Goal: Transaction & Acquisition: Purchase product/service

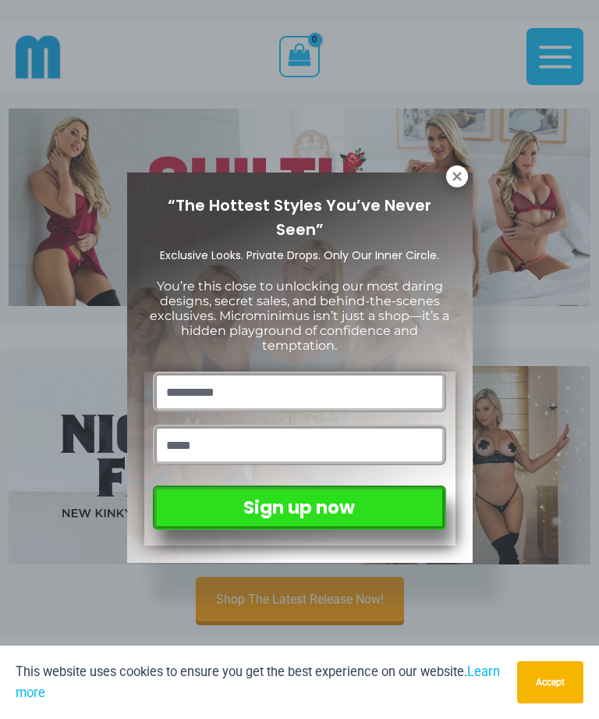
click at [457, 170] on icon at bounding box center [457, 176] width 14 height 14
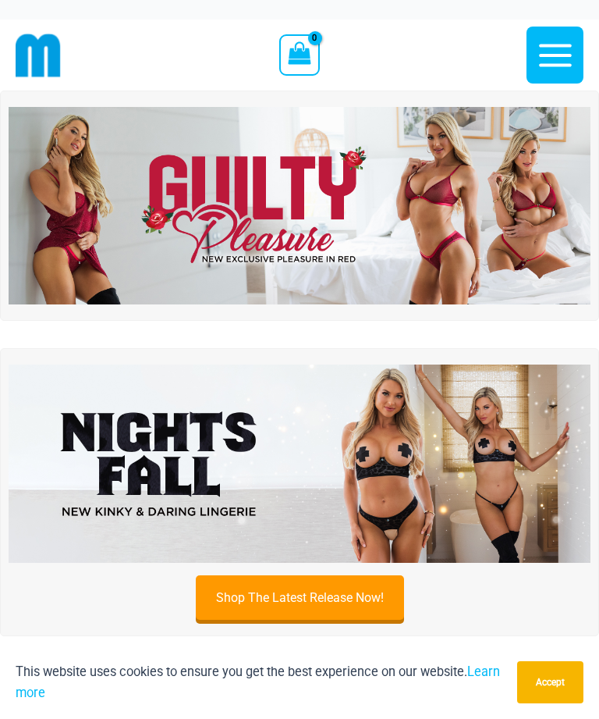
scroll to position [20, 0]
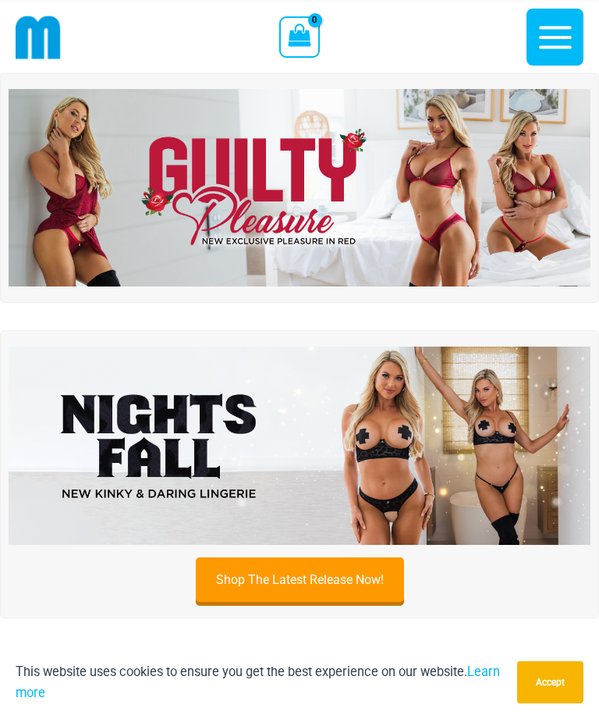
click at [489, 700] on link "Learn more" at bounding box center [258, 682] width 485 height 36
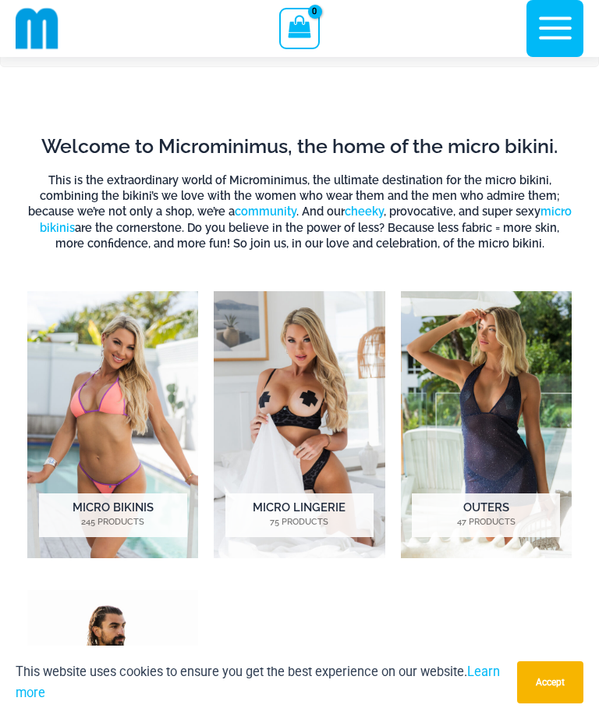
scroll to position [556, 0]
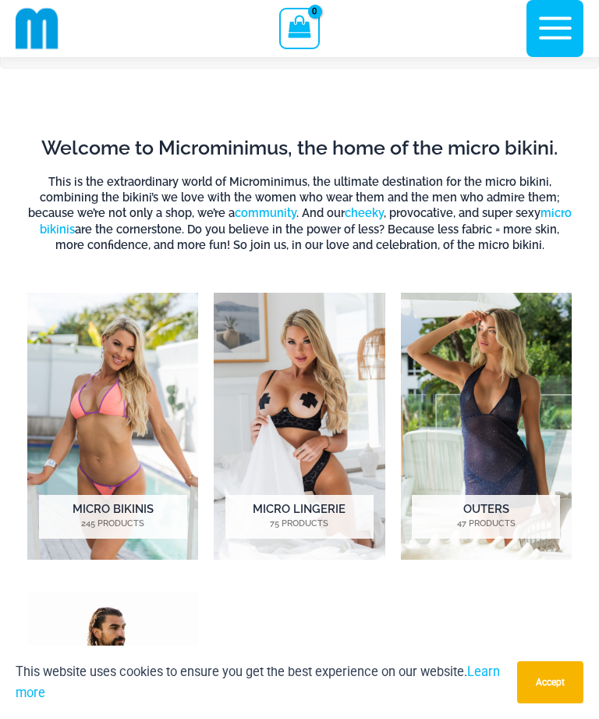
click at [499, 497] on img "Visit product category Outers" at bounding box center [486, 426] width 171 height 267
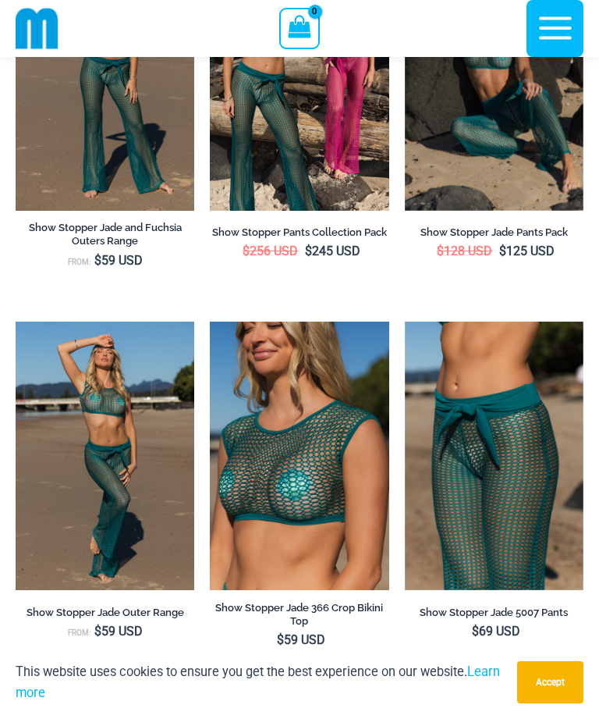
scroll to position [387, 0]
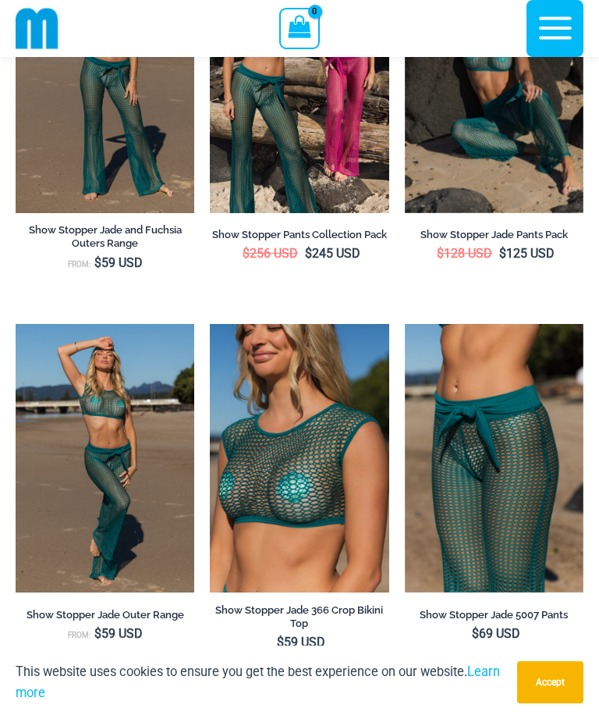
click at [568, 22] on icon "button" at bounding box center [555, 28] width 39 height 39
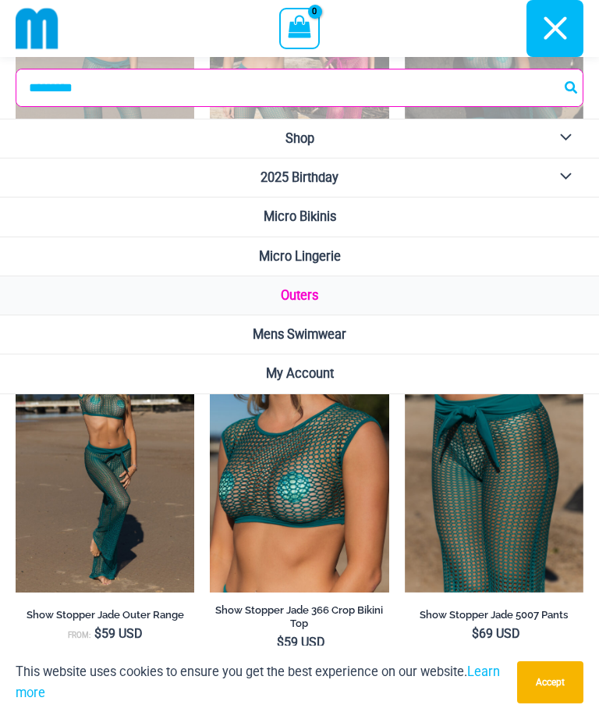
click at [343, 253] on link "Micro Lingerie" at bounding box center [299, 256] width 599 height 39
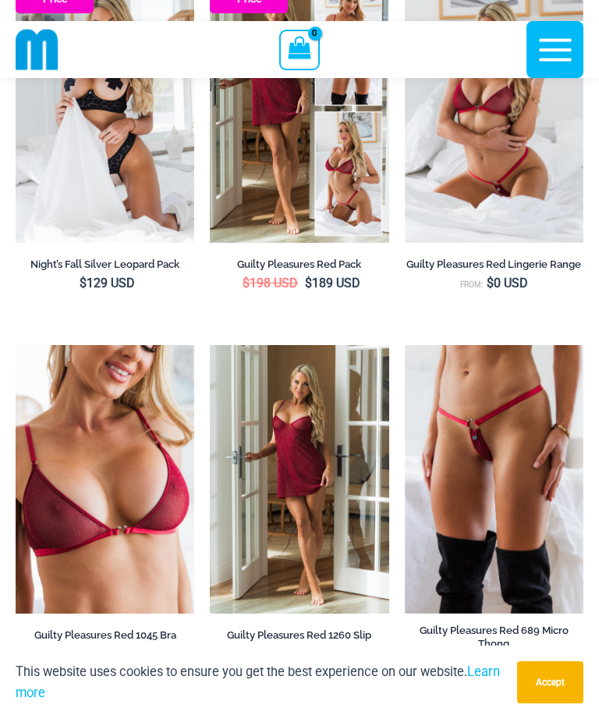
scroll to position [341, 0]
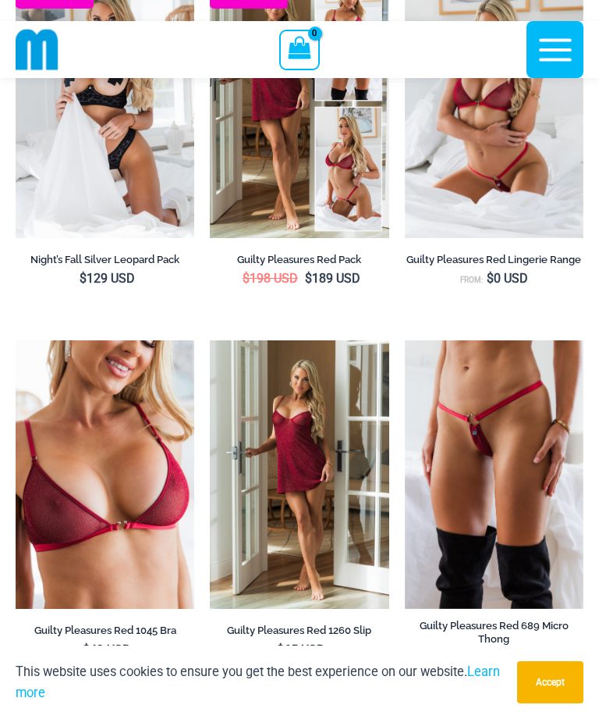
click at [405, 340] on img at bounding box center [405, 340] width 0 height 0
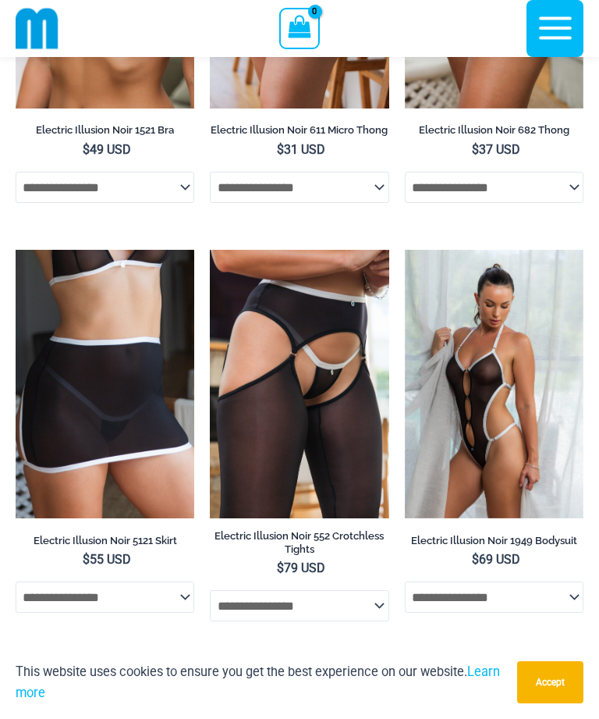
scroll to position [3289, 0]
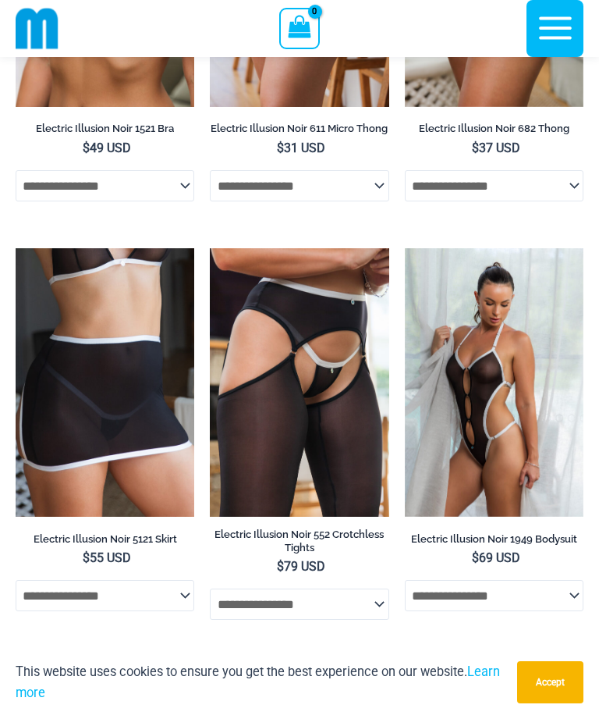
click at [405, 248] on img at bounding box center [405, 248] width 0 height 0
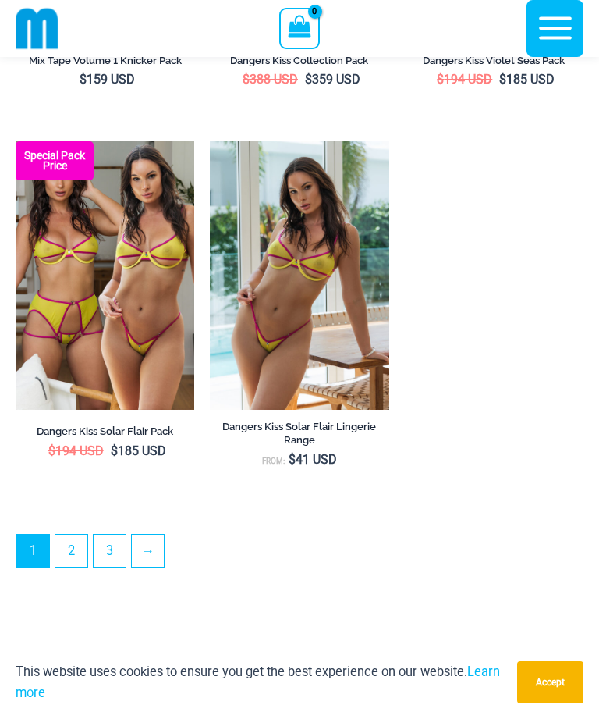
scroll to position [4186, 0]
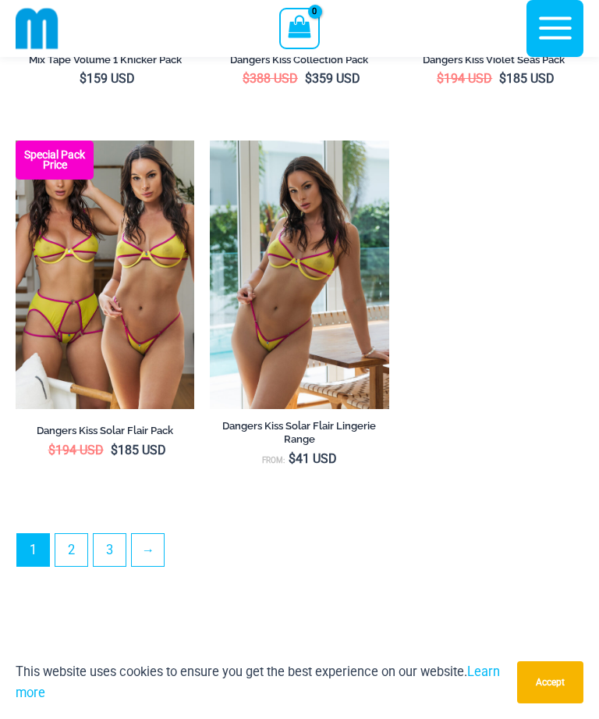
click at [155, 554] on link "→" at bounding box center [148, 550] width 32 height 32
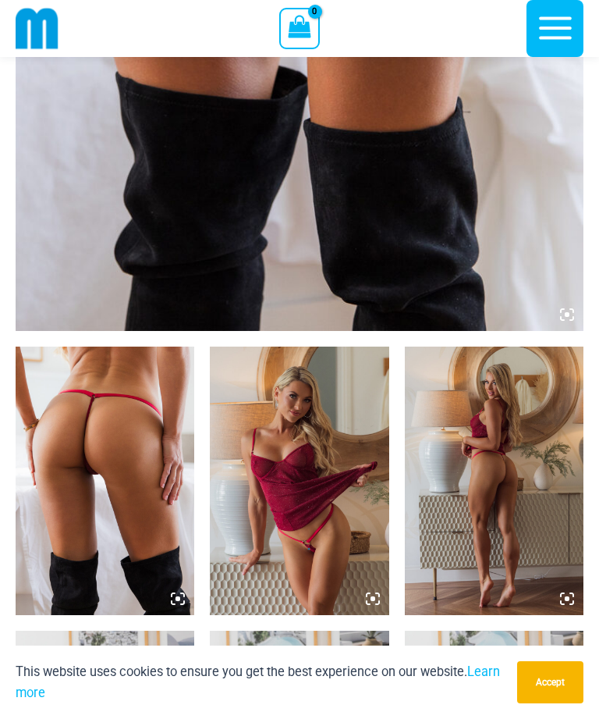
scroll to position [618, 0]
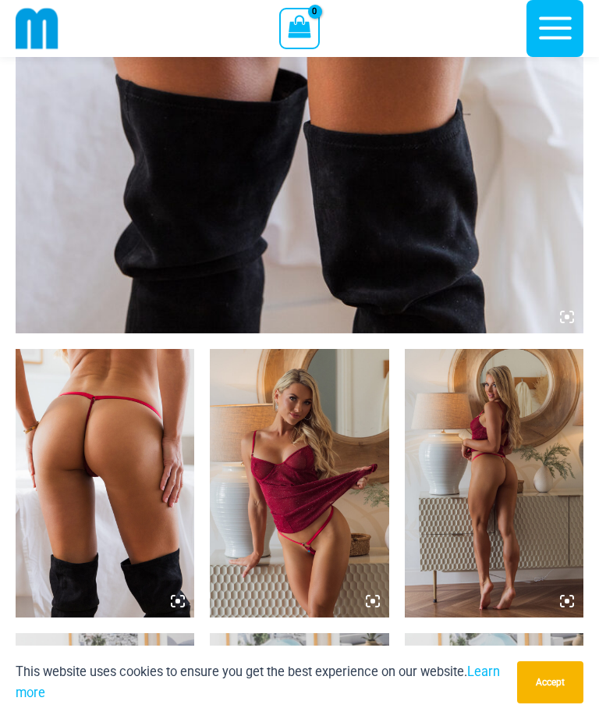
click at [119, 489] on img at bounding box center [105, 483] width 179 height 268
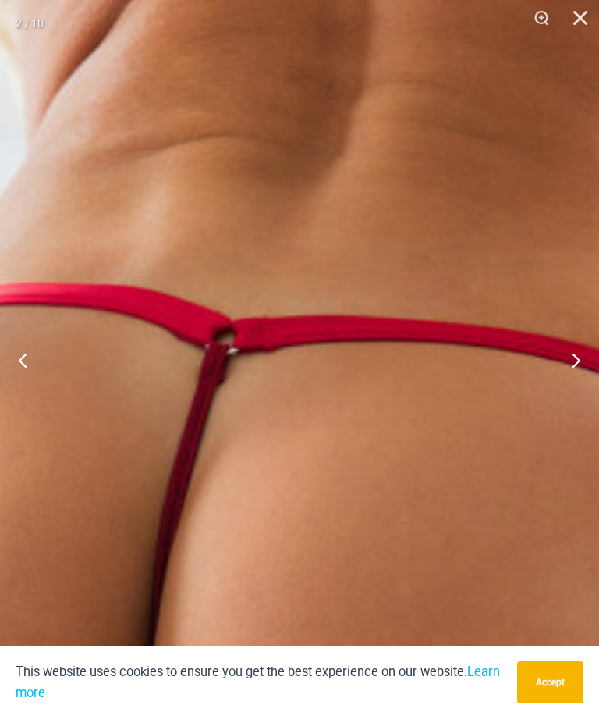
click at [561, 369] on button "Next" at bounding box center [570, 360] width 59 height 78
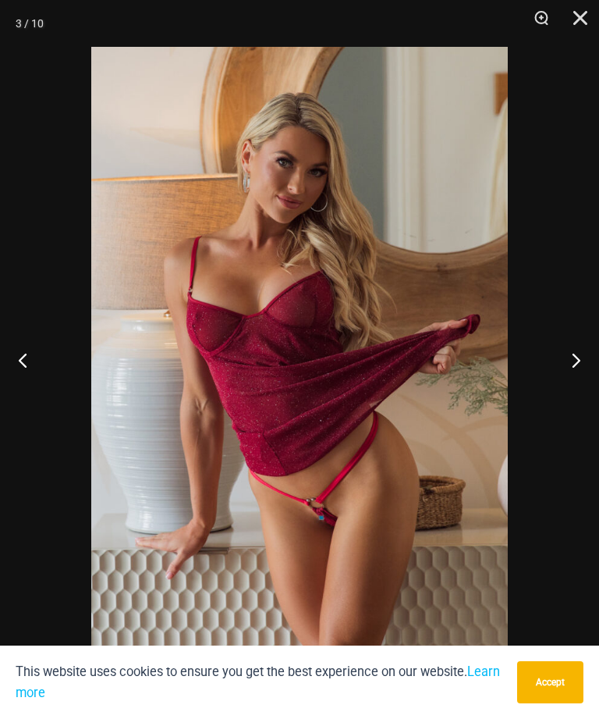
click at [559, 368] on button "Next" at bounding box center [570, 360] width 59 height 78
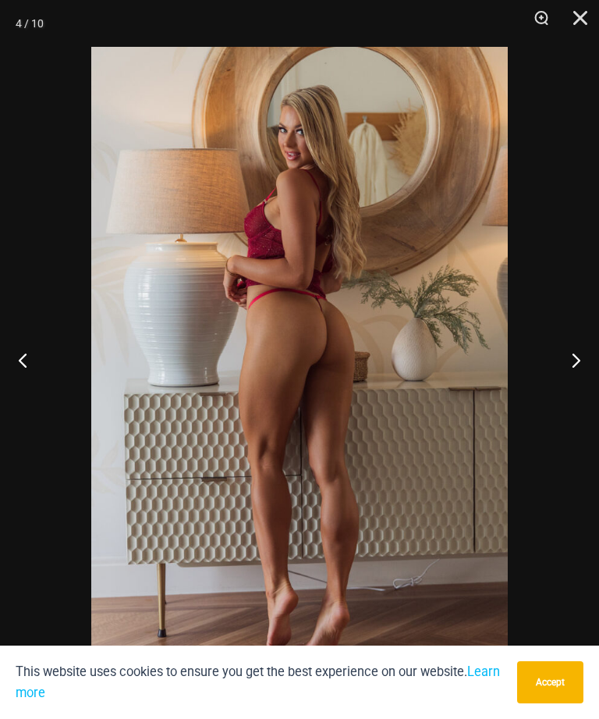
click at [560, 368] on button "Next" at bounding box center [570, 360] width 59 height 78
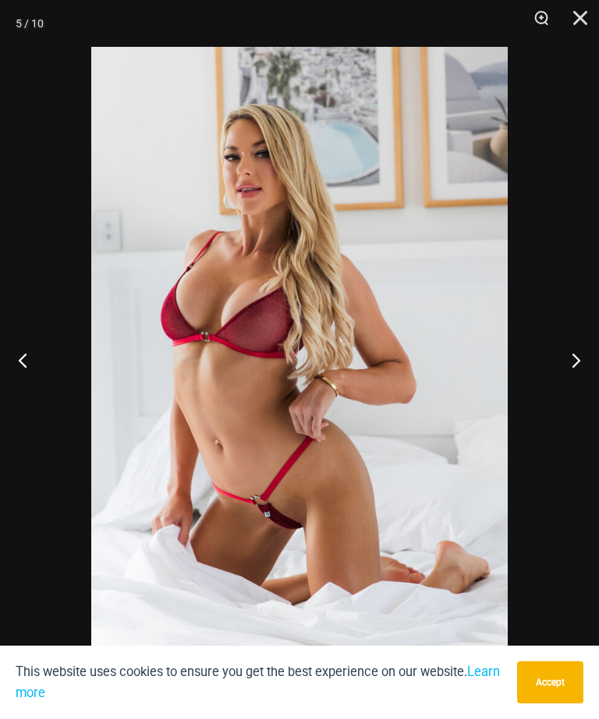
click at [563, 371] on button "Next" at bounding box center [570, 360] width 59 height 78
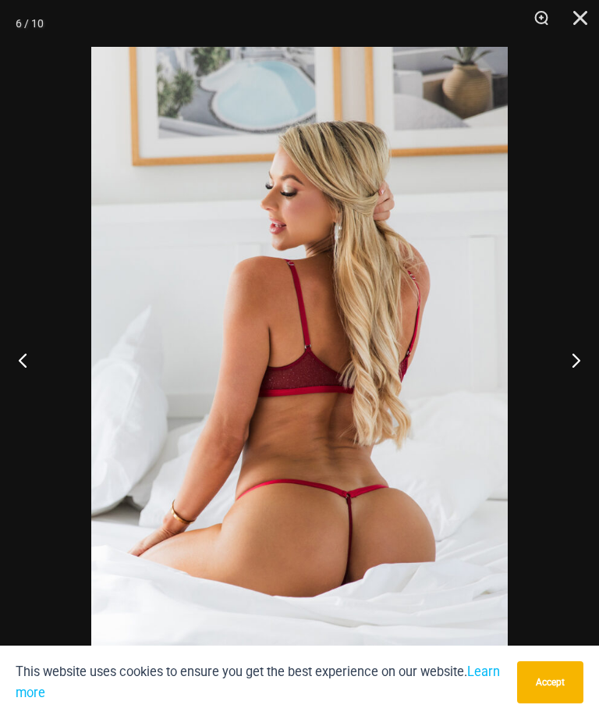
click at [569, 371] on button "Next" at bounding box center [570, 360] width 59 height 78
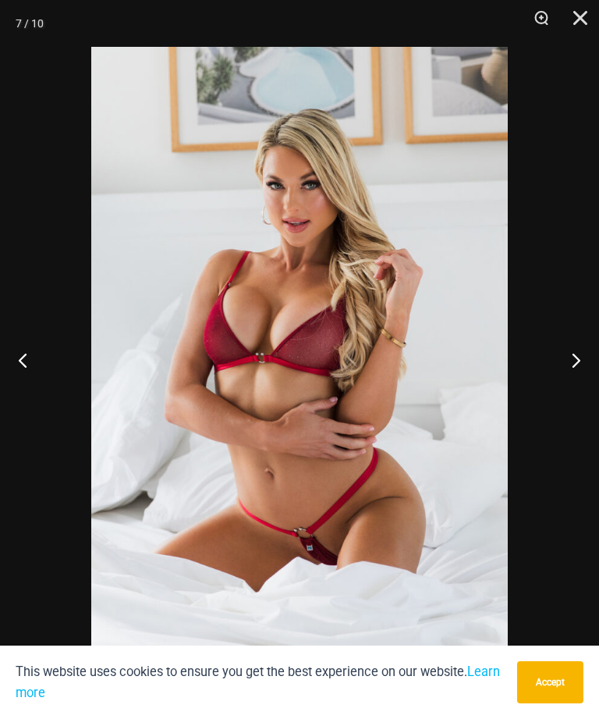
click at [568, 372] on button "Next" at bounding box center [570, 360] width 59 height 78
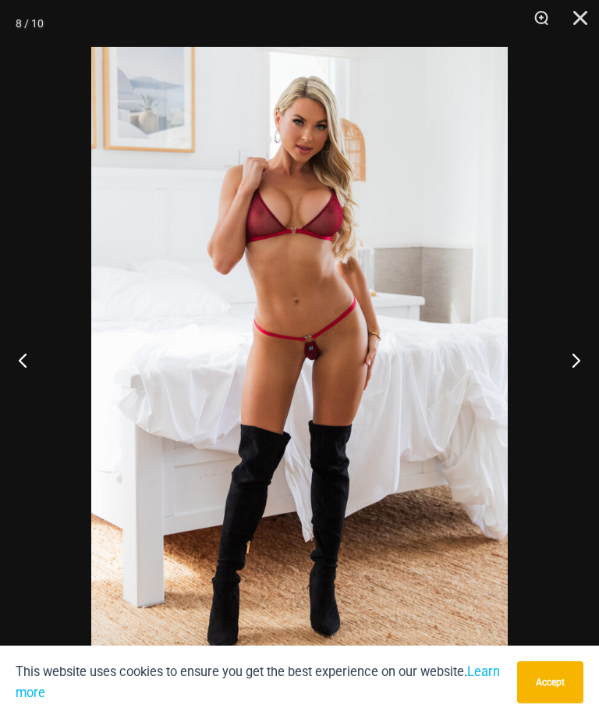
click at [560, 378] on button "Next" at bounding box center [570, 360] width 59 height 78
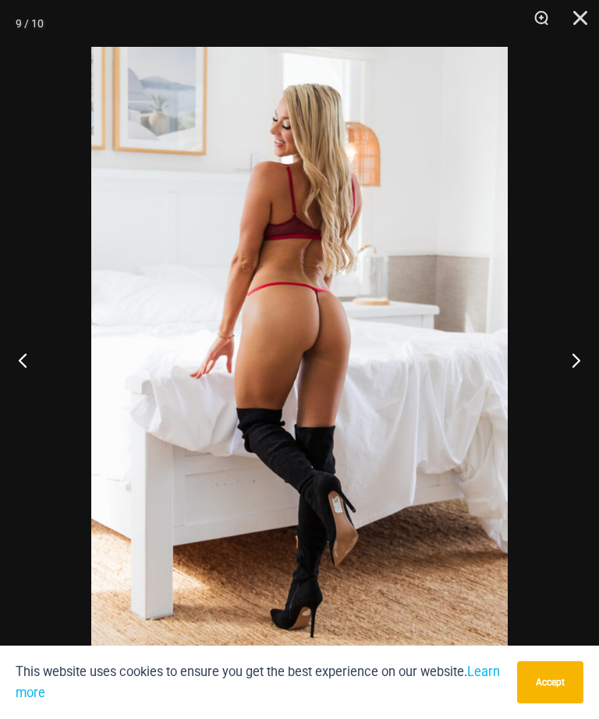
click at [568, 377] on button "Next" at bounding box center [570, 360] width 59 height 78
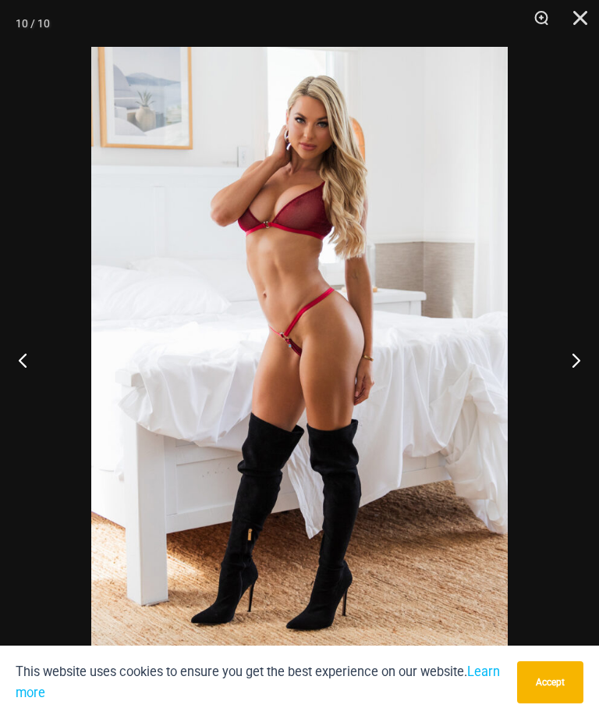
click at [571, 381] on button "Next" at bounding box center [570, 360] width 59 height 78
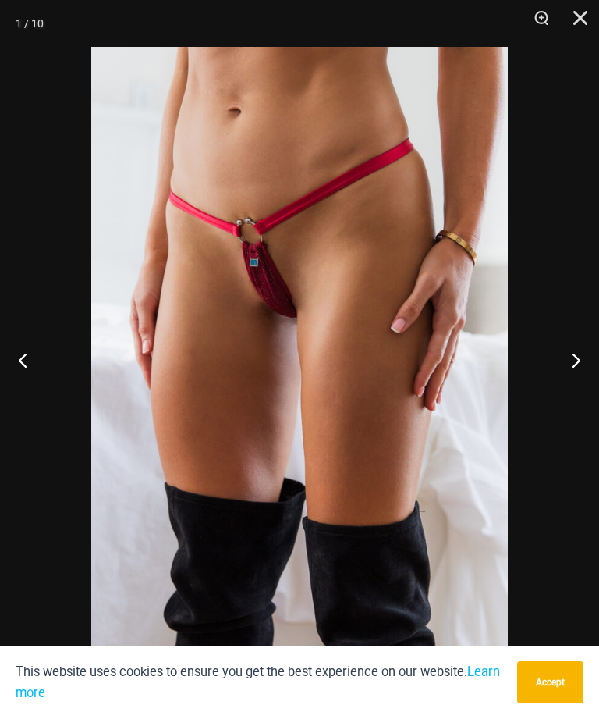
click at [568, 371] on button "Next" at bounding box center [570, 360] width 59 height 78
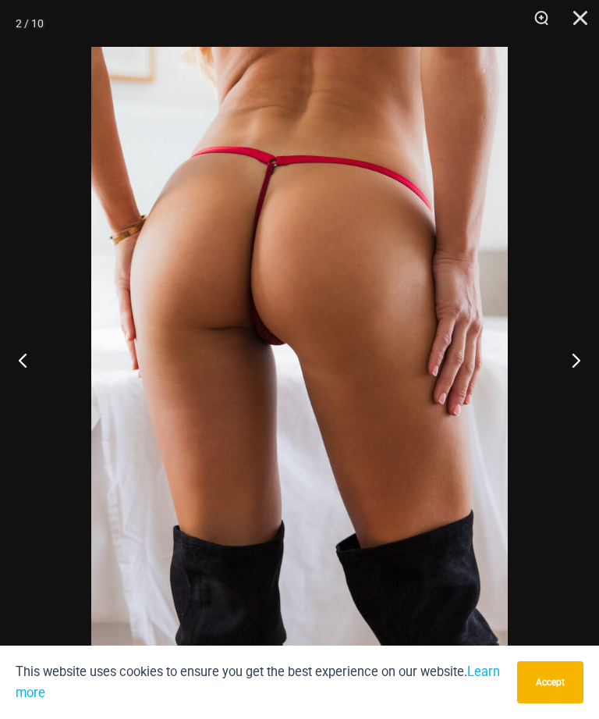
click at [574, 373] on button "Next" at bounding box center [570, 360] width 59 height 78
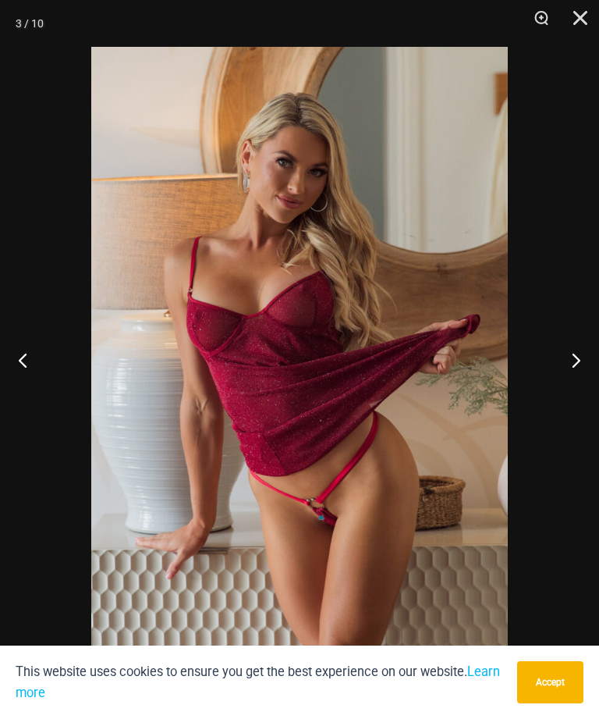
click at [571, 377] on button "Next" at bounding box center [570, 360] width 59 height 78
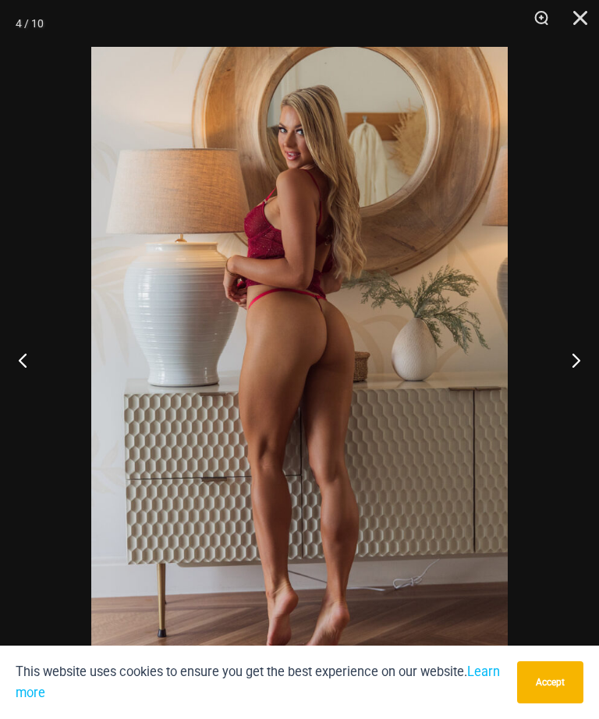
click at [592, 9] on button "Close" at bounding box center [575, 23] width 39 height 47
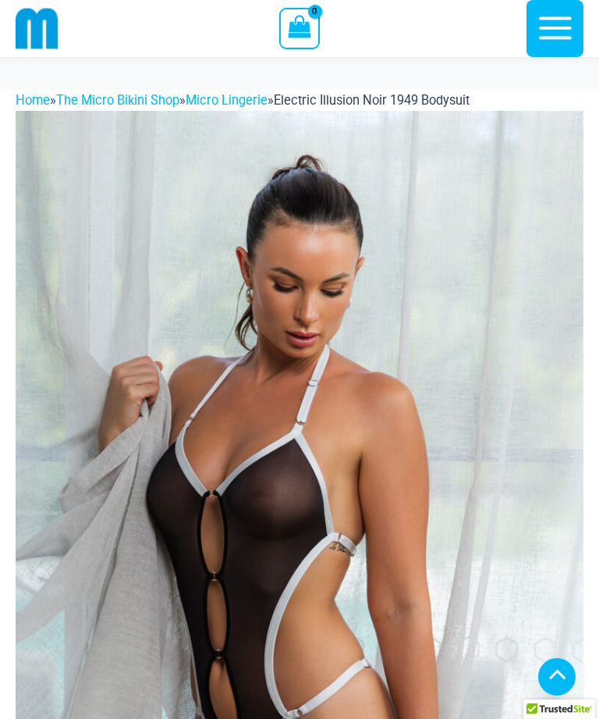
scroll to position [511, 0]
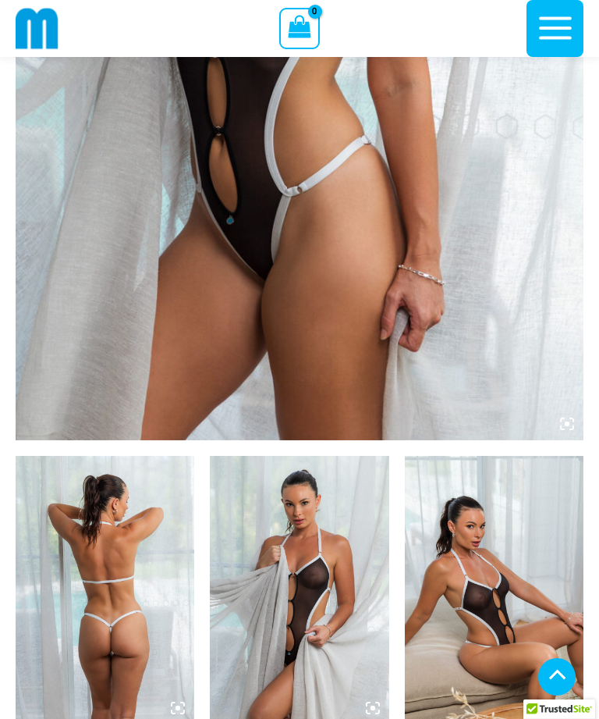
click at [152, 595] on img at bounding box center [105, 590] width 179 height 268
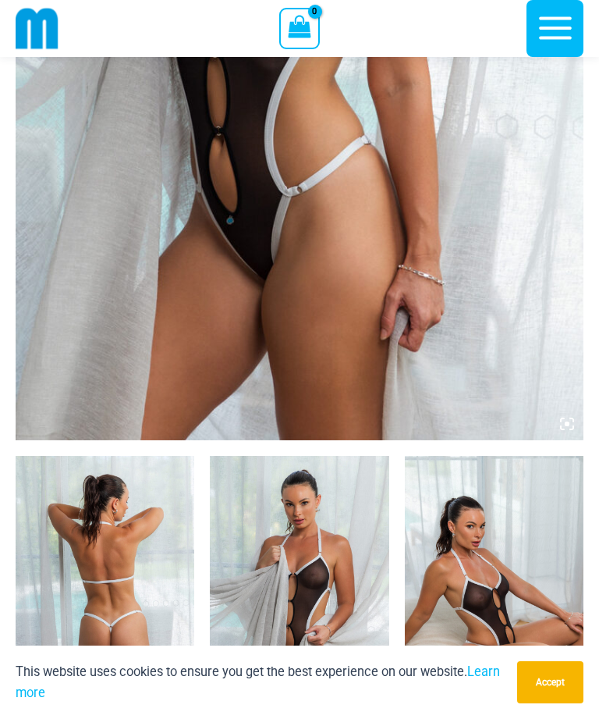
click at [123, 600] on img at bounding box center [105, 590] width 179 height 268
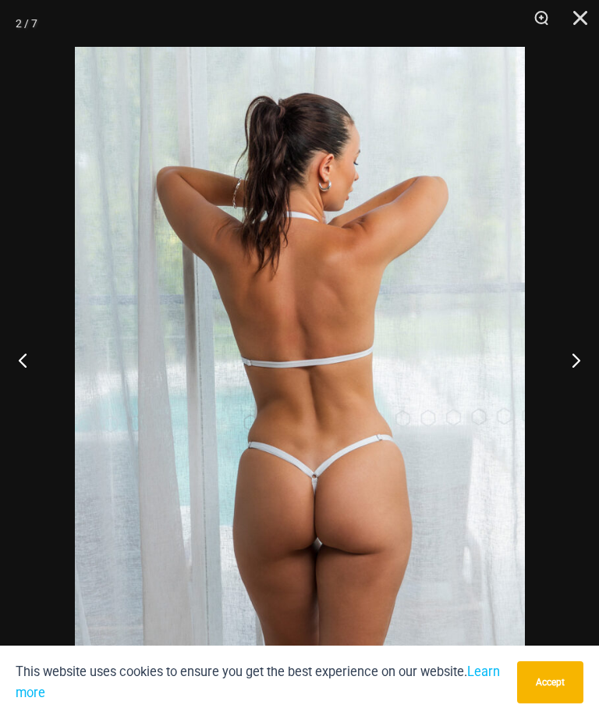
click at [571, 386] on button "Next" at bounding box center [570, 360] width 59 height 78
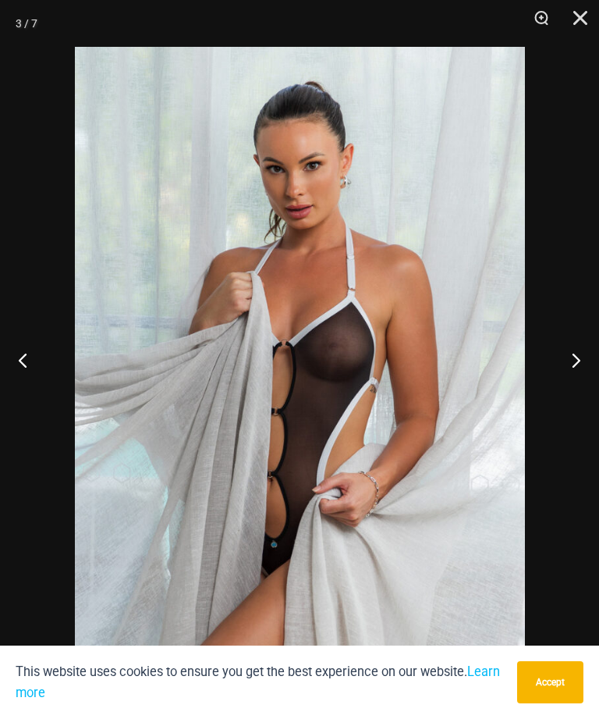
click at [568, 393] on button "Next" at bounding box center [570, 360] width 59 height 78
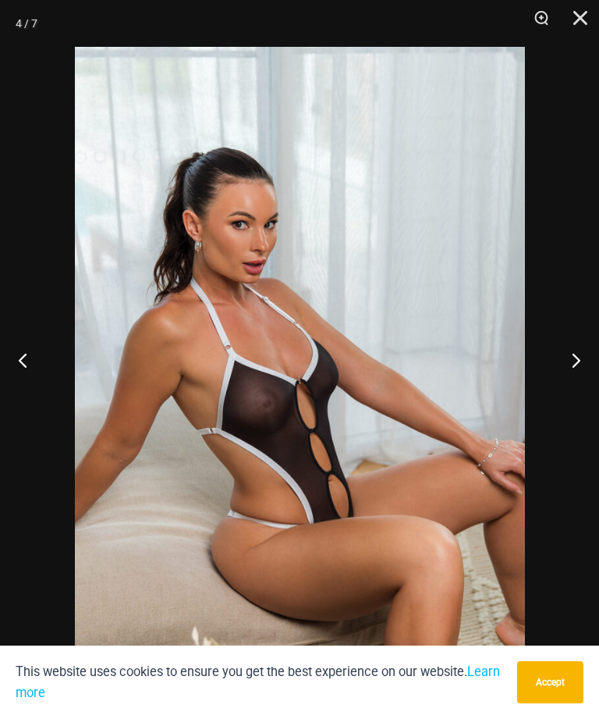
click at [563, 399] on button "Next" at bounding box center [570, 360] width 59 height 78
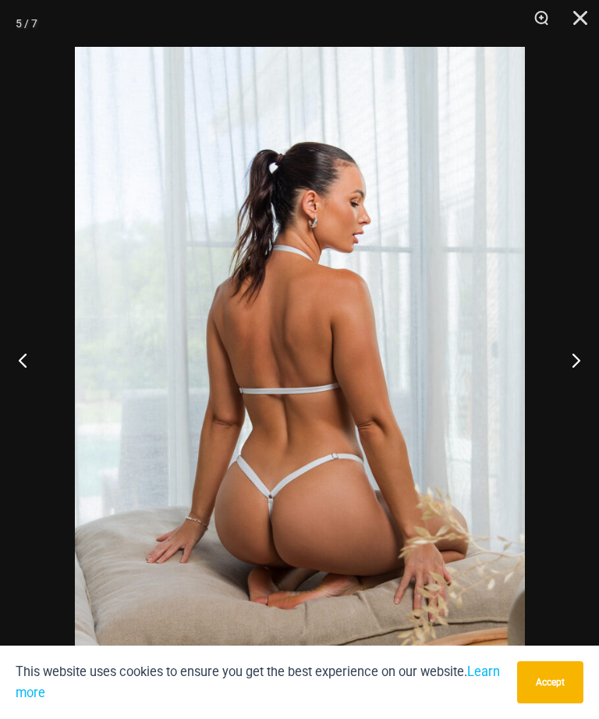
click at [563, 399] on button "Next" at bounding box center [570, 360] width 59 height 78
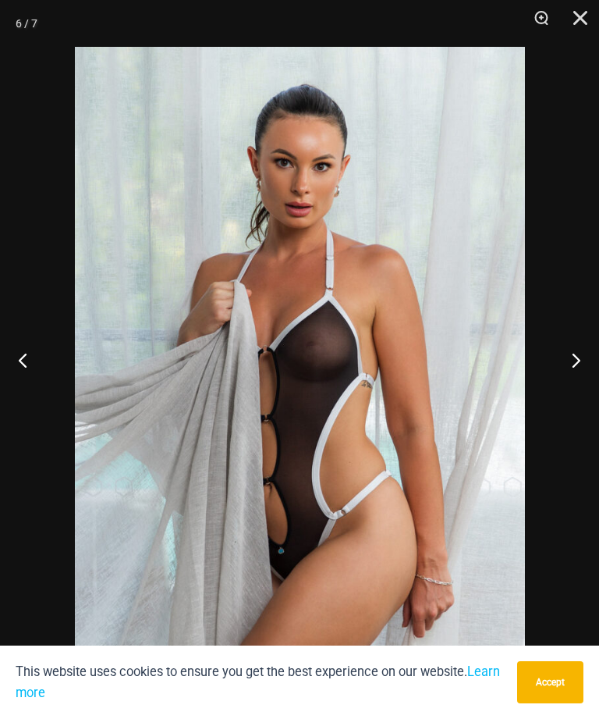
click at [560, 399] on button "Next" at bounding box center [570, 360] width 59 height 78
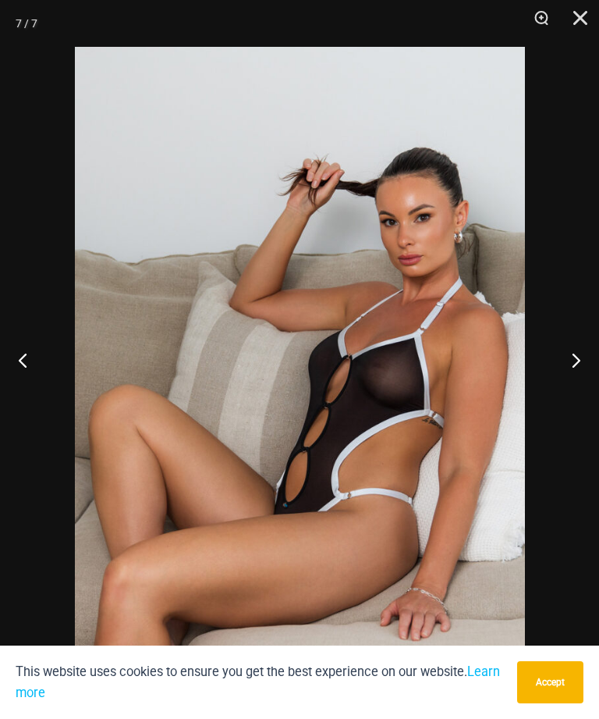
click at [556, 399] on button "Next" at bounding box center [570, 360] width 59 height 78
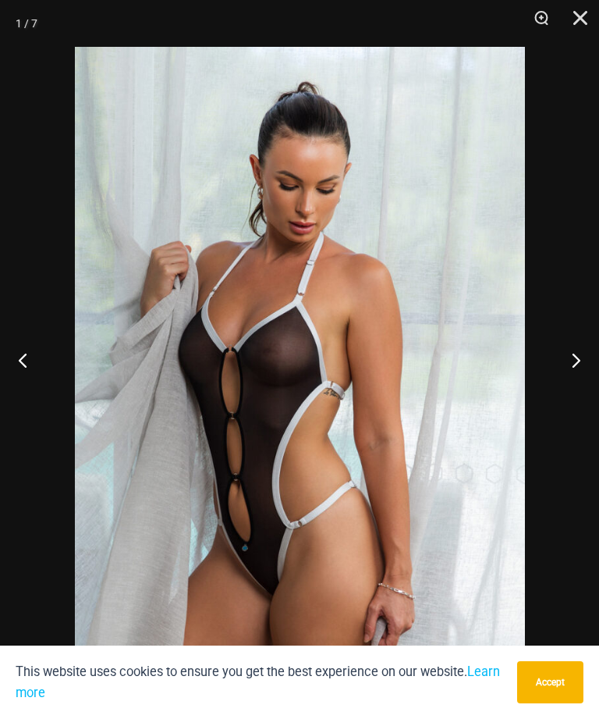
click at [555, 399] on button "Next" at bounding box center [570, 360] width 59 height 78
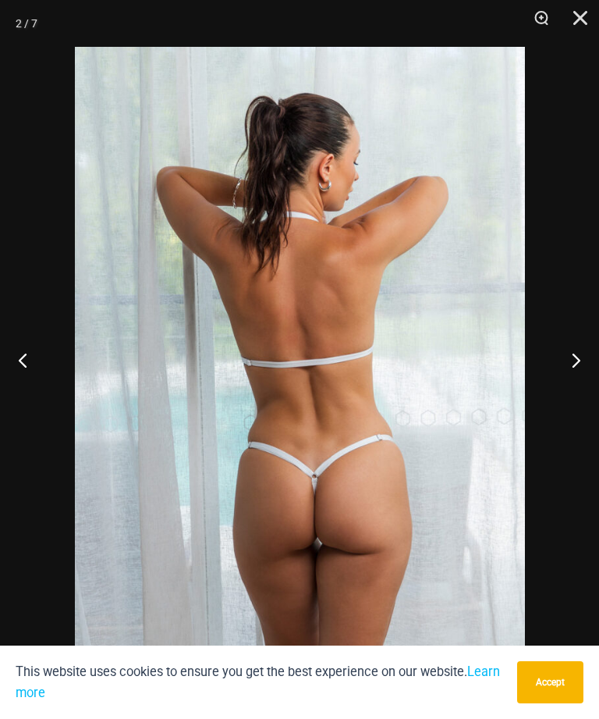
click at [576, 18] on button "Close" at bounding box center [575, 23] width 39 height 47
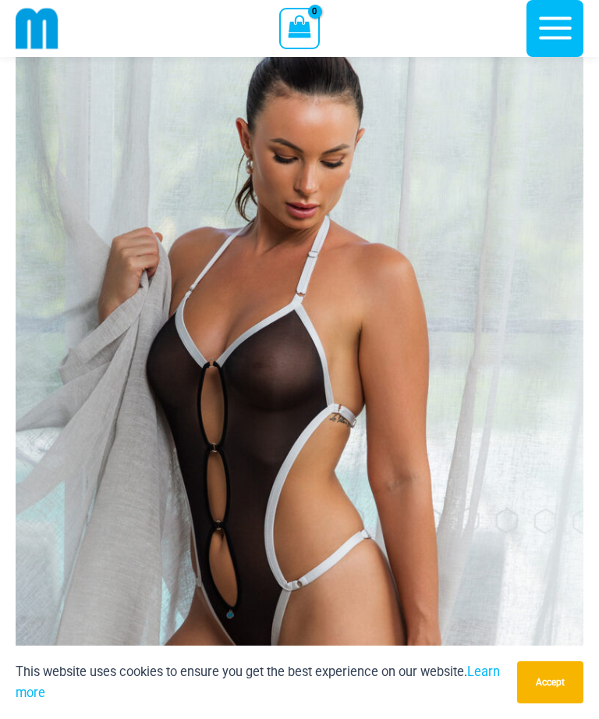
scroll to position [116, 0]
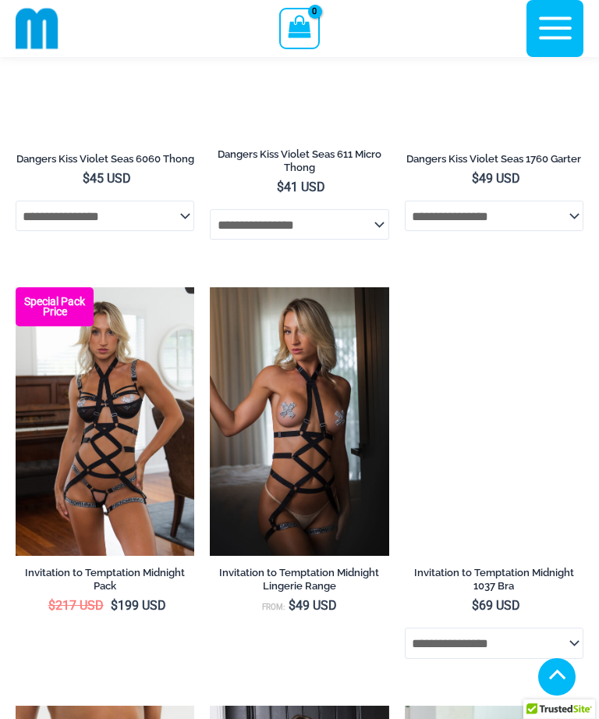
scroll to position [1157, 0]
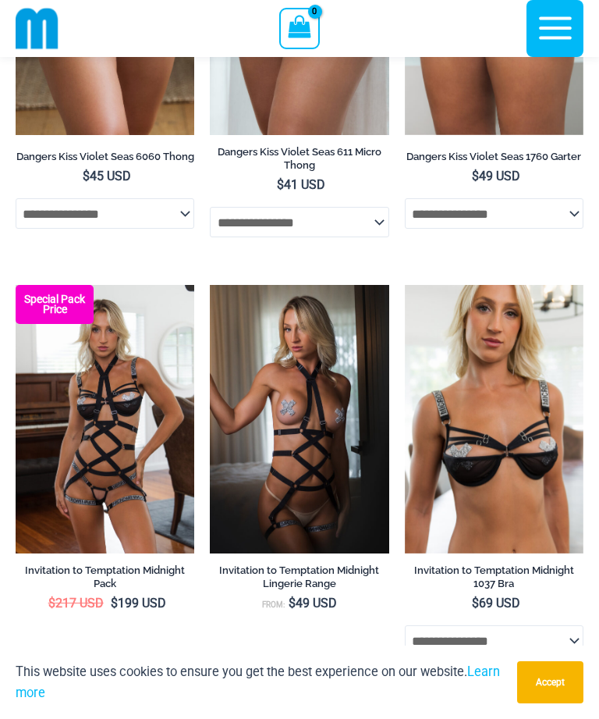
click at [16, 285] on img at bounding box center [16, 285] width 0 height 0
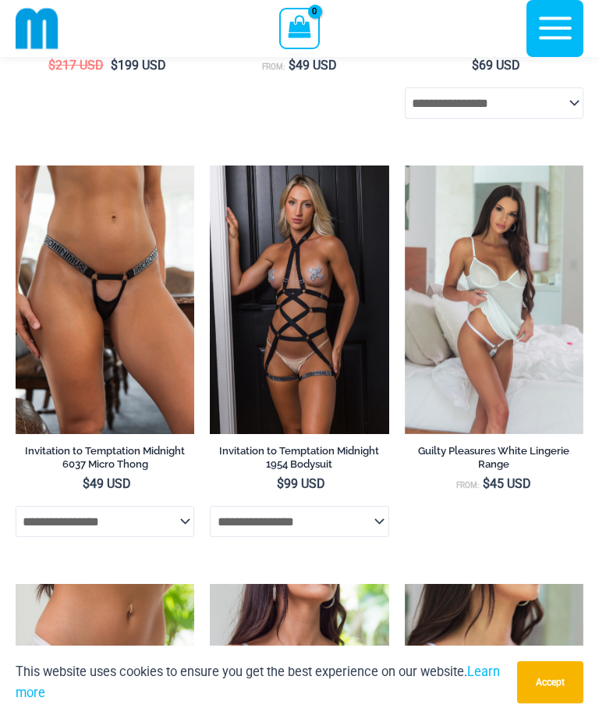
scroll to position [1696, 0]
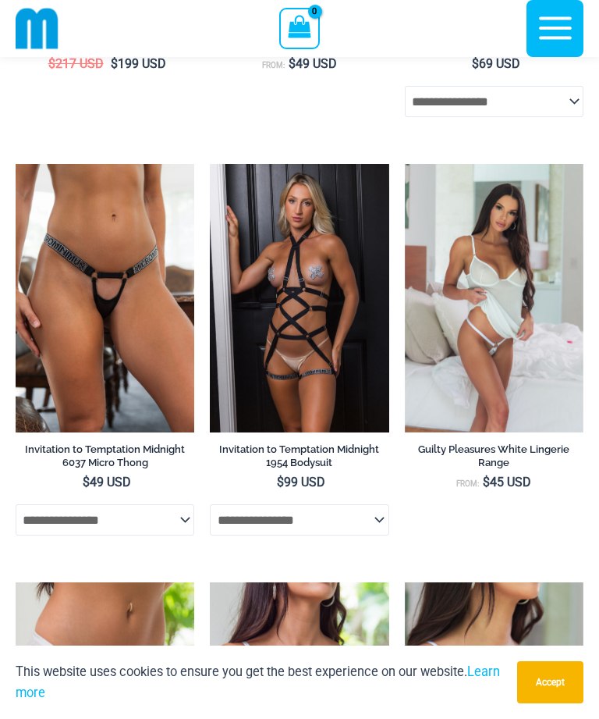
click at [16, 164] on img at bounding box center [16, 164] width 0 height 0
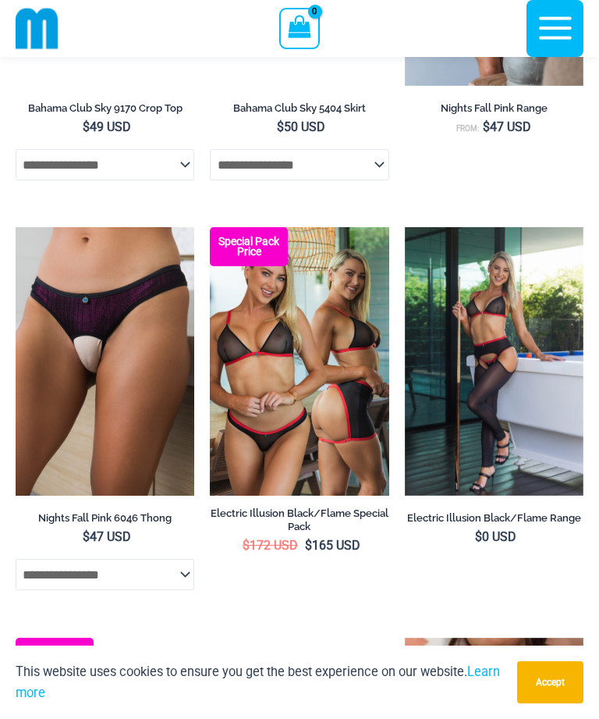
scroll to position [2866, 0]
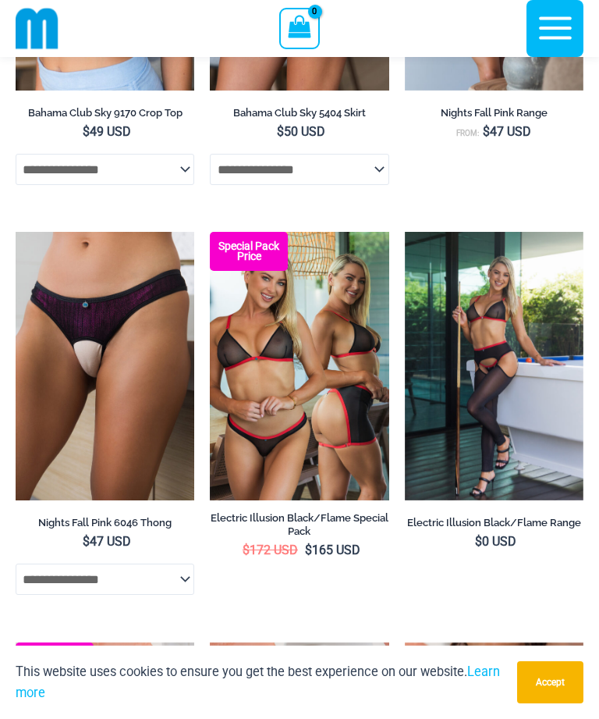
click at [16, 232] on img at bounding box center [16, 232] width 0 height 0
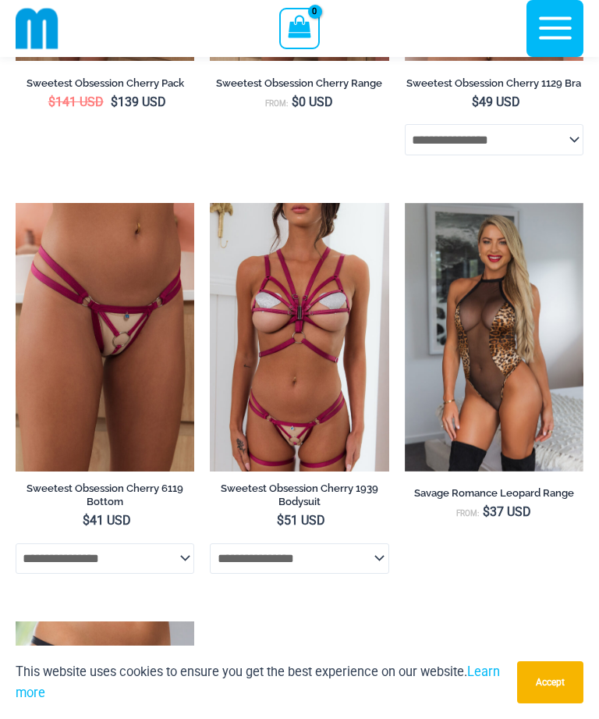
scroll to position [3713, 0]
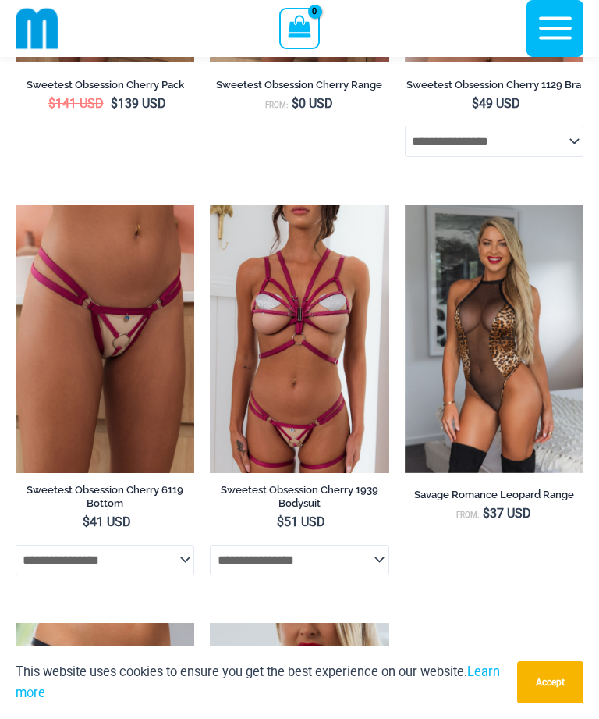
click at [16, 204] on img at bounding box center [16, 204] width 0 height 0
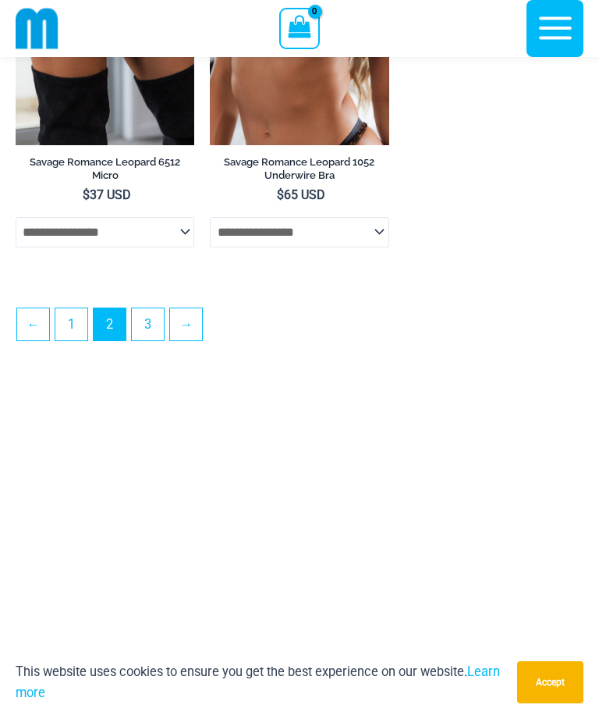
scroll to position [4459, 0]
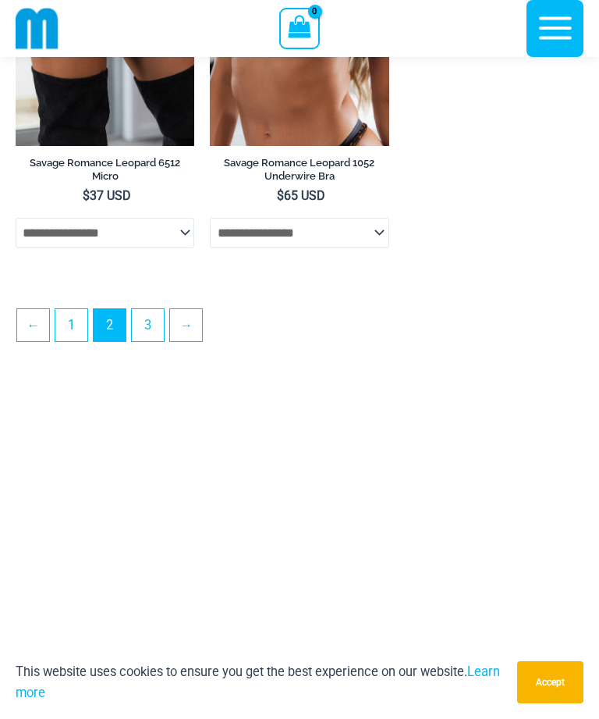
click at [189, 327] on link "→" at bounding box center [186, 325] width 32 height 32
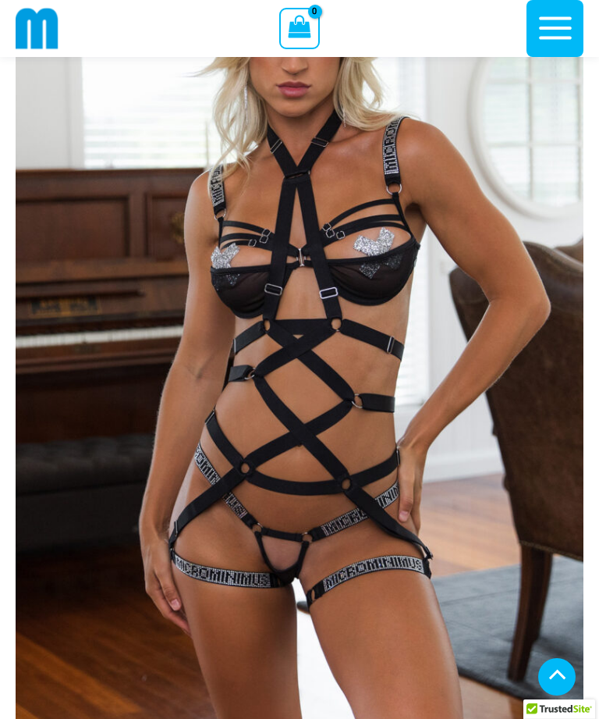
scroll to position [642, 232]
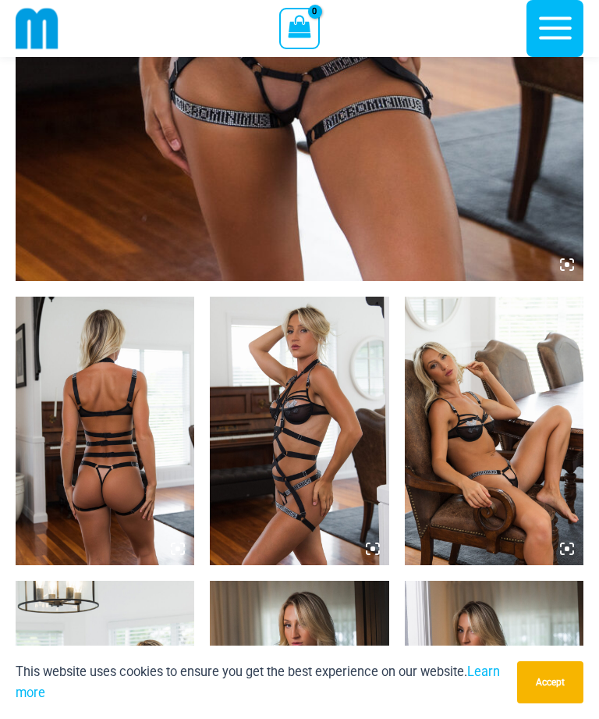
scroll to position [673, 0]
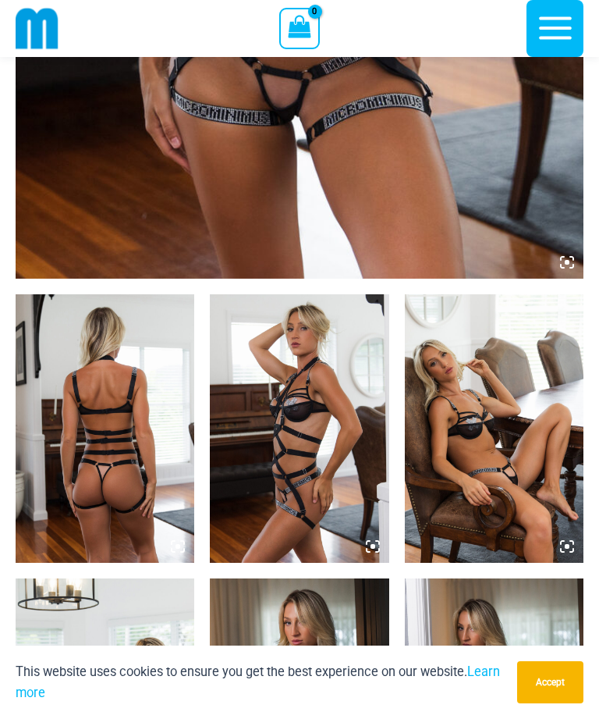
click at [132, 439] on img at bounding box center [105, 428] width 179 height 268
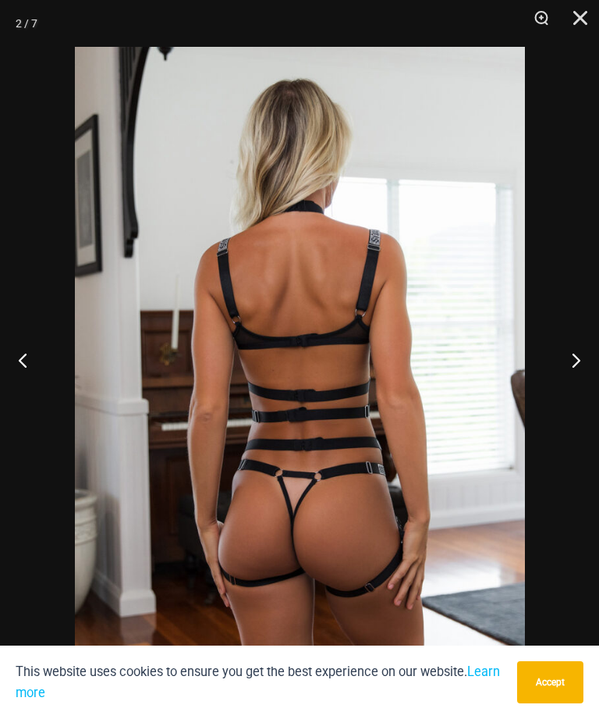
click at [576, 390] on button "Next" at bounding box center [570, 360] width 59 height 78
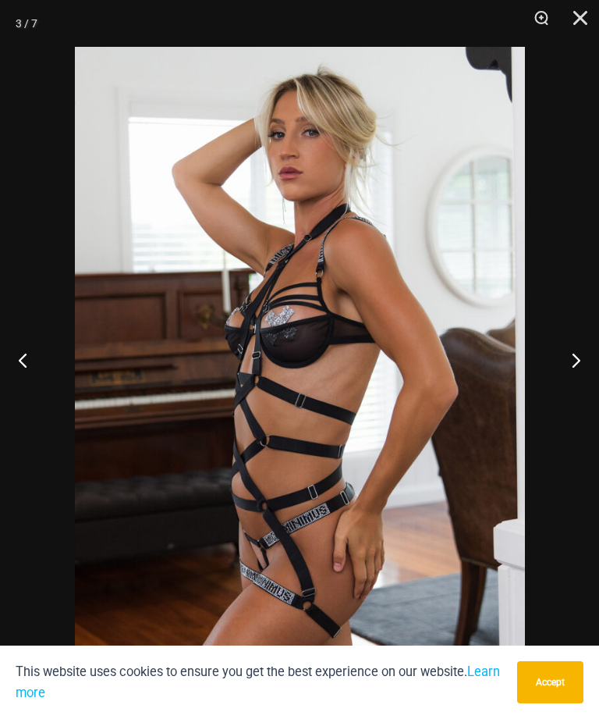
click at [566, 397] on button "Next" at bounding box center [570, 360] width 59 height 78
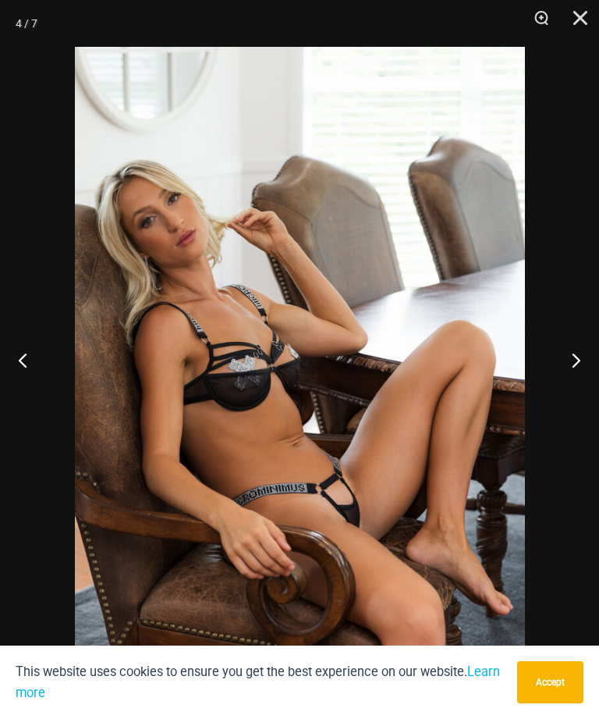
click at [567, 398] on button "Next" at bounding box center [570, 360] width 59 height 78
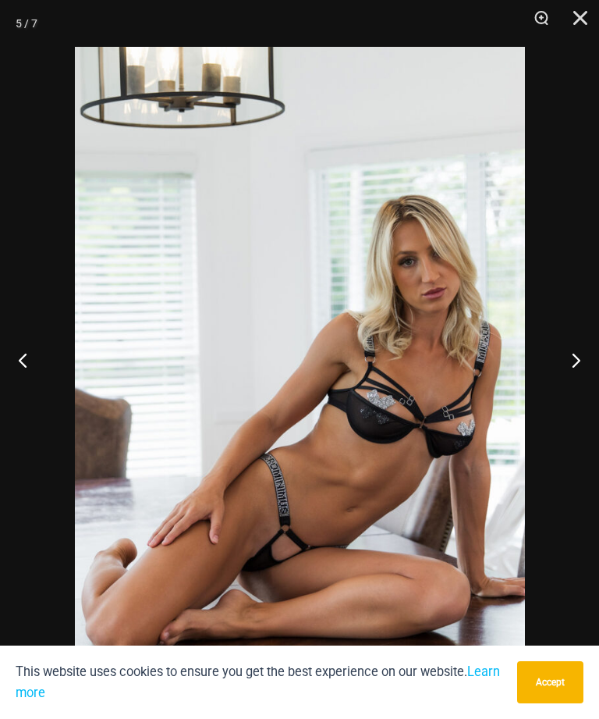
click at [560, 399] on button "Next" at bounding box center [570, 360] width 59 height 78
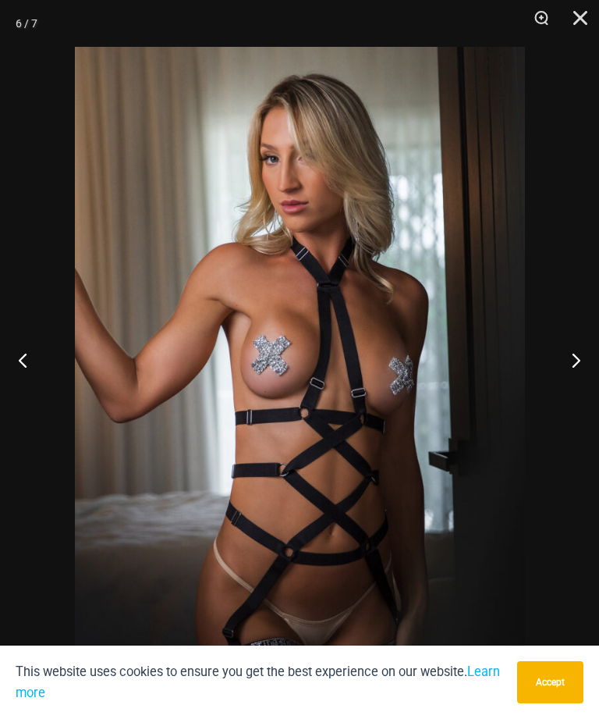
click at [562, 399] on button "Next" at bounding box center [570, 360] width 59 height 78
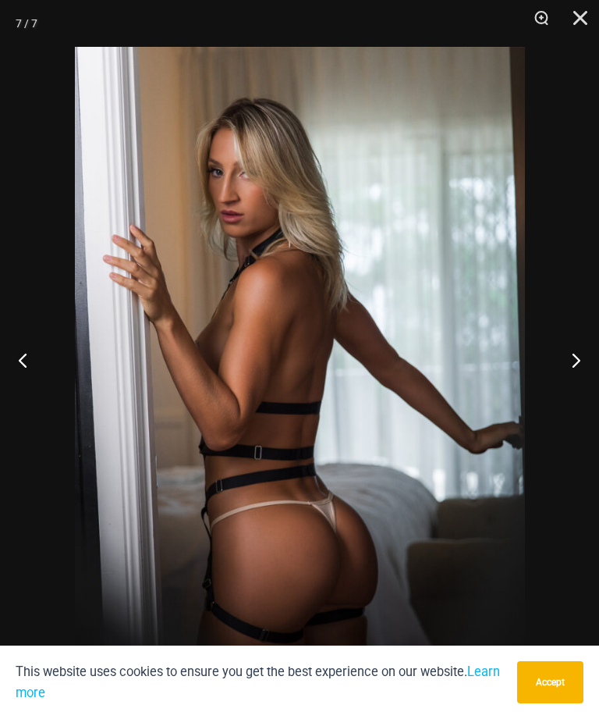
click at [41, 388] on button "Previous" at bounding box center [29, 360] width 59 height 78
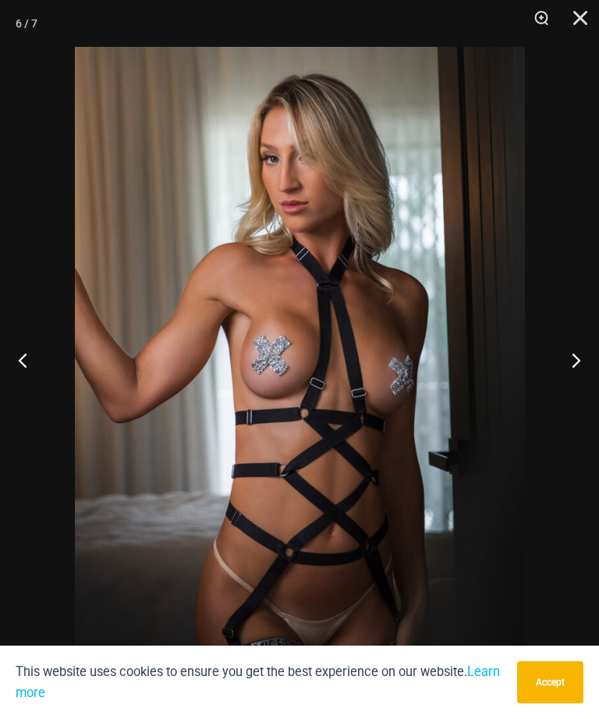
click at [580, 23] on button "Close" at bounding box center [575, 23] width 39 height 47
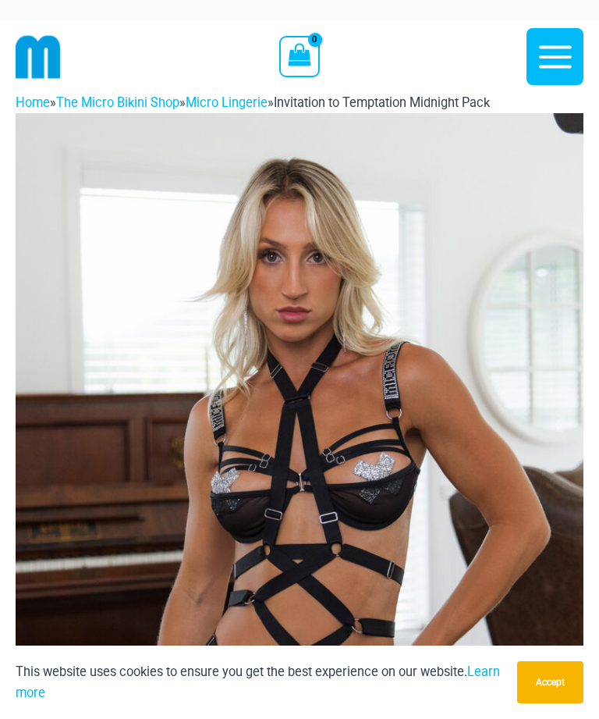
scroll to position [0, 0]
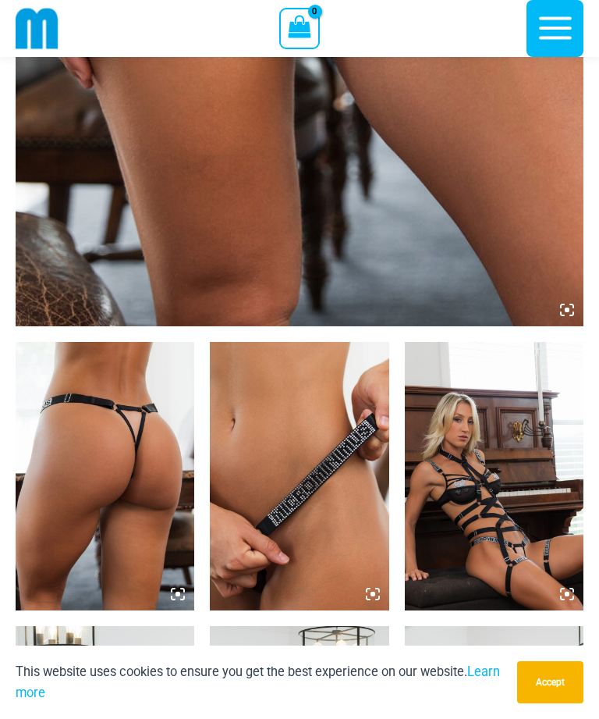
scroll to position [624, 0]
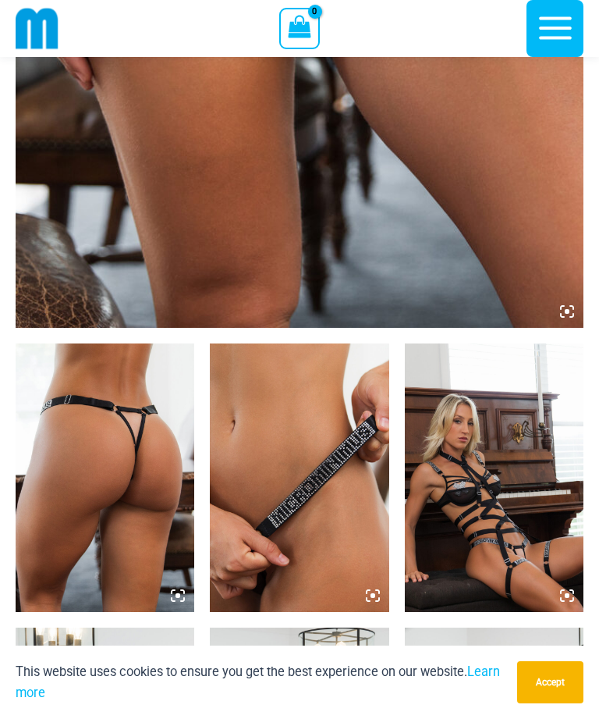
click at [126, 467] on img at bounding box center [105, 477] width 179 height 268
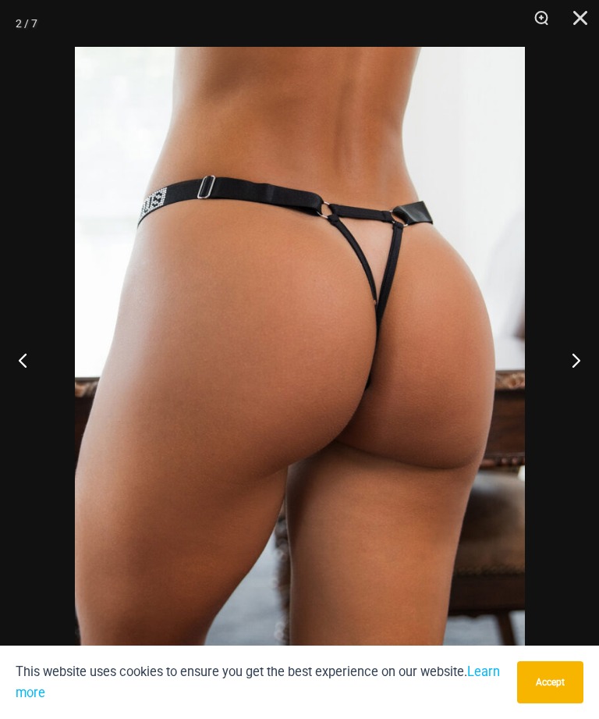
click at [572, 388] on button "Next" at bounding box center [570, 360] width 59 height 78
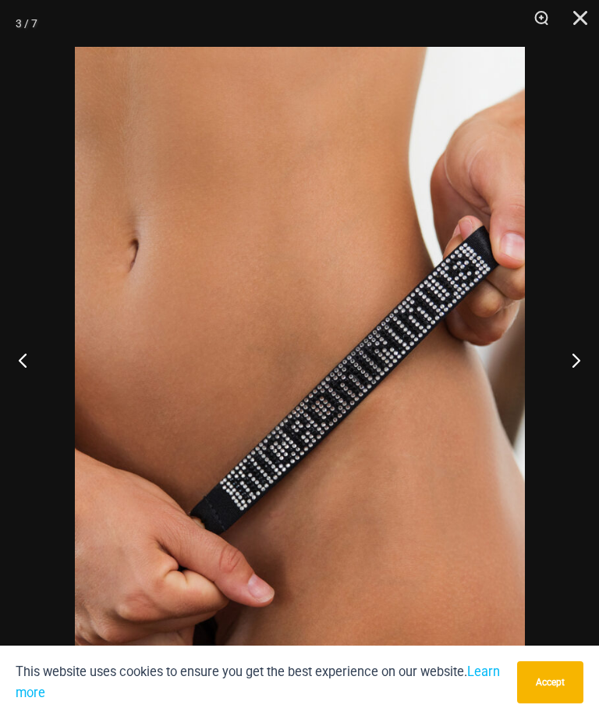
click at [570, 399] on button "Next" at bounding box center [570, 360] width 59 height 78
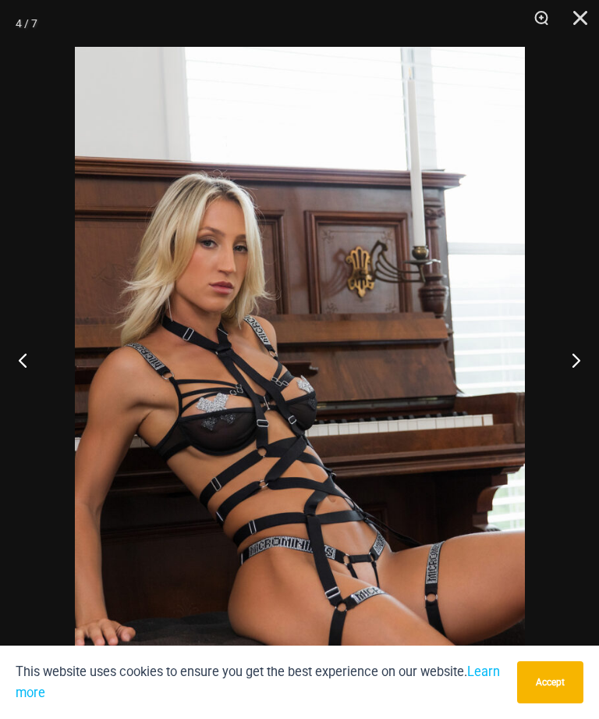
click at [567, 399] on button "Next" at bounding box center [570, 360] width 59 height 78
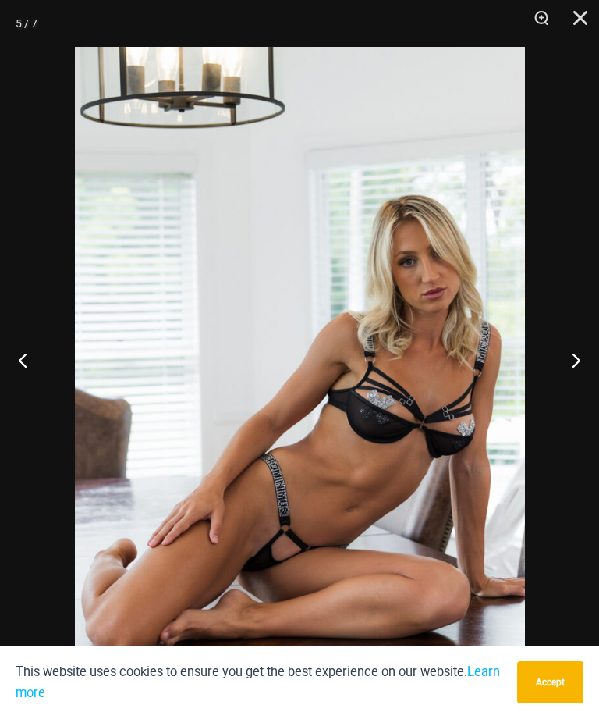
click at [571, 399] on button "Next" at bounding box center [570, 360] width 59 height 78
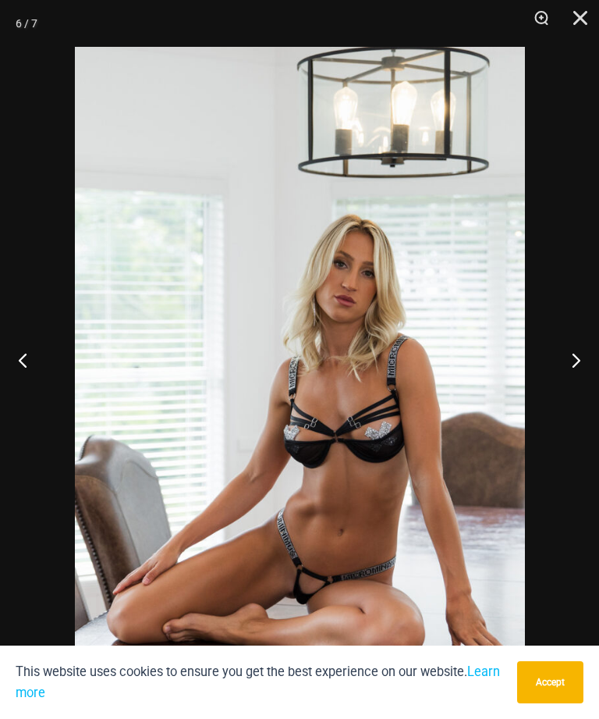
click at [572, 399] on button "Next" at bounding box center [570, 360] width 59 height 78
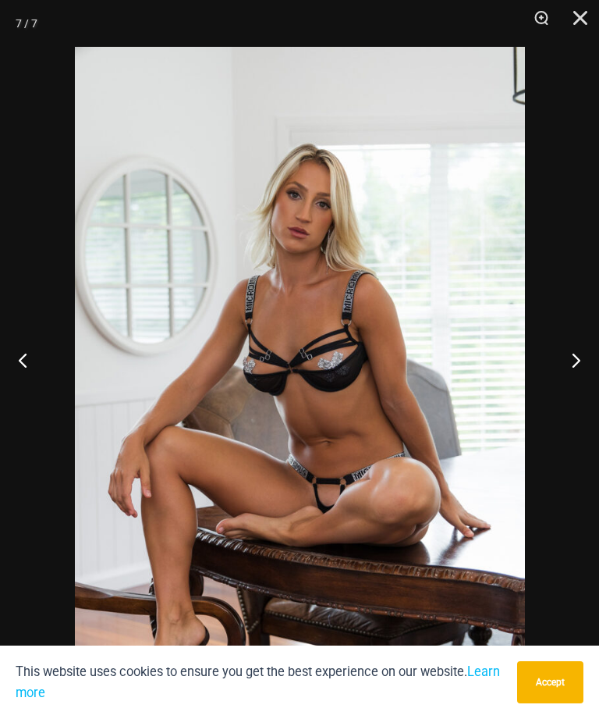
click at [571, 399] on button "Next" at bounding box center [570, 360] width 59 height 78
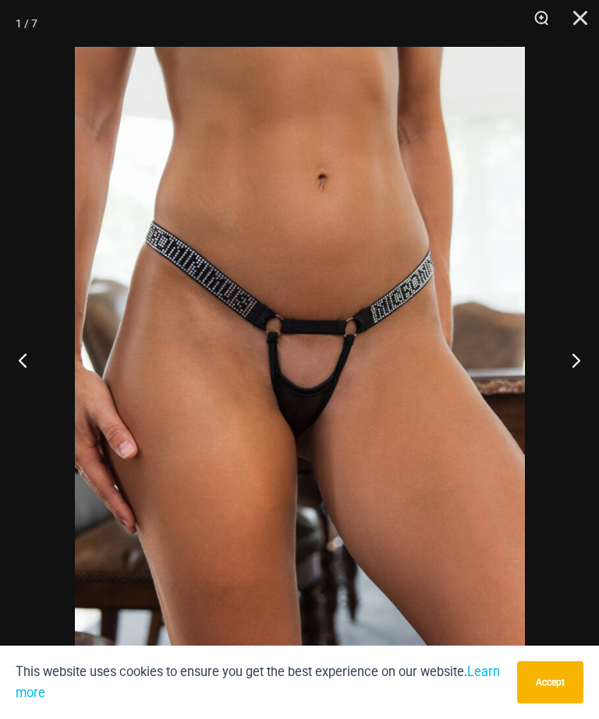
click at [564, 399] on button "Next" at bounding box center [570, 360] width 59 height 78
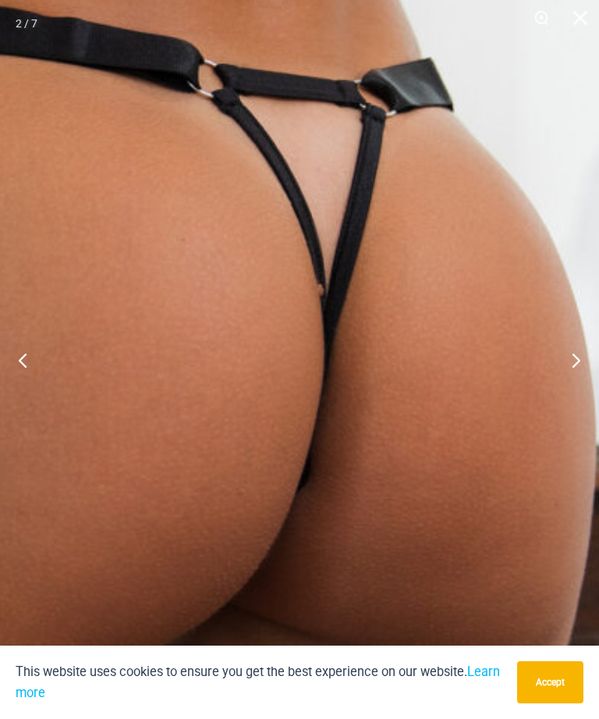
click at [572, 388] on button "Next" at bounding box center [570, 360] width 59 height 78
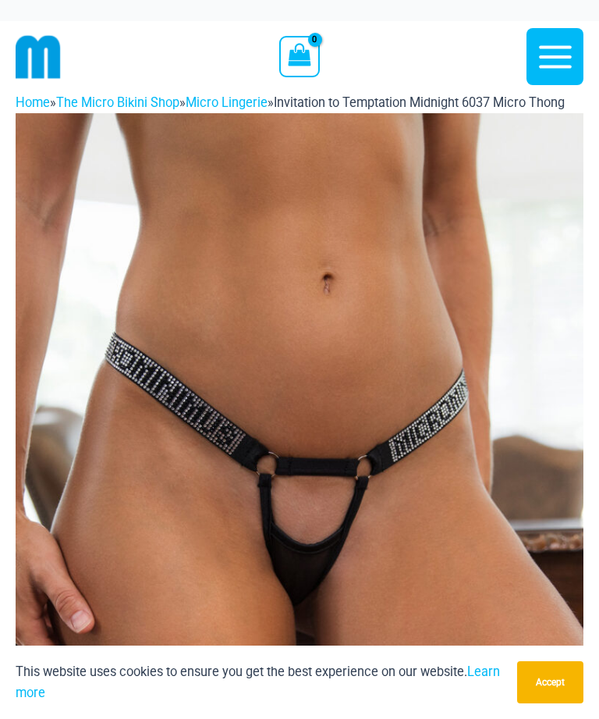
scroll to position [-1, 0]
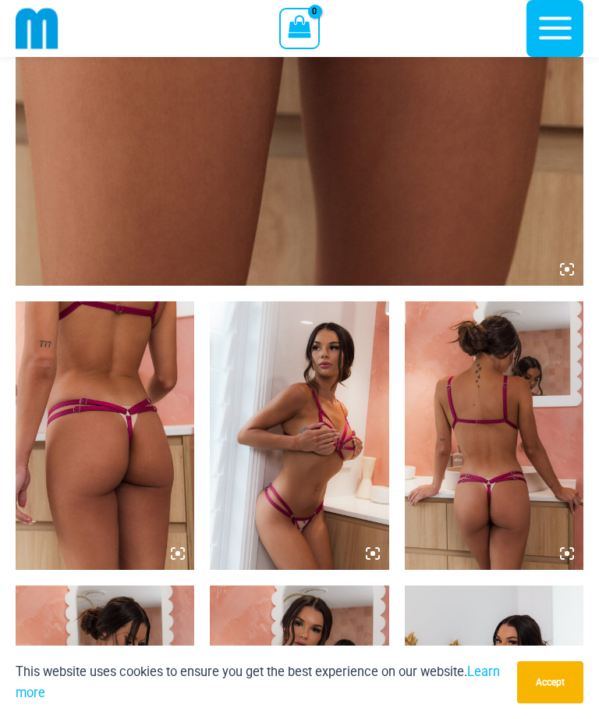
scroll to position [663, 0]
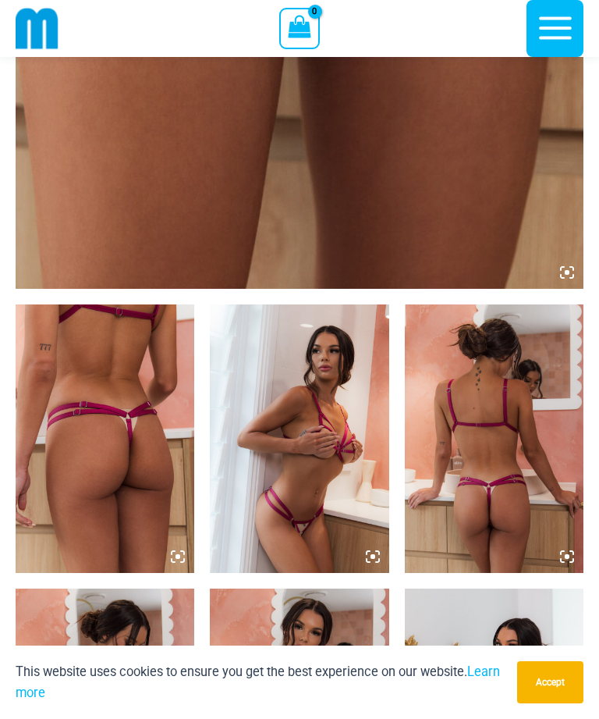
click at [125, 449] on img at bounding box center [105, 438] width 179 height 268
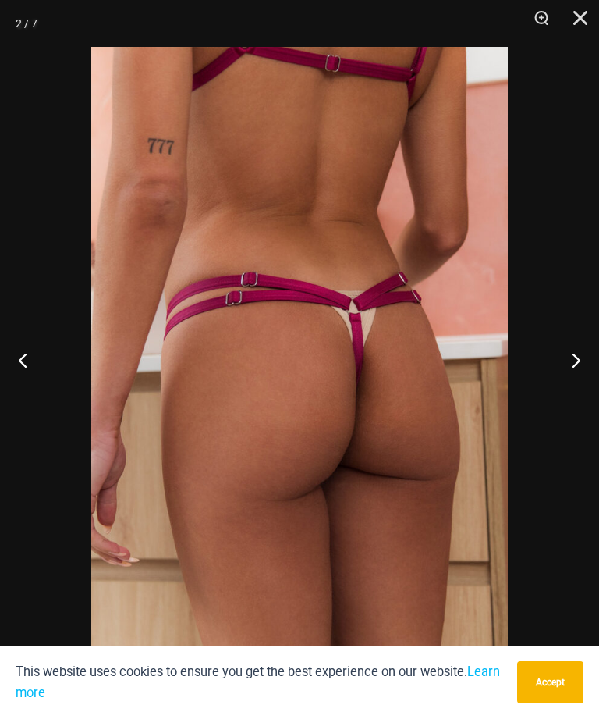
click at [575, 355] on button "Next" at bounding box center [570, 360] width 59 height 78
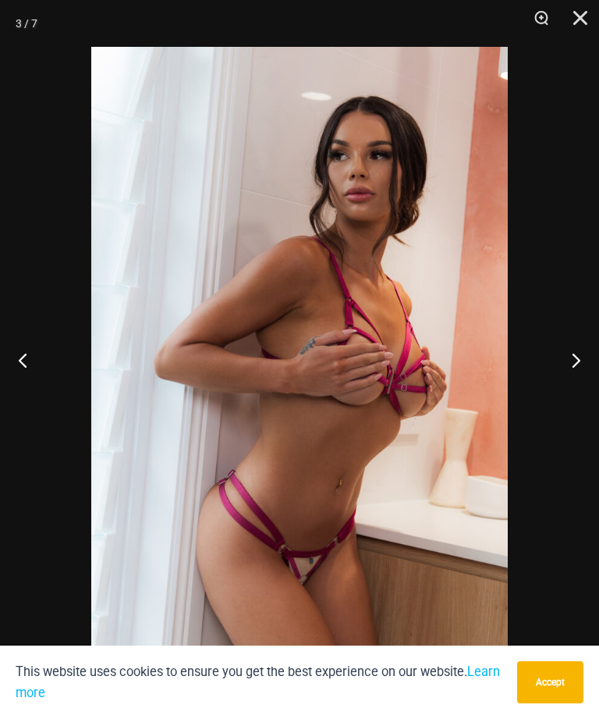
click at [571, 369] on button "Next" at bounding box center [570, 360] width 59 height 78
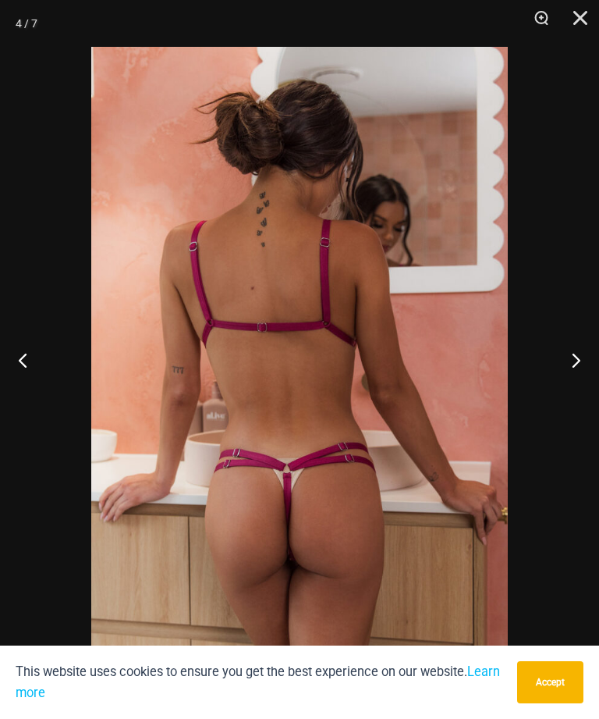
click at [574, 368] on button "Next" at bounding box center [570, 360] width 59 height 78
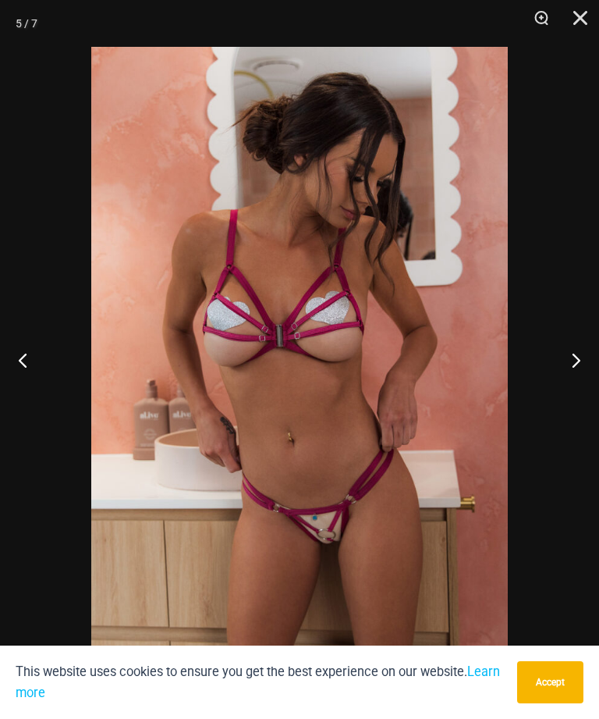
click at [569, 371] on button "Next" at bounding box center [570, 360] width 59 height 78
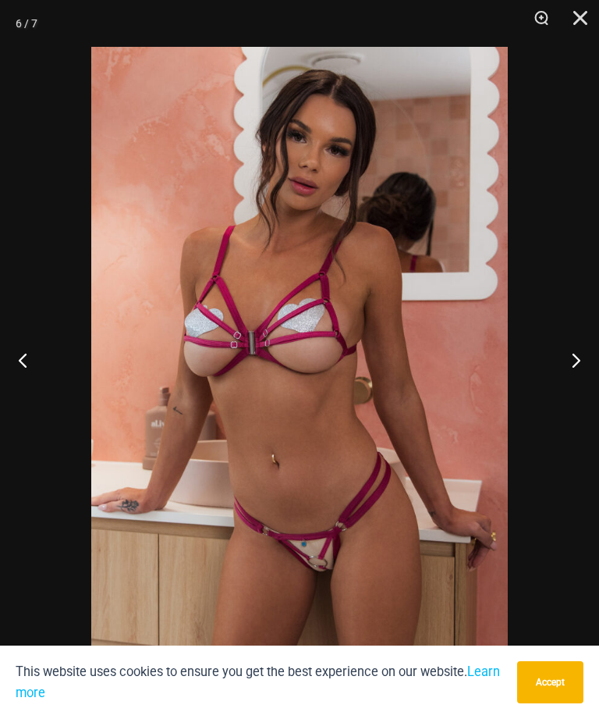
click at [567, 371] on button "Next" at bounding box center [570, 360] width 59 height 78
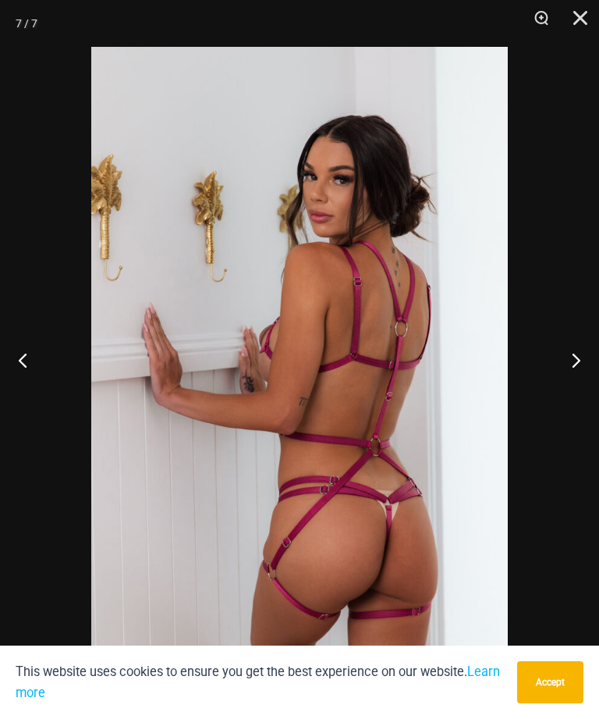
click at [566, 371] on button "Next" at bounding box center [570, 360] width 59 height 78
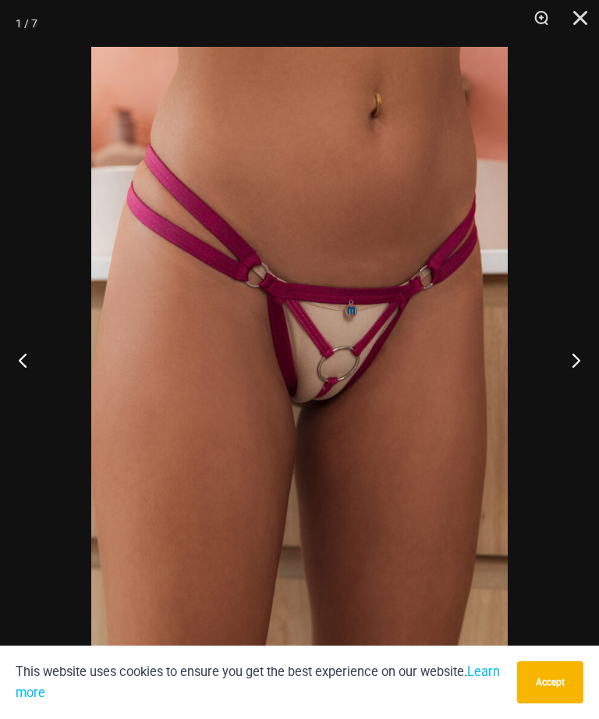
click at [567, 372] on button "Next" at bounding box center [570, 360] width 59 height 78
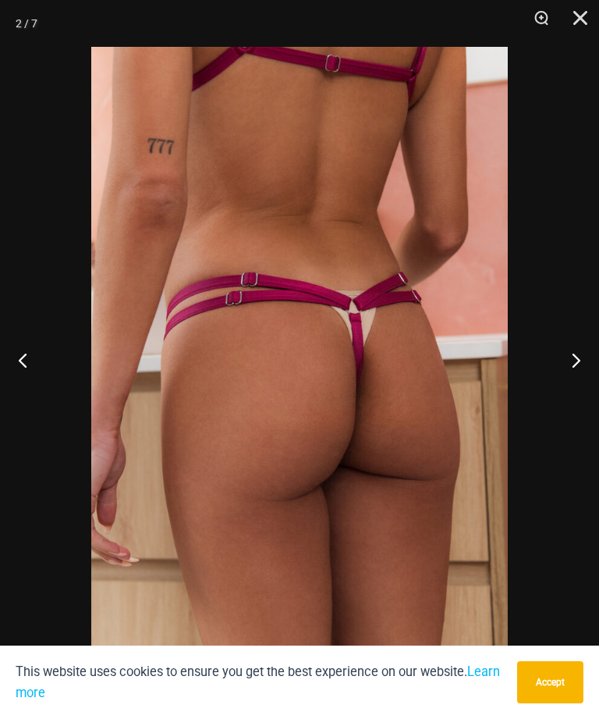
click at [567, 371] on button "Next" at bounding box center [570, 360] width 59 height 78
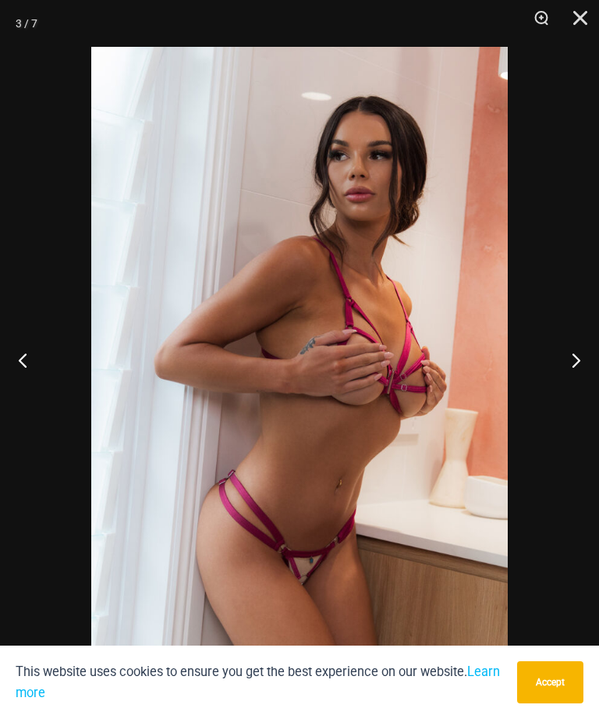
click at [567, 371] on button "Next" at bounding box center [570, 360] width 59 height 78
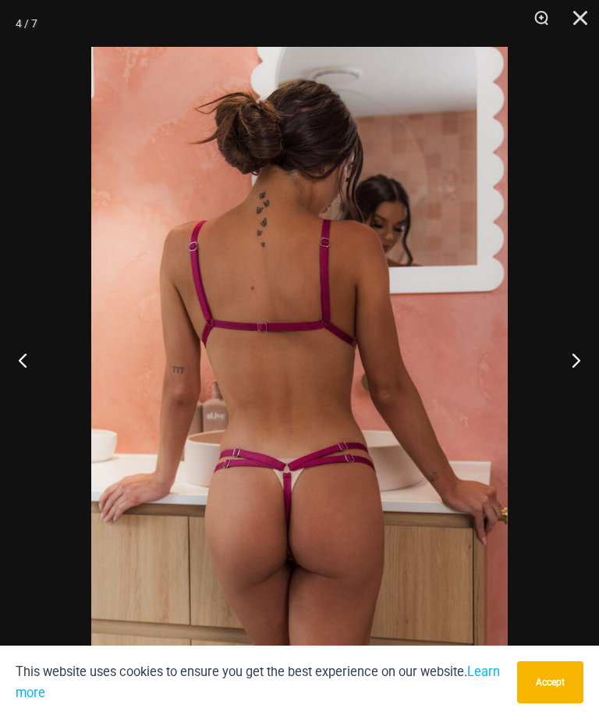
click at [563, 374] on button "Next" at bounding box center [570, 360] width 59 height 78
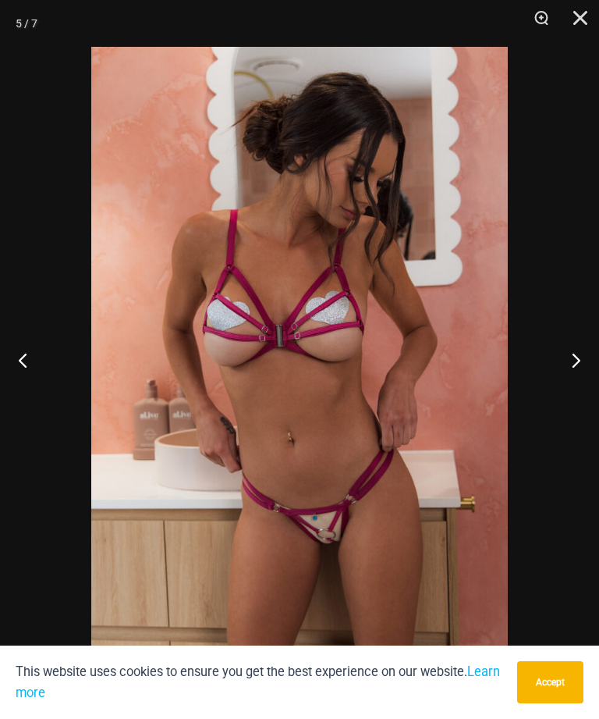
click at [563, 371] on button "Next" at bounding box center [570, 360] width 59 height 78
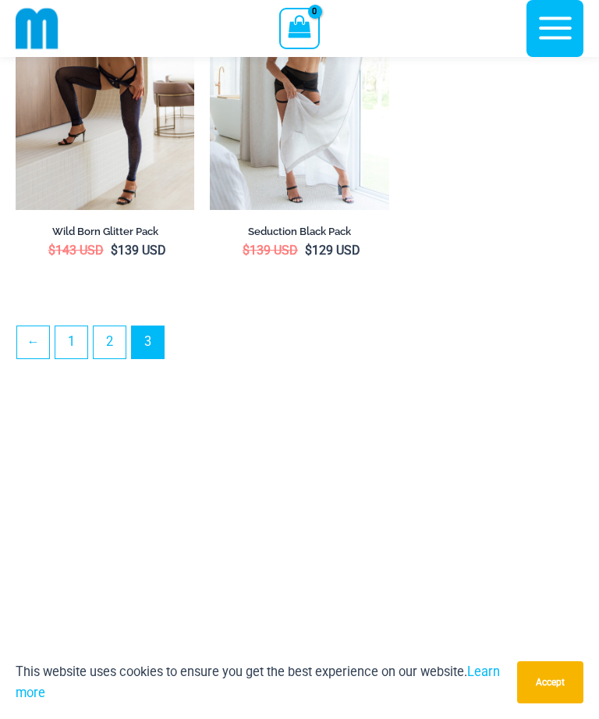
scroll to position [1415, 0]
click at [78, 339] on link "1" at bounding box center [71, 341] width 32 height 32
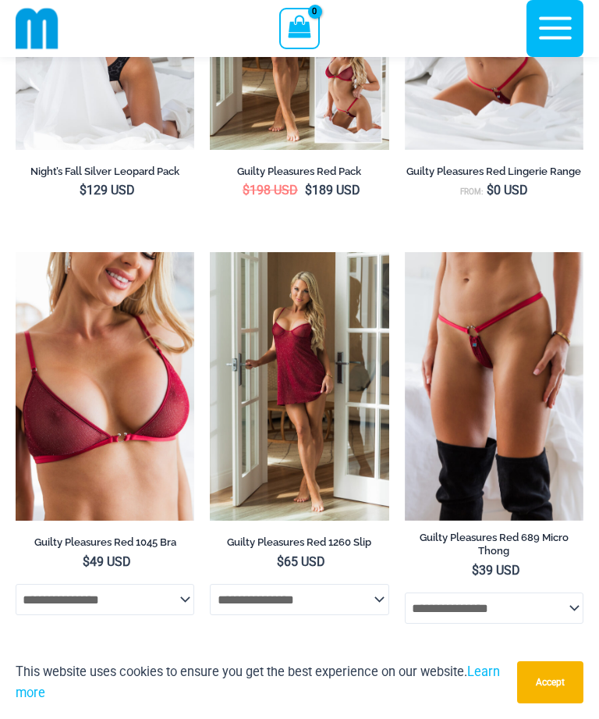
scroll to position [430, 0]
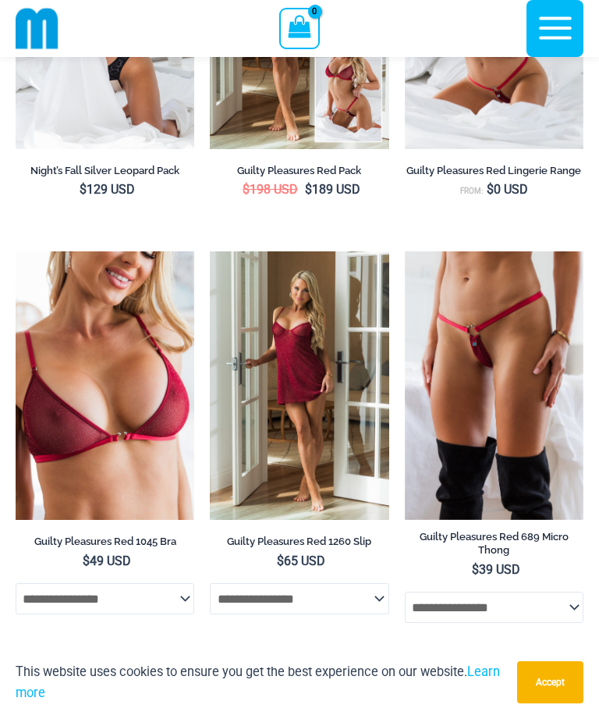
click at [405, 251] on img at bounding box center [405, 251] width 0 height 0
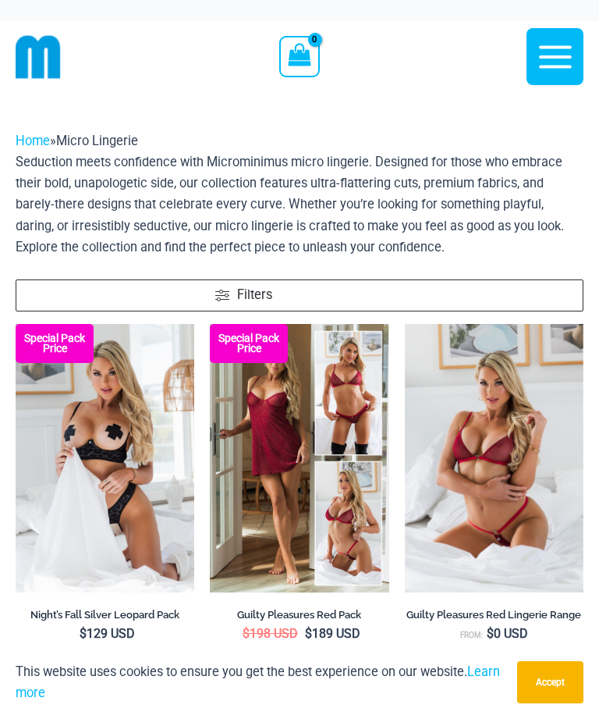
scroll to position [0, 0]
click at [545, 66] on icon "button" at bounding box center [555, 56] width 33 height 23
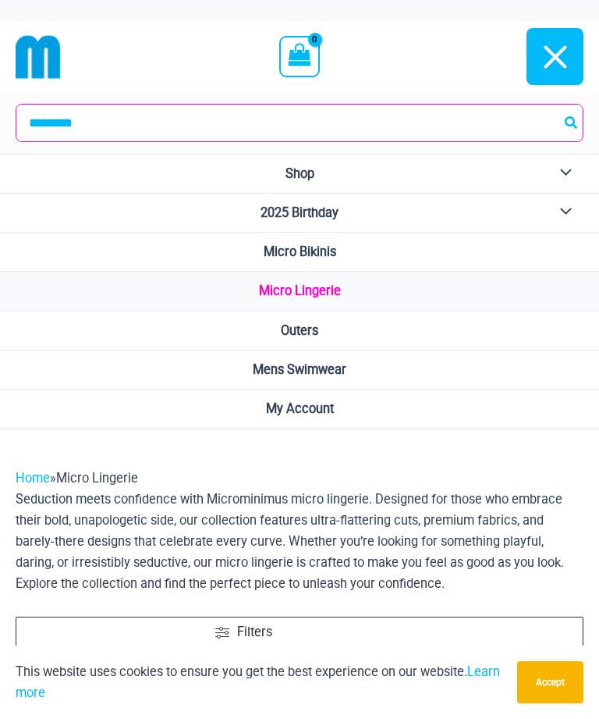
click at [566, 165] on button "Menu Toggle" at bounding box center [562, 174] width 43 height 38
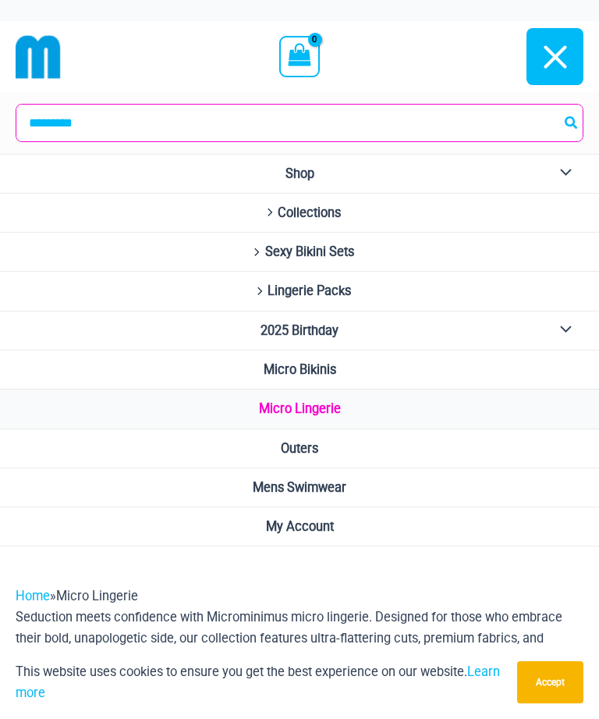
click at [568, 327] on button "Menu Toggle" at bounding box center [562, 330] width 43 height 38
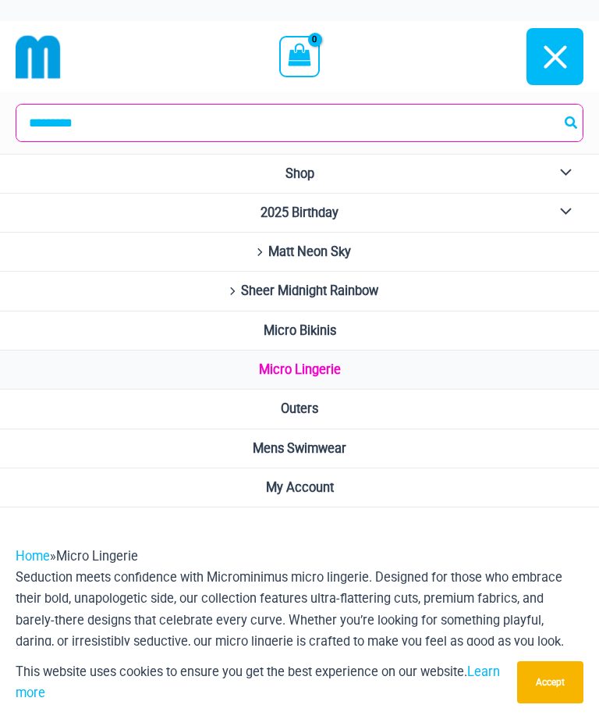
click at [318, 412] on link "Outers" at bounding box center [299, 408] width 599 height 39
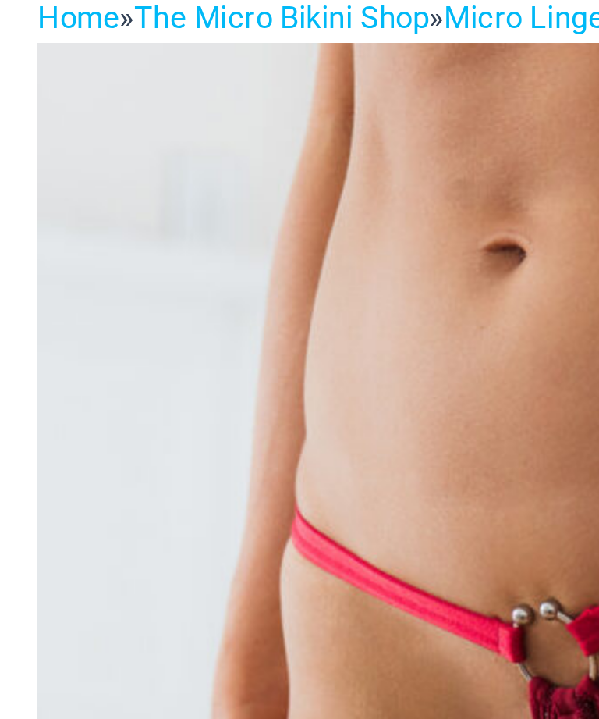
scroll to position [0, 101]
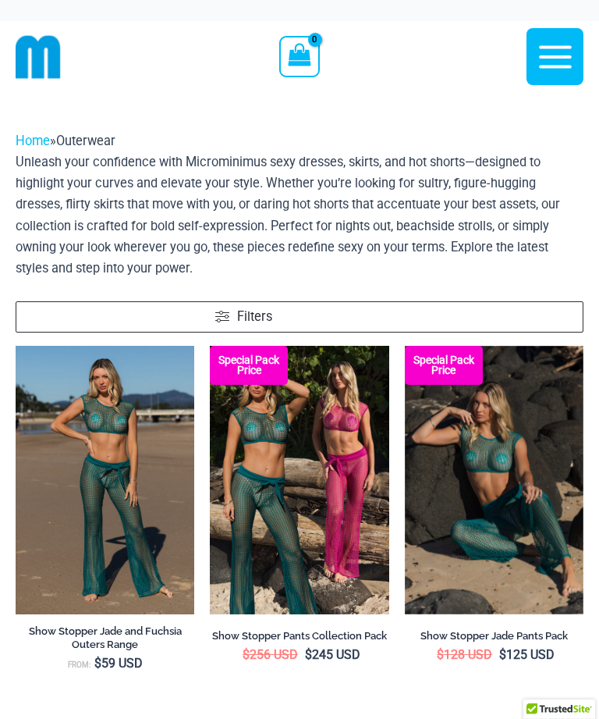
click at [559, 57] on icon "button" at bounding box center [555, 56] width 33 height 23
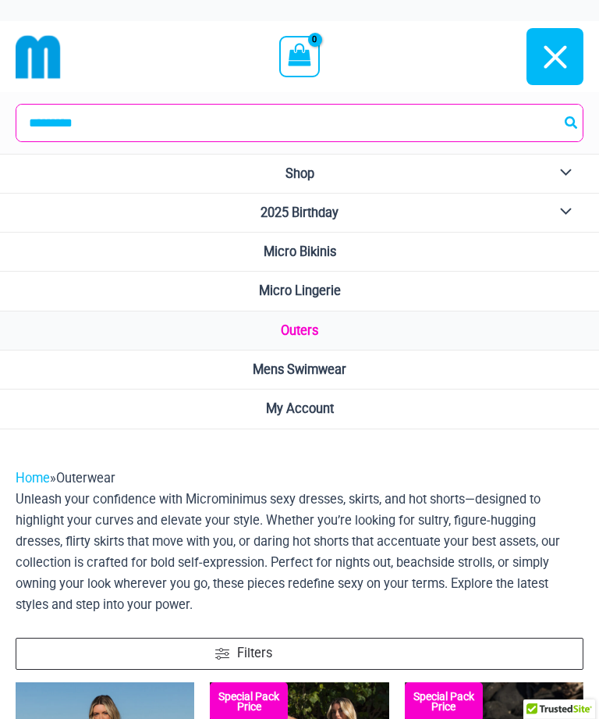
click at [556, 55] on icon "button" at bounding box center [555, 56] width 23 height 23
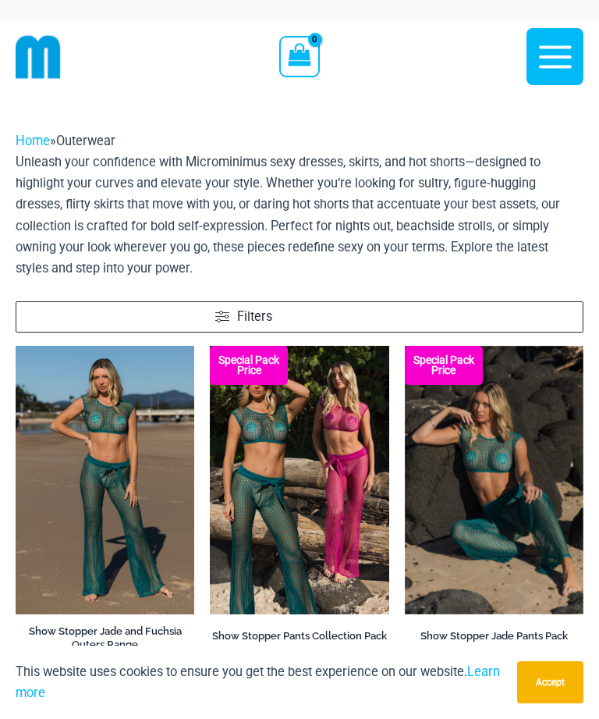
click at [562, 56] on icon "button" at bounding box center [555, 56] width 33 height 23
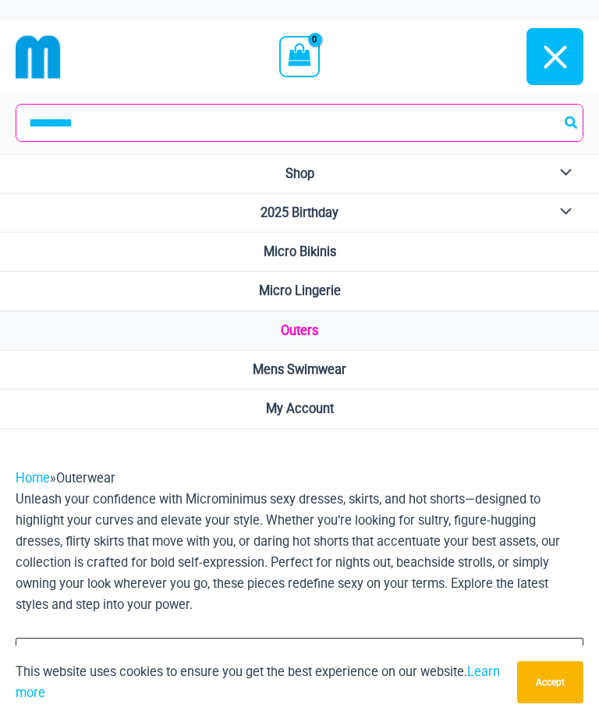
click at [564, 176] on button "Menu Toggle" at bounding box center [562, 174] width 43 height 38
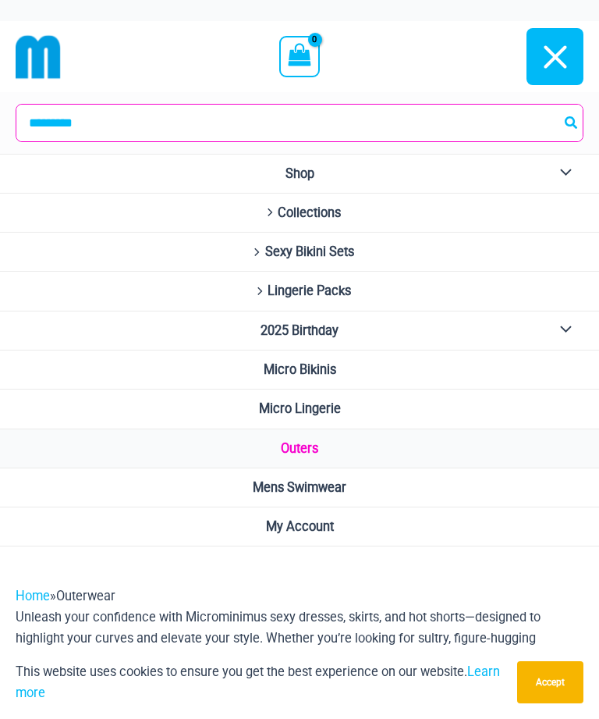
click at [283, 214] on span "Collections" at bounding box center [309, 212] width 63 height 15
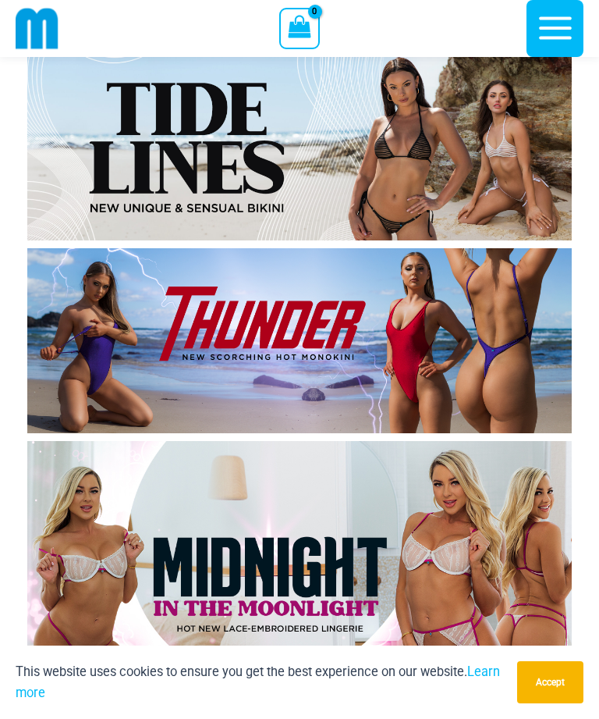
scroll to position [6665, 0]
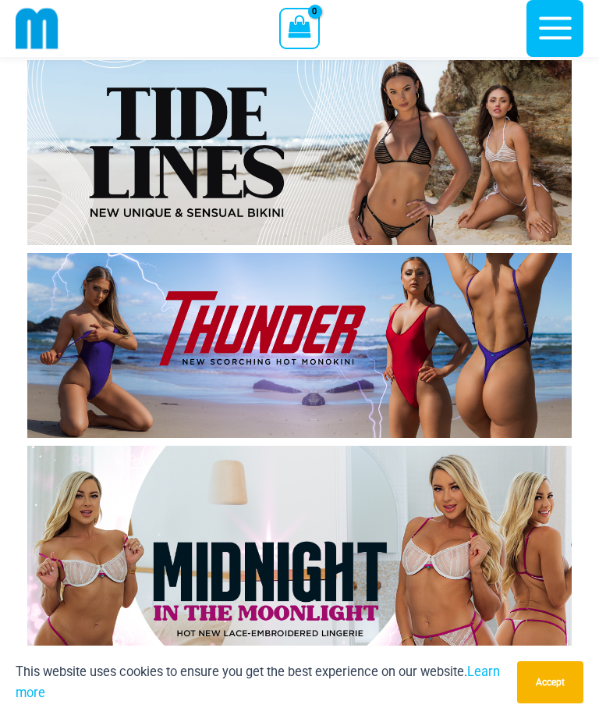
click at [508, 360] on img at bounding box center [299, 345] width 545 height 185
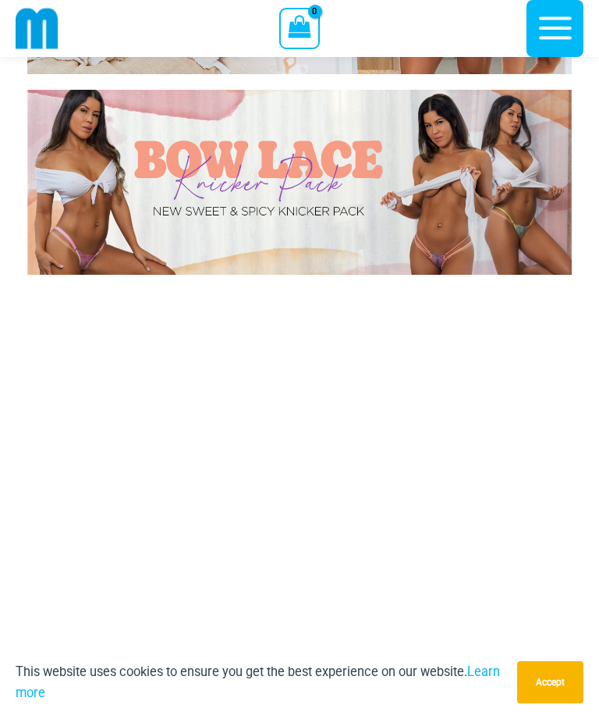
scroll to position [7324, 0]
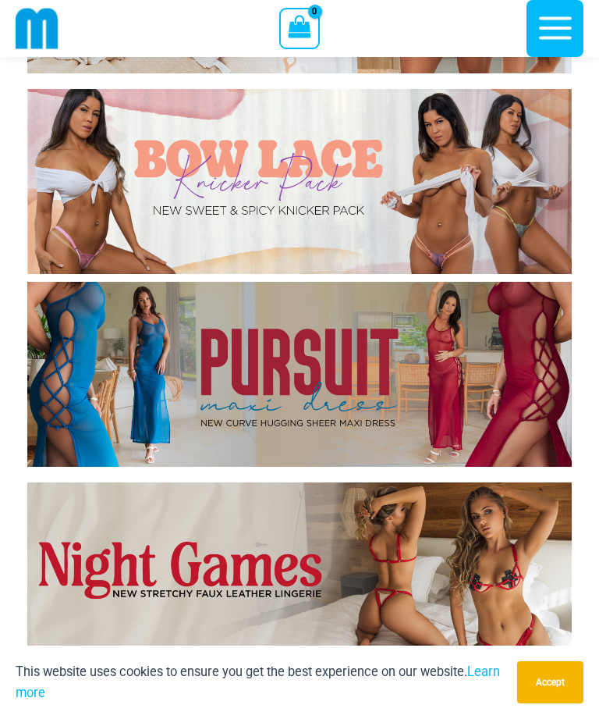
click at [558, 385] on img at bounding box center [299, 374] width 545 height 185
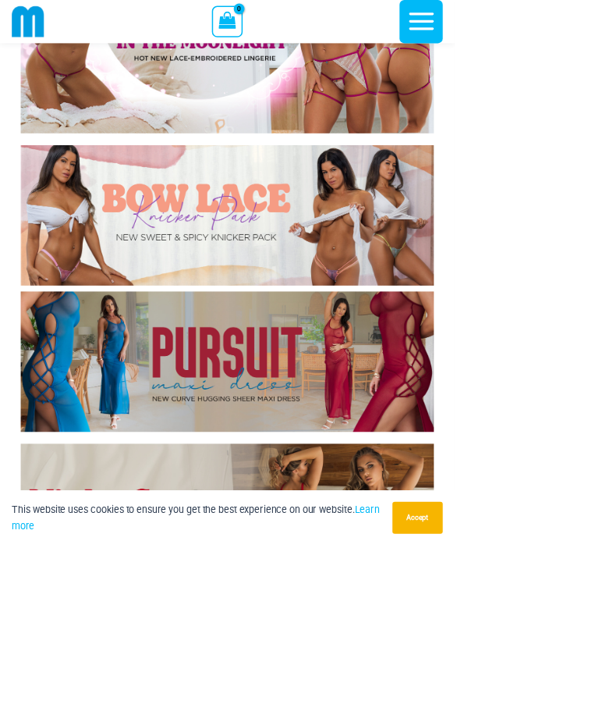
scroll to position [7449, 0]
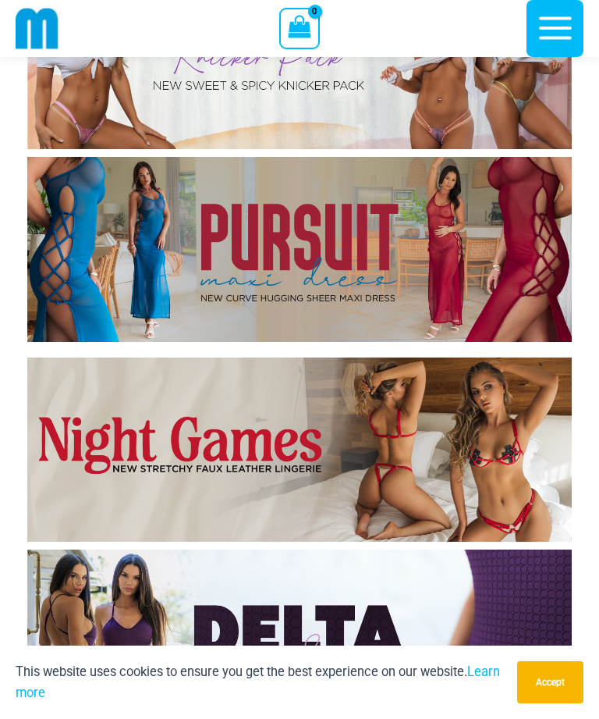
click at [531, 461] on img at bounding box center [299, 449] width 545 height 185
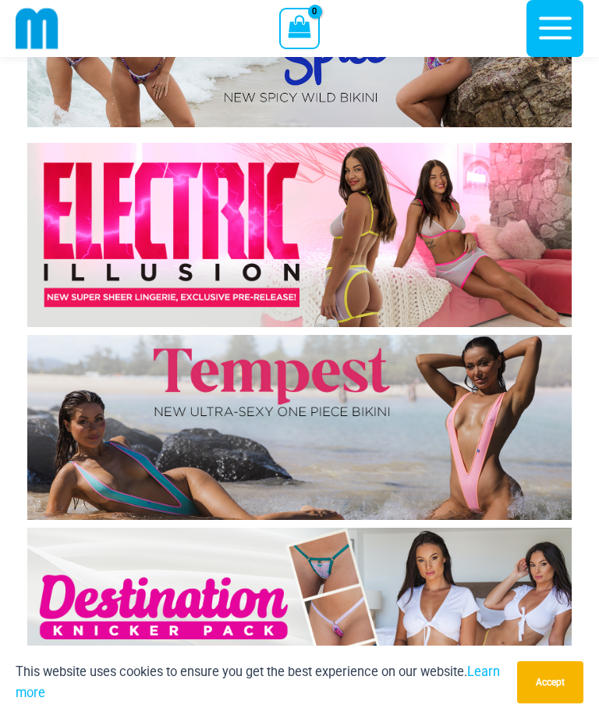
scroll to position [9032, 0]
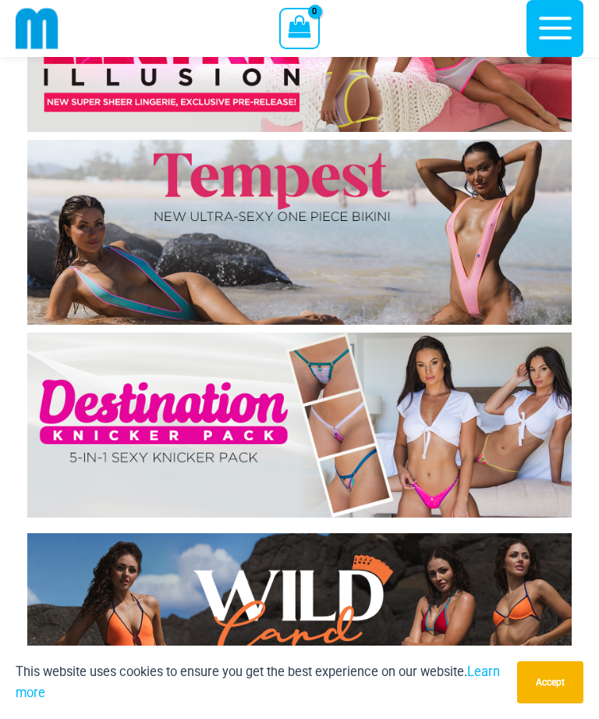
scroll to position [9233, 0]
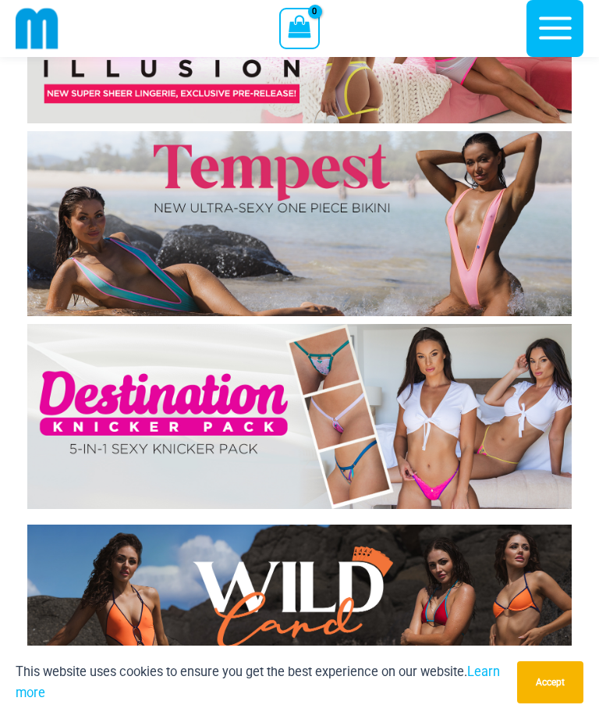
click at [513, 240] on img at bounding box center [299, 223] width 545 height 185
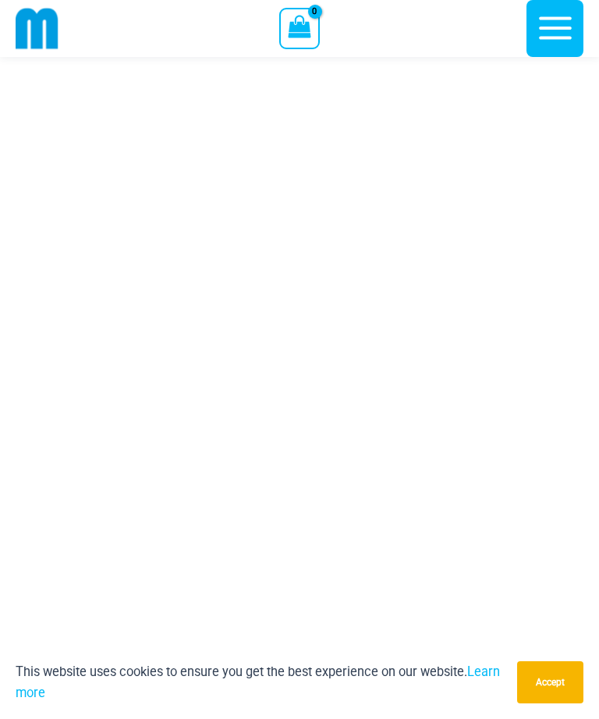
scroll to position [10736, 0]
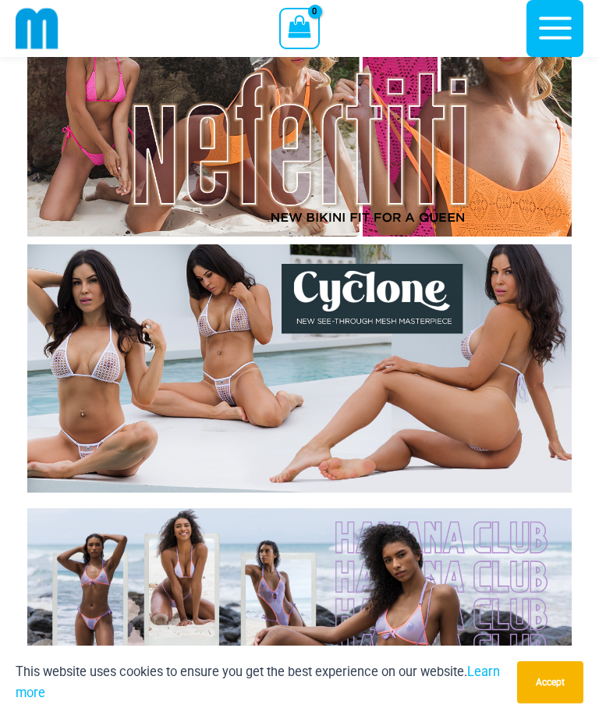
click at [131, 387] on img at bounding box center [299, 368] width 545 height 248
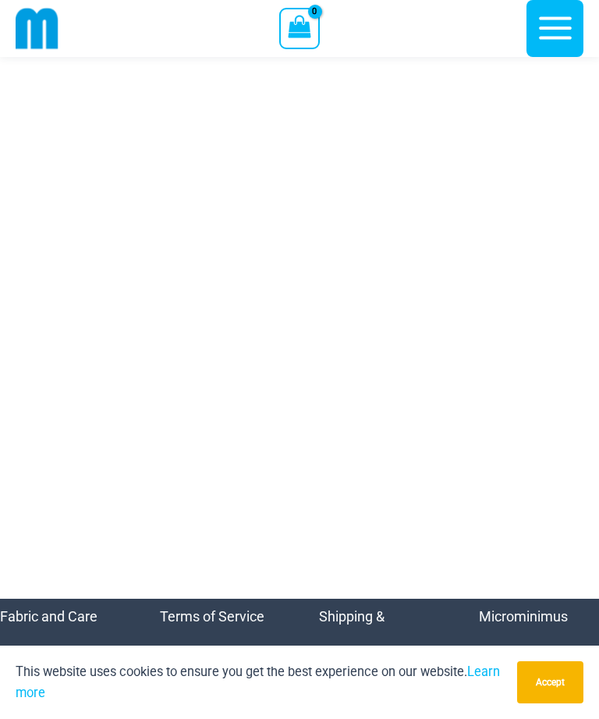
scroll to position [13939, 0]
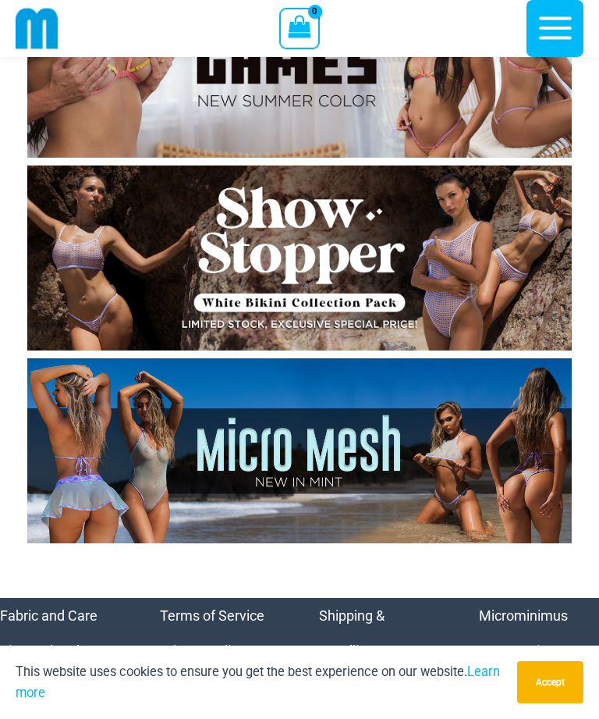
click at [462, 467] on img at bounding box center [299, 450] width 545 height 185
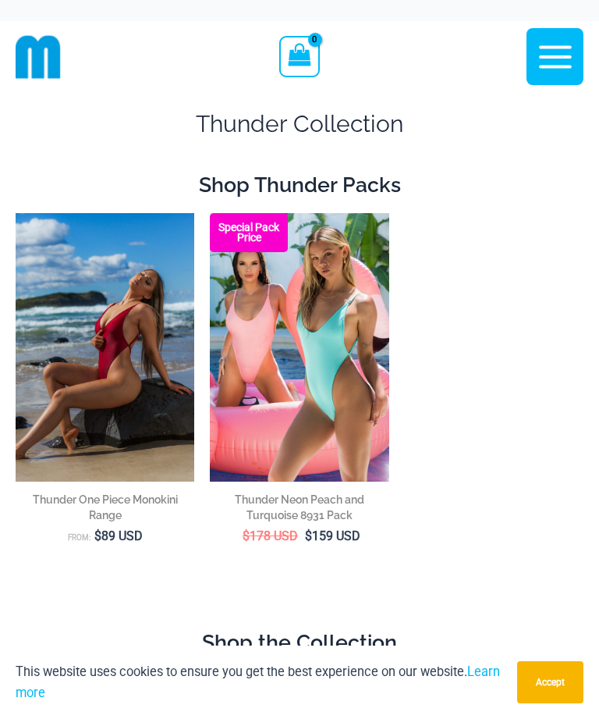
click at [16, 213] on img at bounding box center [16, 213] width 0 height 0
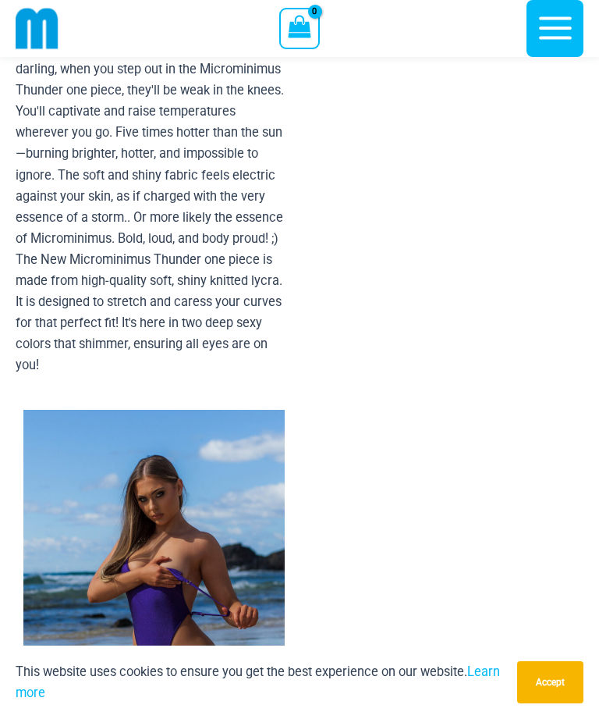
scroll to position [1805, 0]
click at [197, 518] on img at bounding box center [153, 607] width 261 height 392
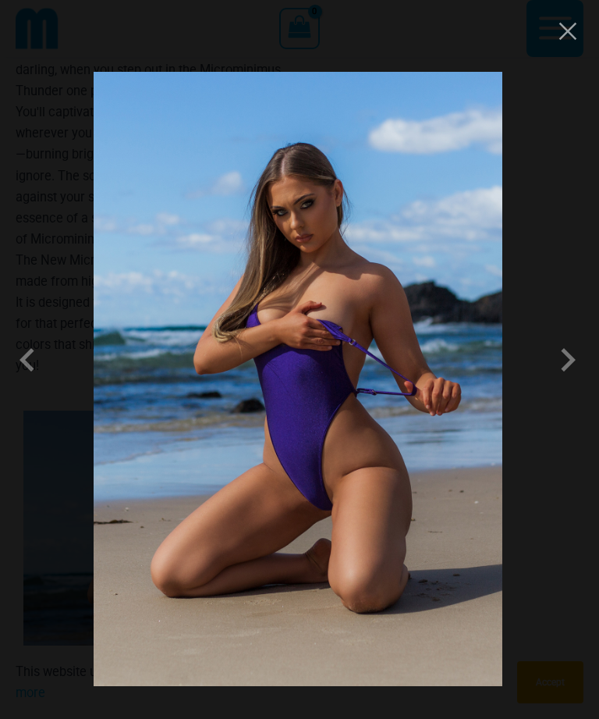
click at [571, 383] on span at bounding box center [568, 359] width 47 height 47
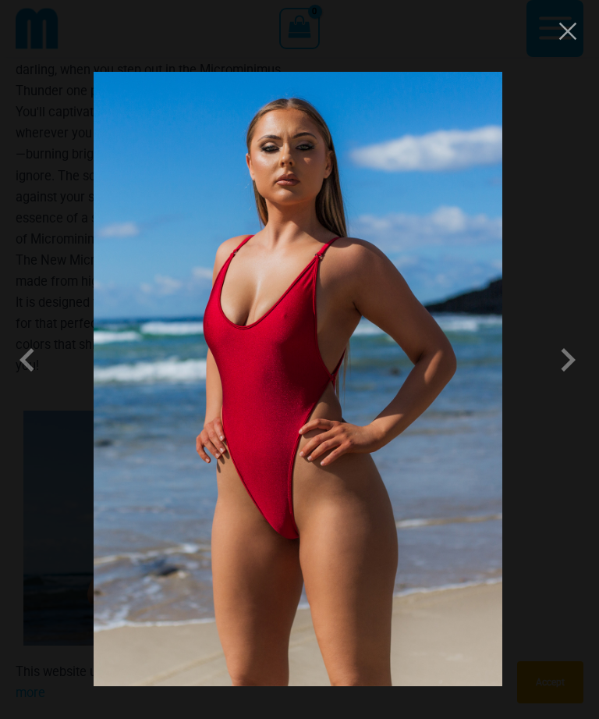
click at [577, 383] on span at bounding box center [568, 359] width 47 height 47
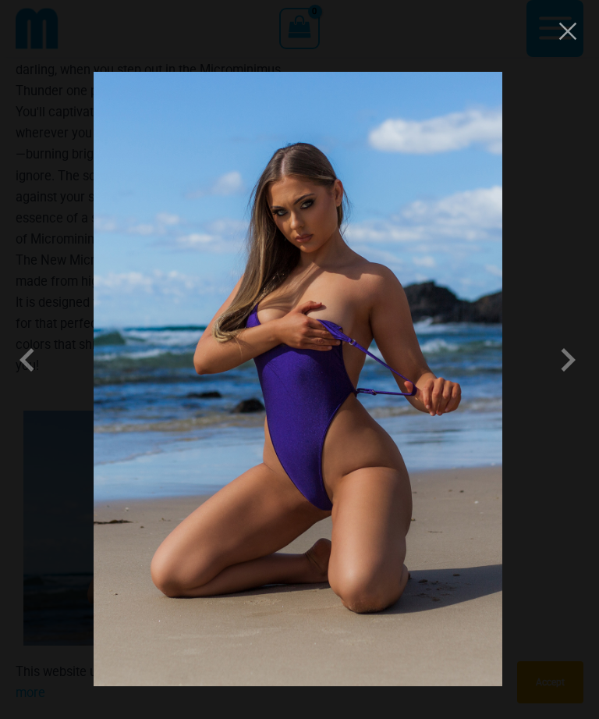
click at [566, 383] on span at bounding box center [568, 359] width 47 height 47
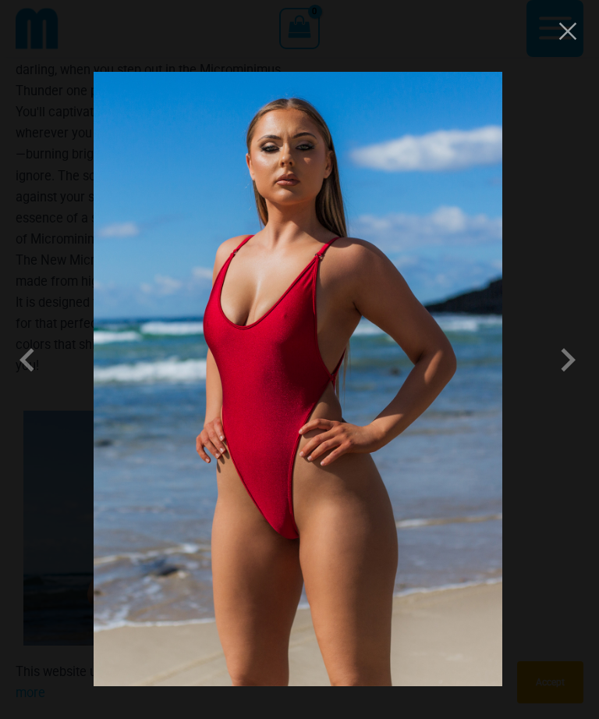
click at [563, 37] on button "Close" at bounding box center [567, 31] width 23 height 23
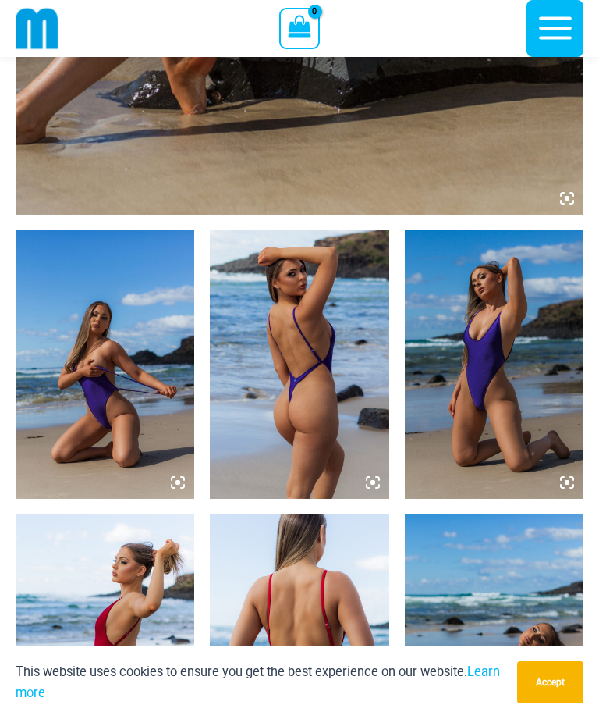
scroll to position [727, 0]
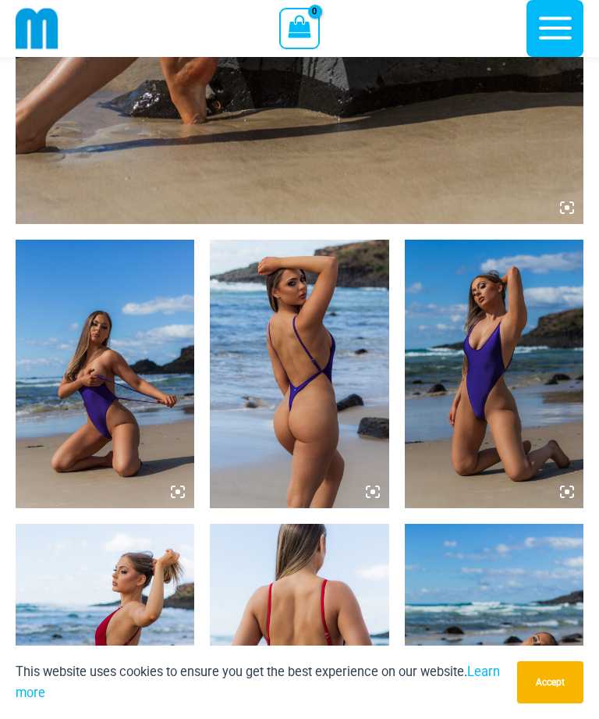
click at [280, 380] on img at bounding box center [299, 374] width 179 height 268
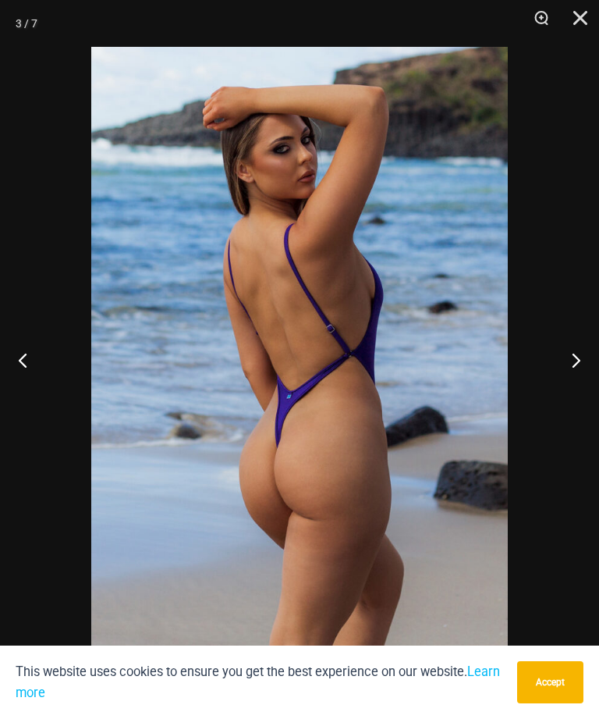
click at [571, 363] on button "Next" at bounding box center [570, 360] width 59 height 78
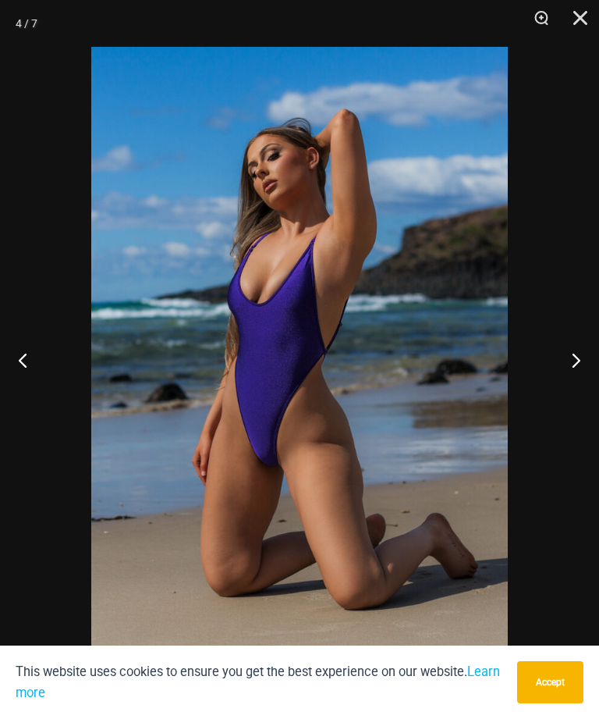
click at [571, 368] on button "Next" at bounding box center [570, 360] width 59 height 78
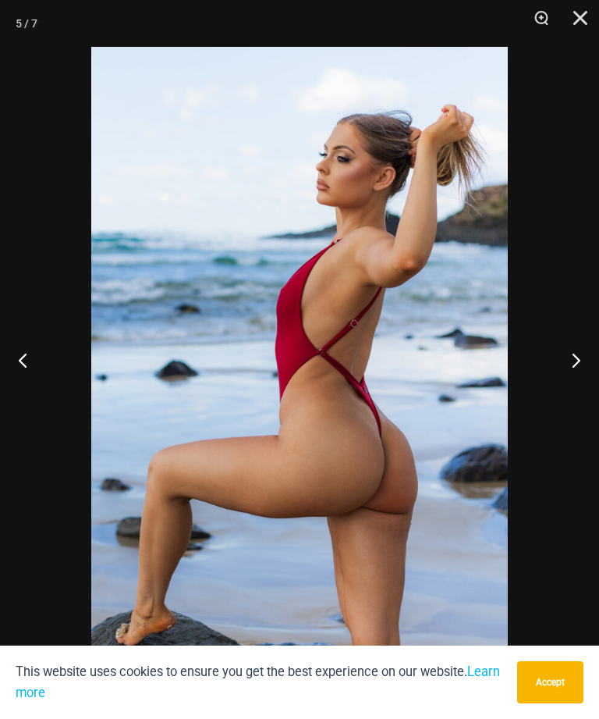
click at [567, 373] on button "Next" at bounding box center [570, 360] width 59 height 78
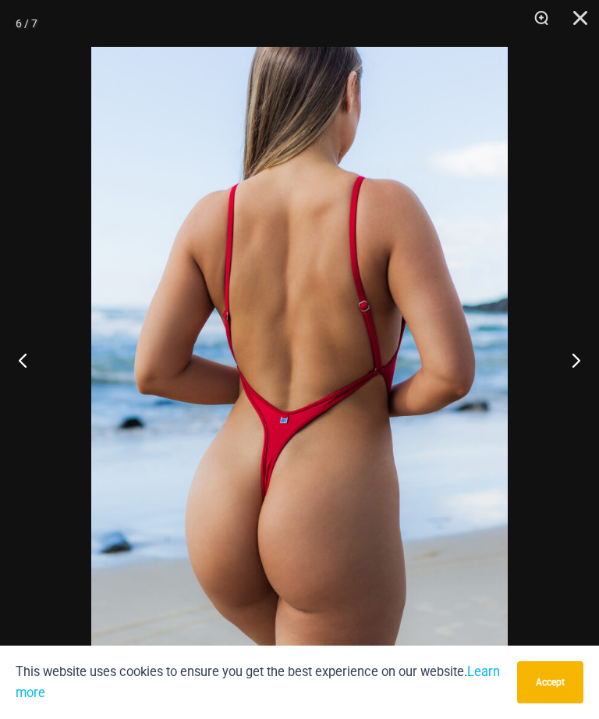
click at [566, 375] on button "Next" at bounding box center [570, 360] width 59 height 78
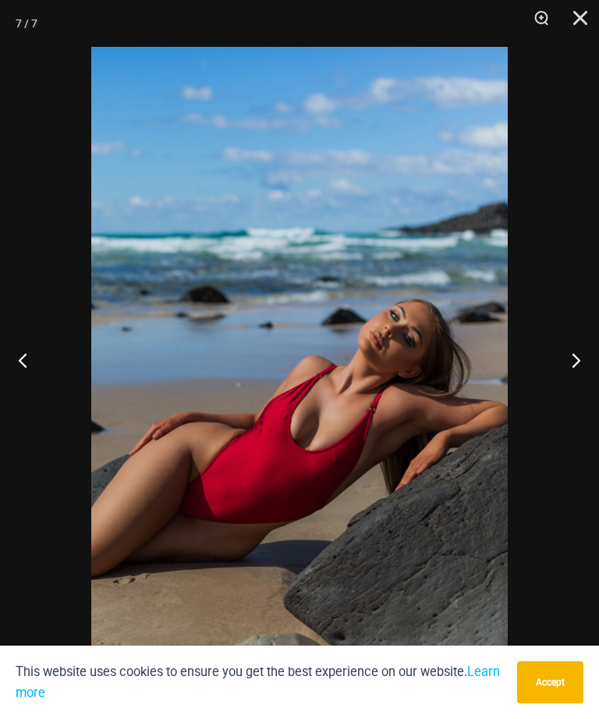
click at [564, 379] on button "Next" at bounding box center [570, 360] width 59 height 78
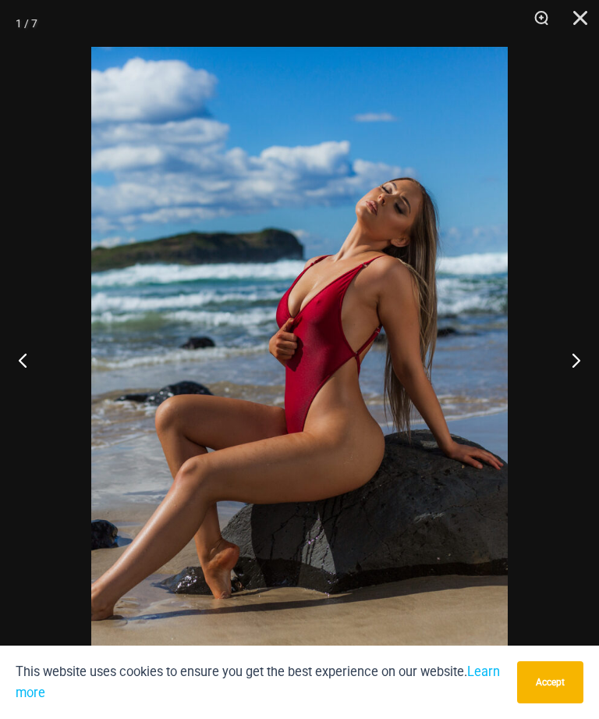
click at [574, 363] on button "Next" at bounding box center [570, 360] width 59 height 78
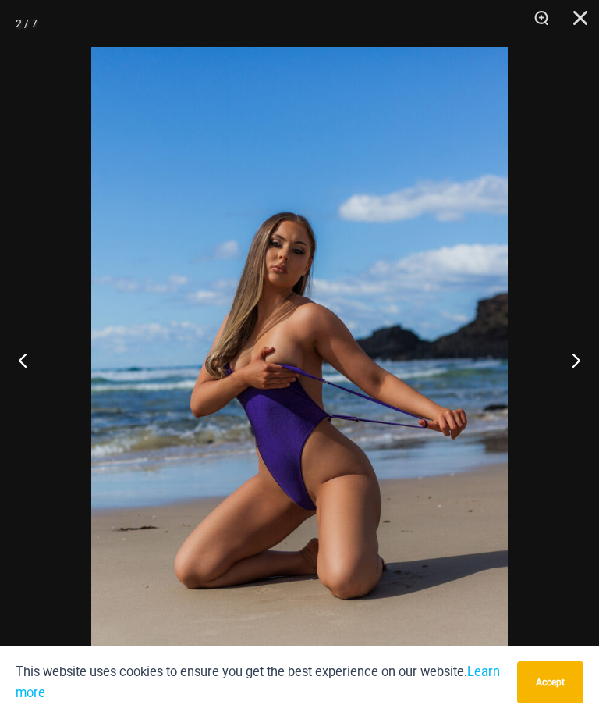
click at [571, 369] on button "Next" at bounding box center [570, 360] width 59 height 78
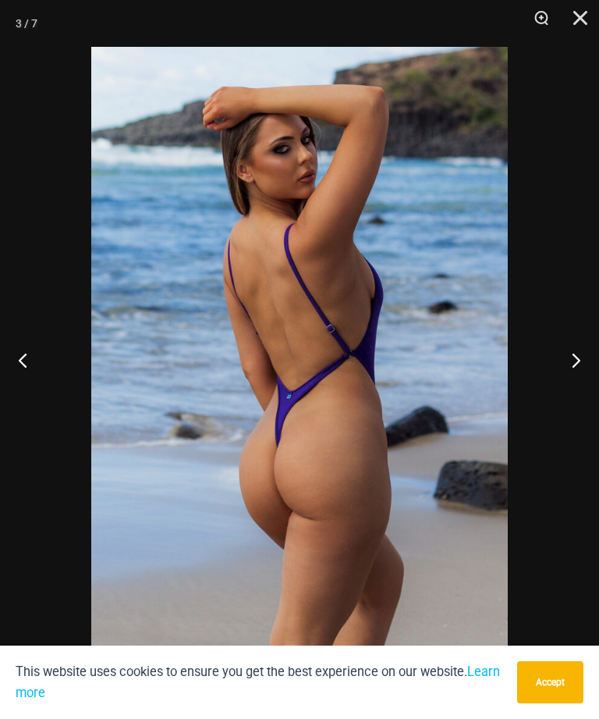
click at [569, 375] on button "Next" at bounding box center [570, 360] width 59 height 78
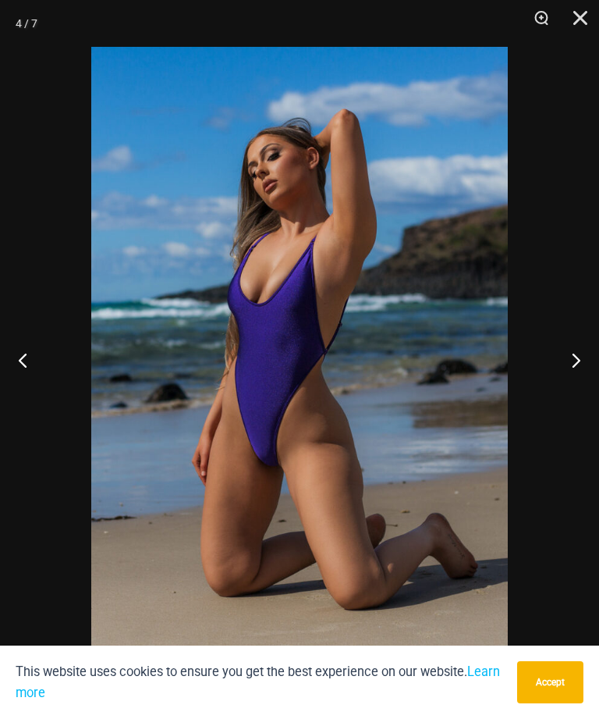
click at [568, 376] on button "Next" at bounding box center [570, 360] width 59 height 78
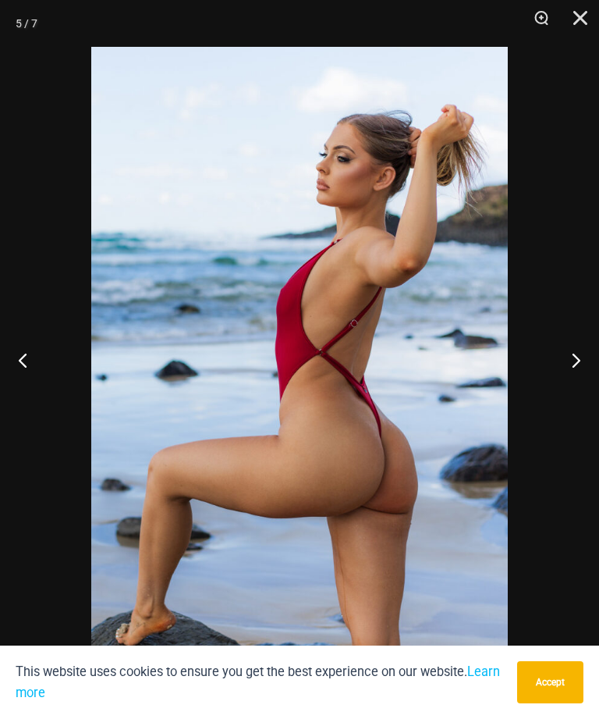
click at [568, 375] on button "Next" at bounding box center [570, 360] width 59 height 78
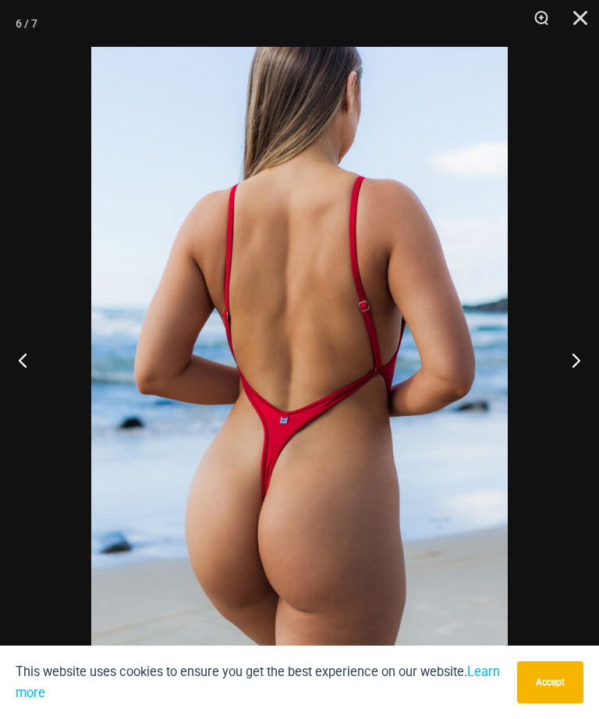
click at [567, 373] on button "Next" at bounding box center [570, 360] width 59 height 78
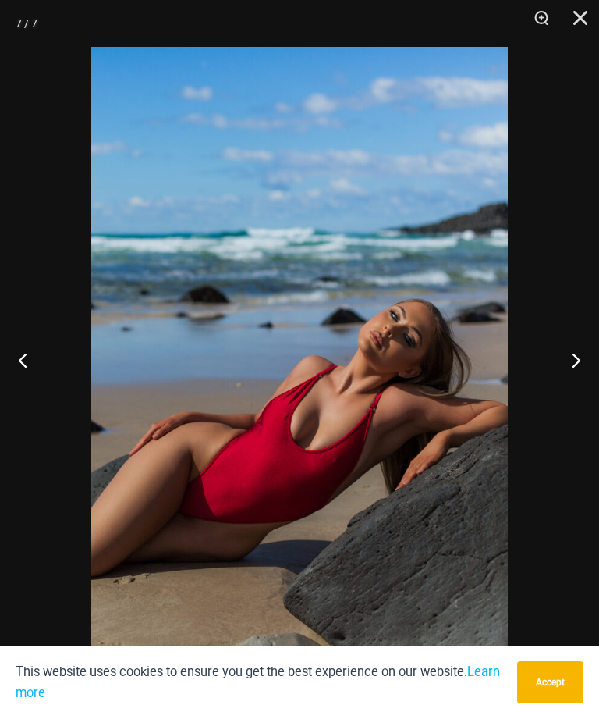
click at [578, 17] on button "Close" at bounding box center [575, 23] width 39 height 47
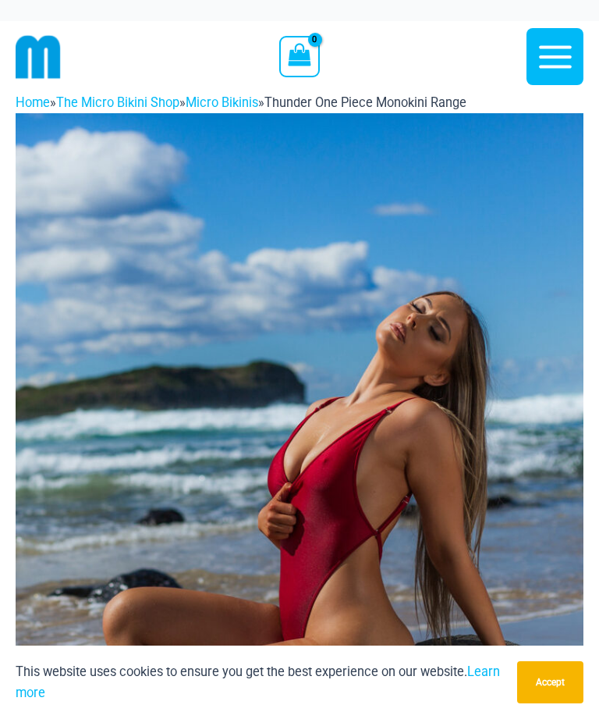
scroll to position [0, 0]
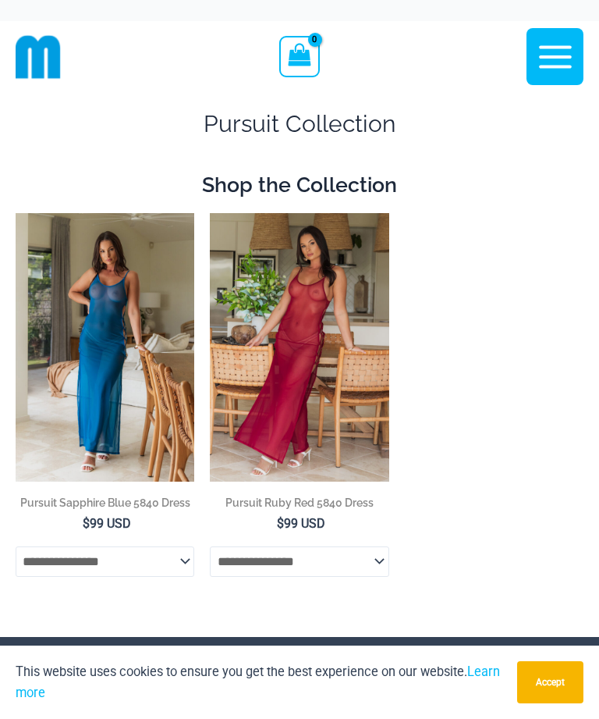
click at [16, 213] on img at bounding box center [16, 213] width 0 height 0
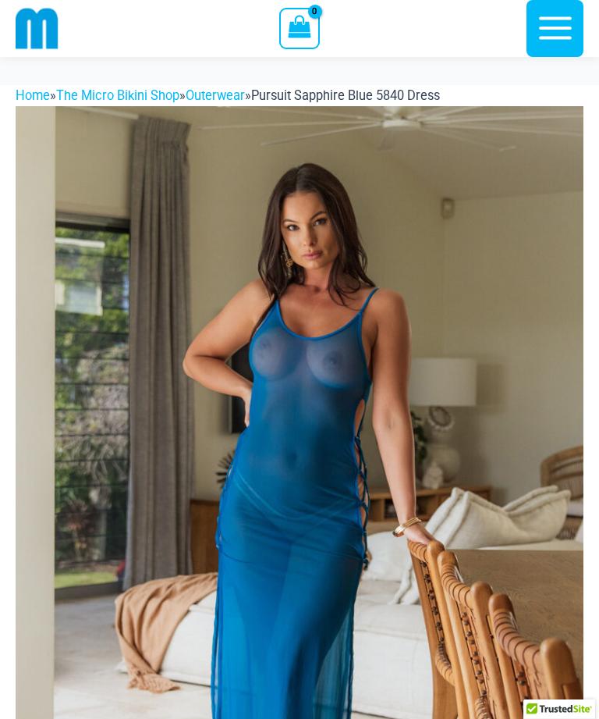
click at [509, 425] on img at bounding box center [300, 532] width 568 height 852
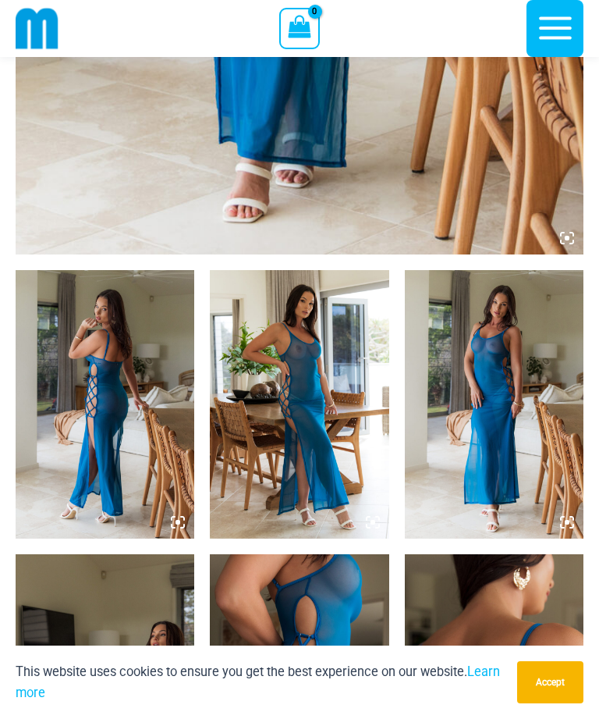
scroll to position [695, 0]
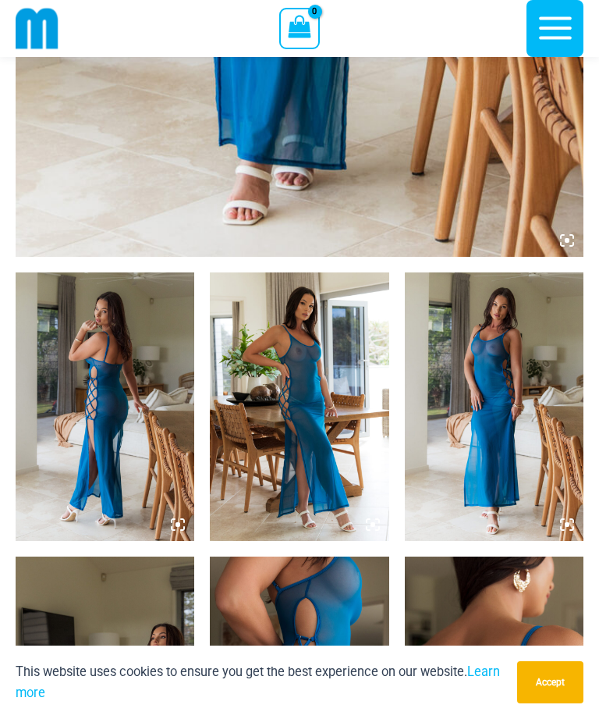
click at [136, 439] on img at bounding box center [105, 406] width 179 height 268
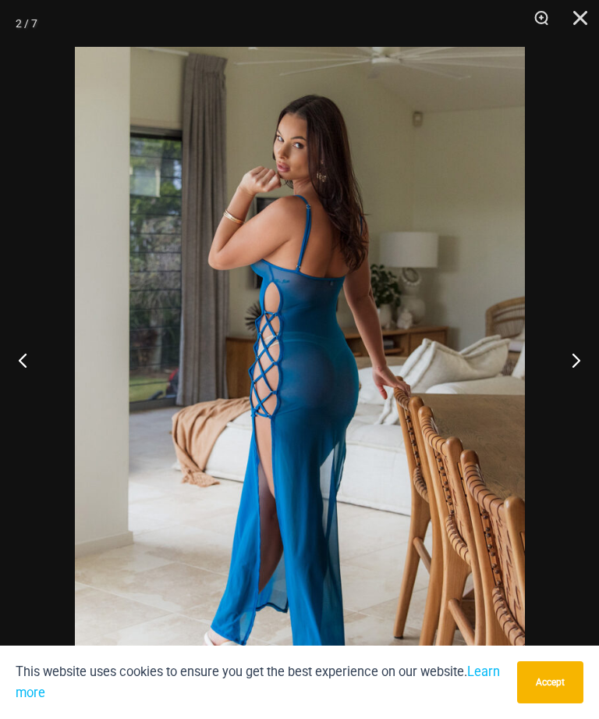
click at [563, 385] on button "Next" at bounding box center [570, 360] width 59 height 78
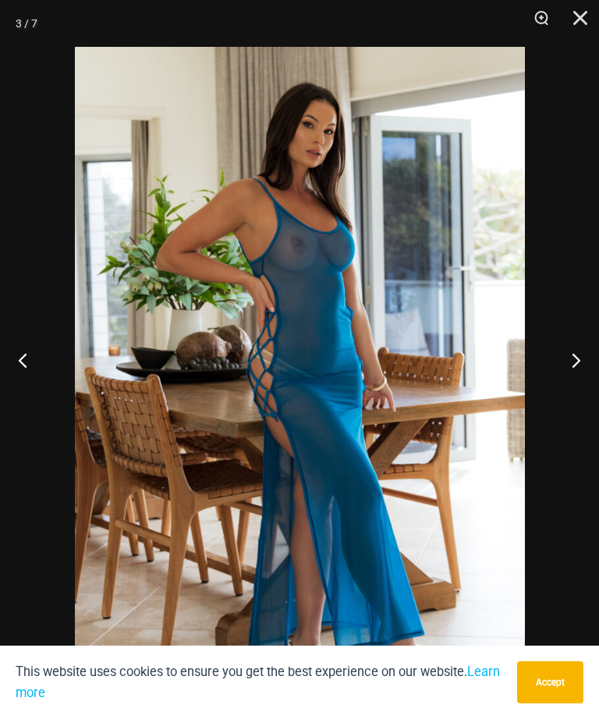
click at [562, 390] on button "Next" at bounding box center [570, 360] width 59 height 78
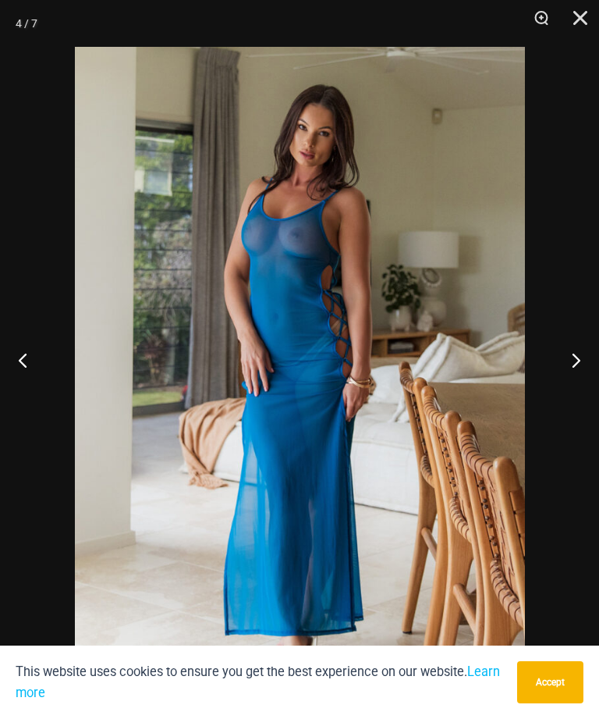
click at [564, 388] on button "Next" at bounding box center [570, 360] width 59 height 78
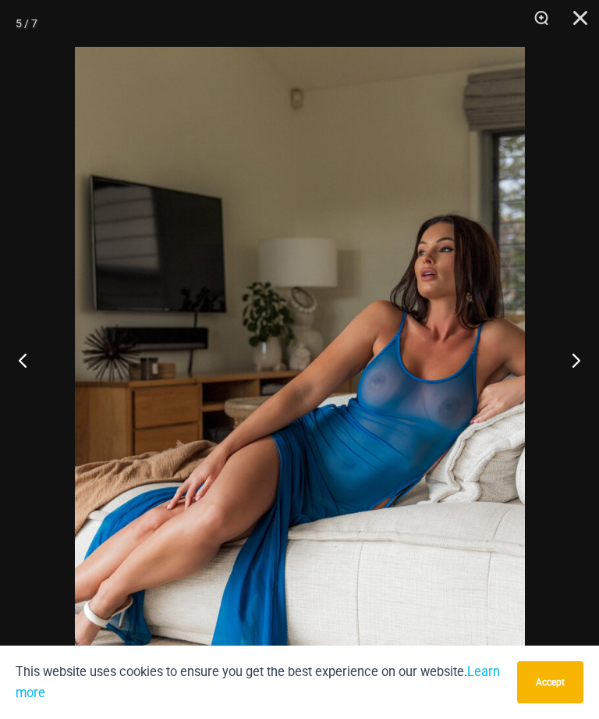
click at [564, 389] on button "Next" at bounding box center [570, 360] width 59 height 78
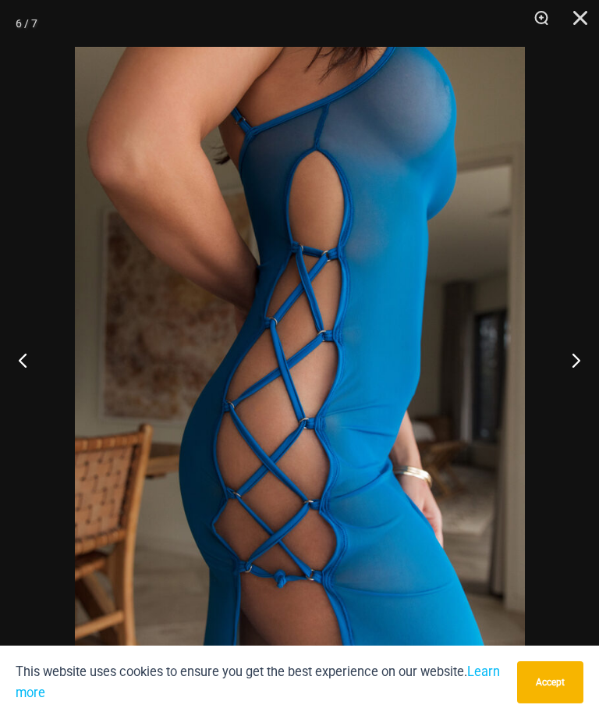
click at [556, 394] on button "Next" at bounding box center [570, 360] width 59 height 78
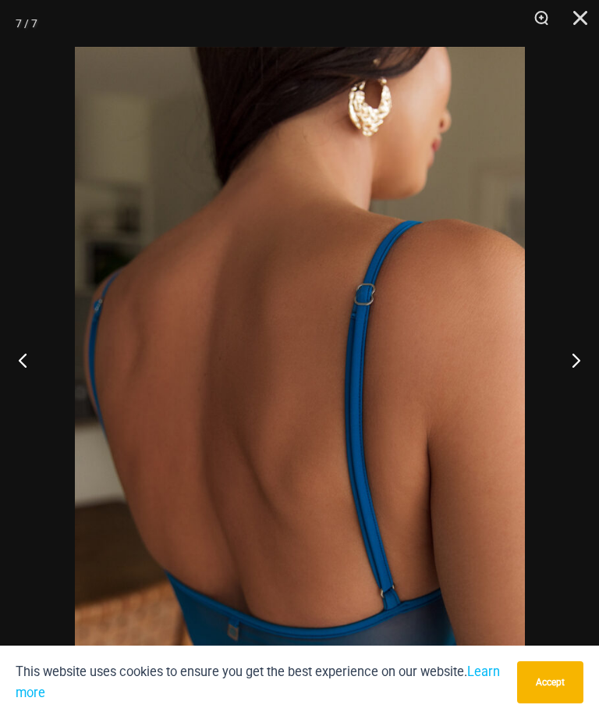
click at [563, 395] on button "Next" at bounding box center [570, 360] width 59 height 78
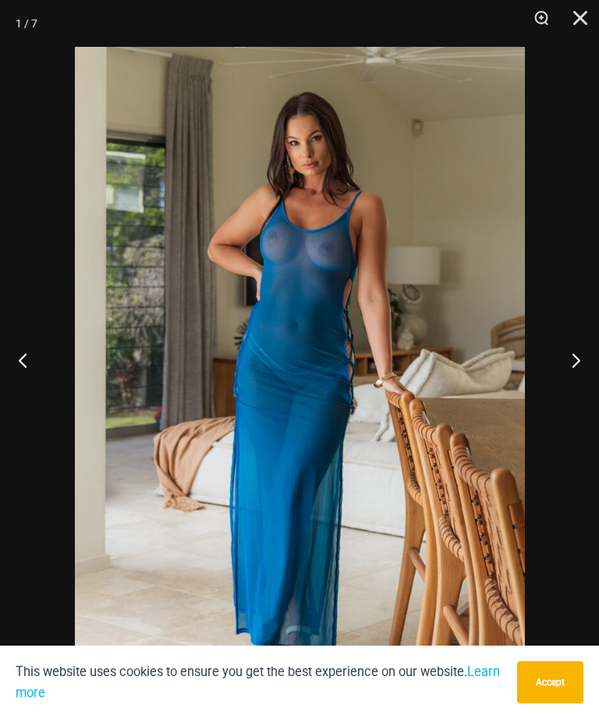
click at [579, 18] on button "Close" at bounding box center [575, 23] width 39 height 47
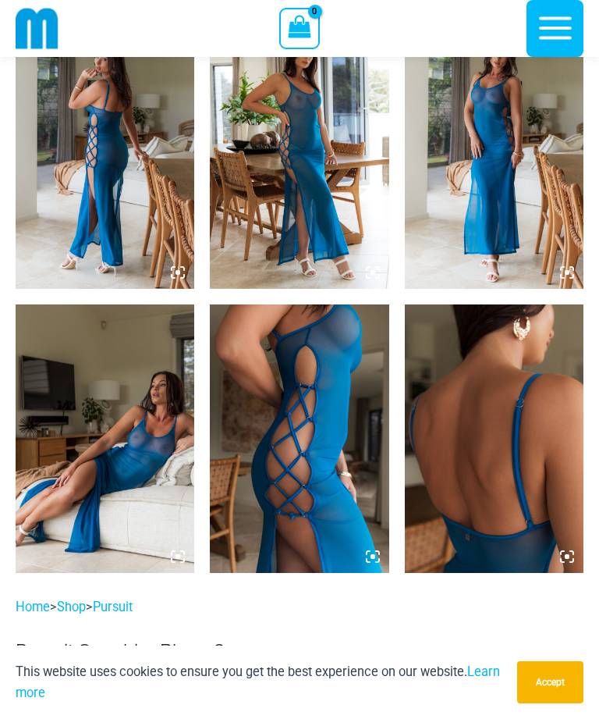
scroll to position [937, 0]
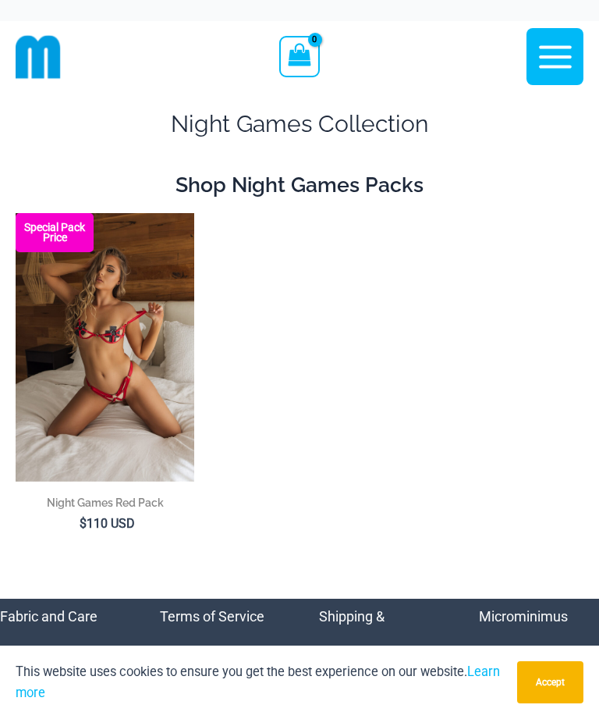
click at [16, 213] on img at bounding box center [16, 213] width 0 height 0
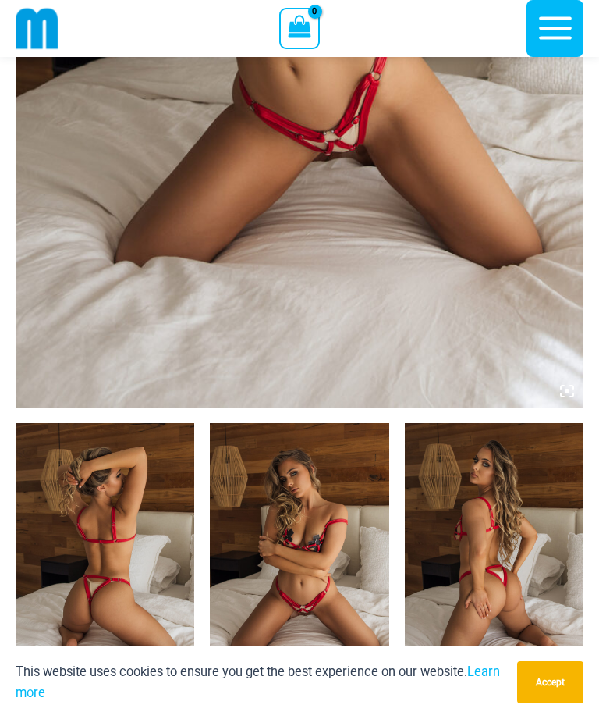
scroll to position [549, 0]
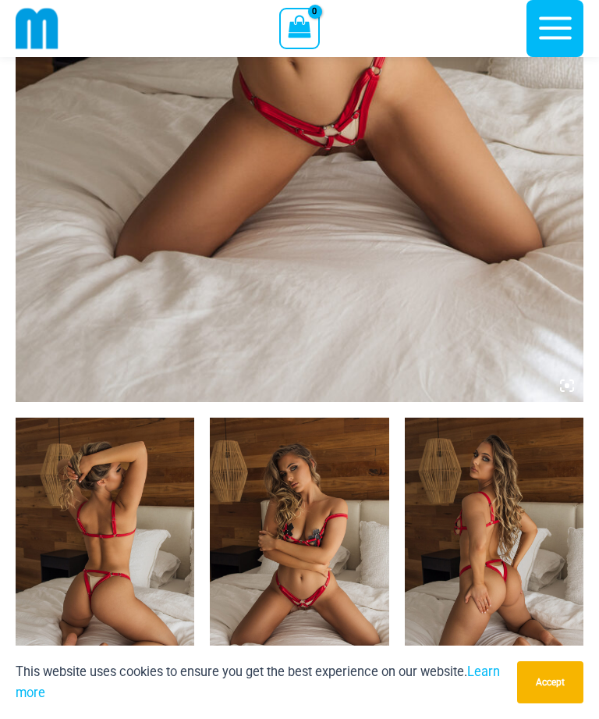
click at [126, 553] on img at bounding box center [105, 552] width 179 height 268
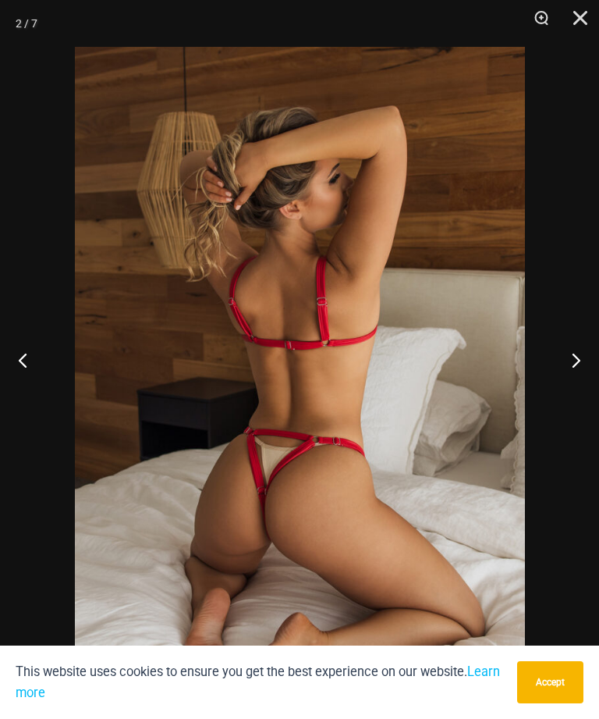
click at [574, 389] on button "Next" at bounding box center [570, 360] width 59 height 78
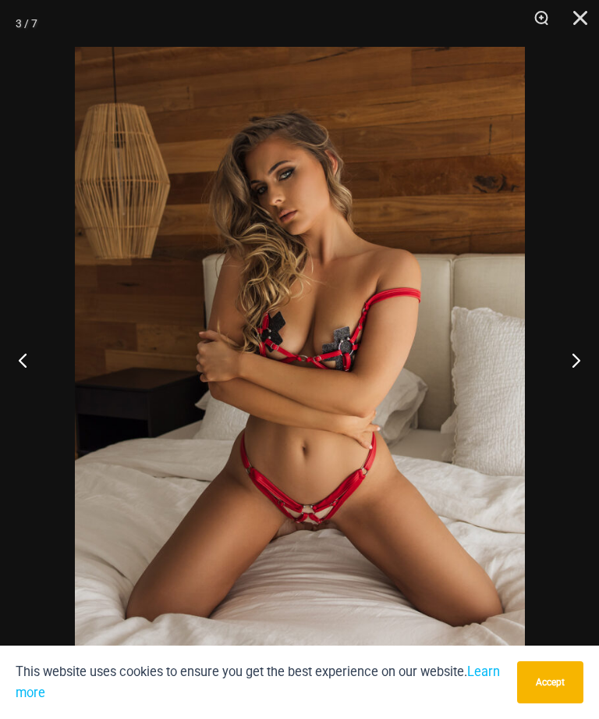
click at [571, 396] on button "Next" at bounding box center [570, 360] width 59 height 78
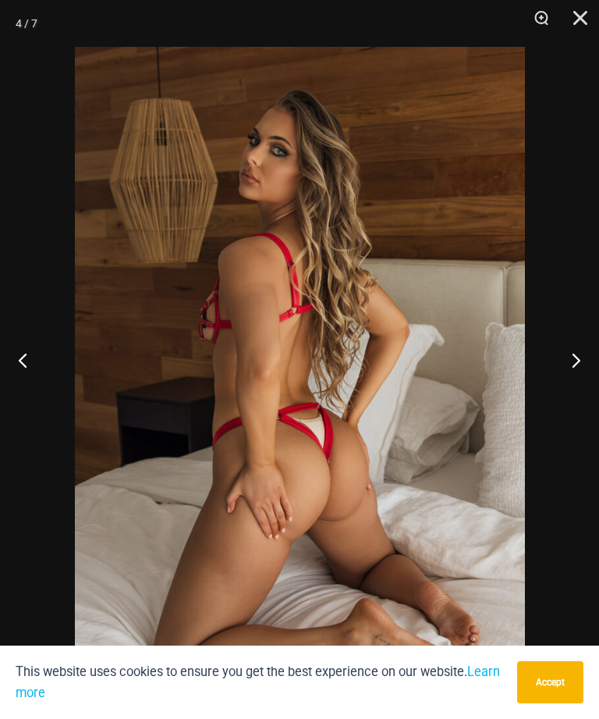
click at [568, 399] on button "Next" at bounding box center [570, 360] width 59 height 78
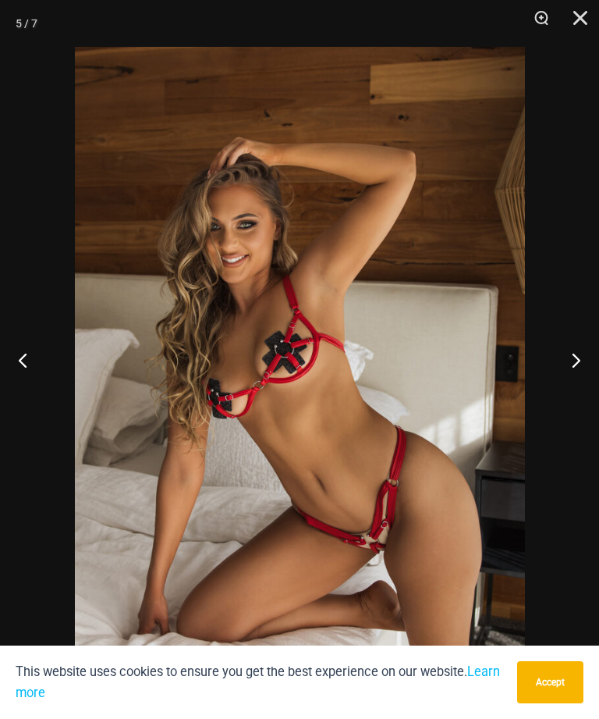
click at [559, 399] on button "Next" at bounding box center [570, 360] width 59 height 78
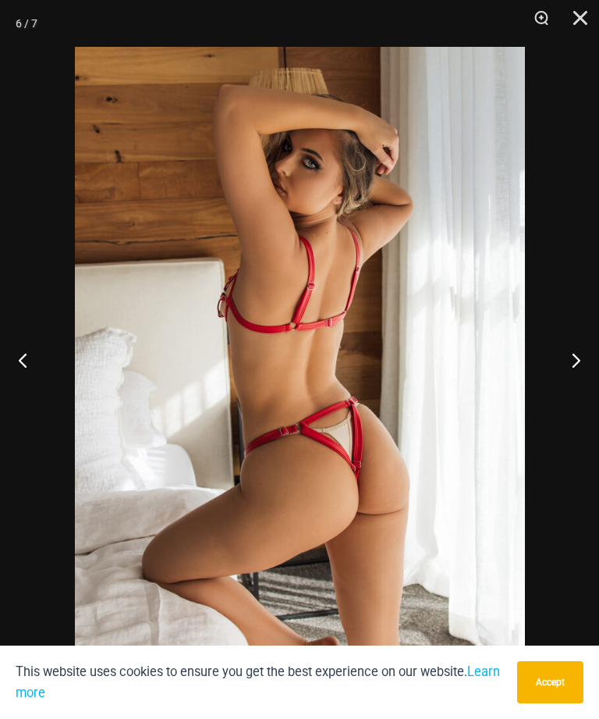
click at [556, 399] on button "Next" at bounding box center [570, 360] width 59 height 78
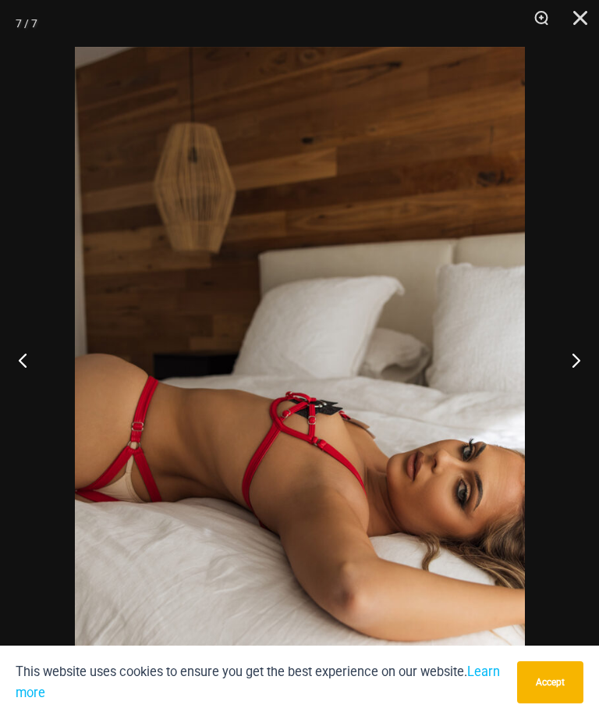
click at [560, 390] on button "Next" at bounding box center [570, 360] width 59 height 78
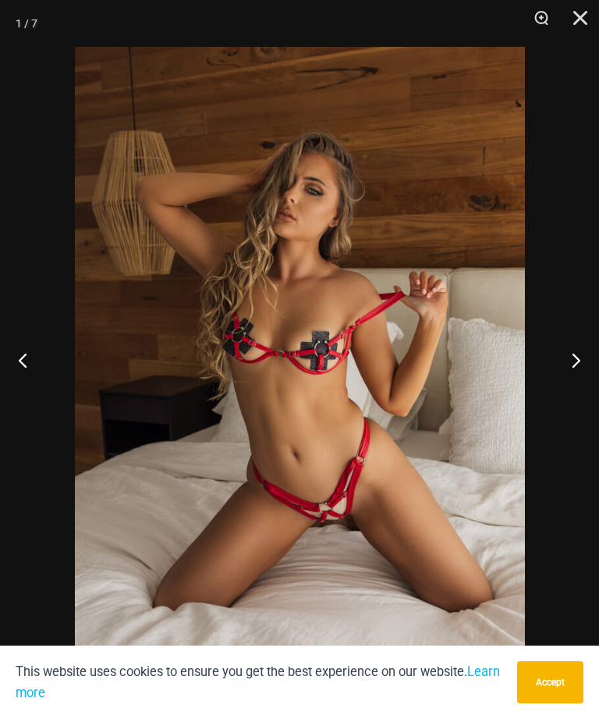
click at [580, 4] on button "Close" at bounding box center [575, 23] width 39 height 47
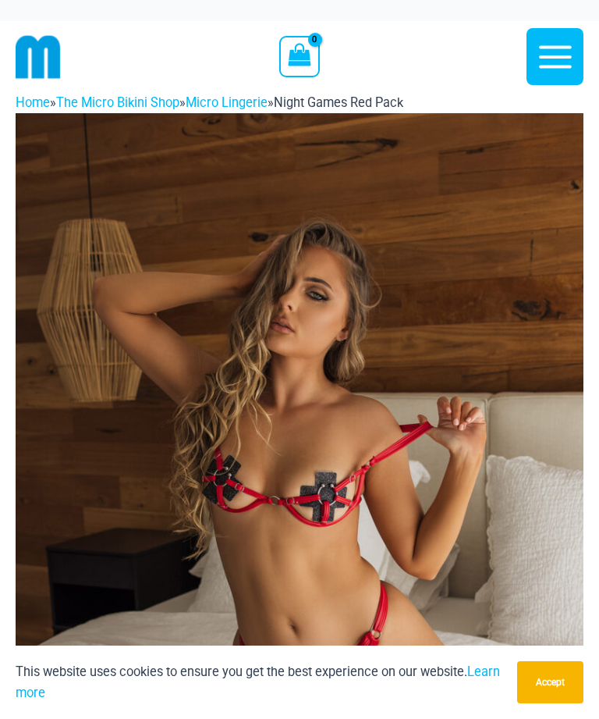
scroll to position [0, 0]
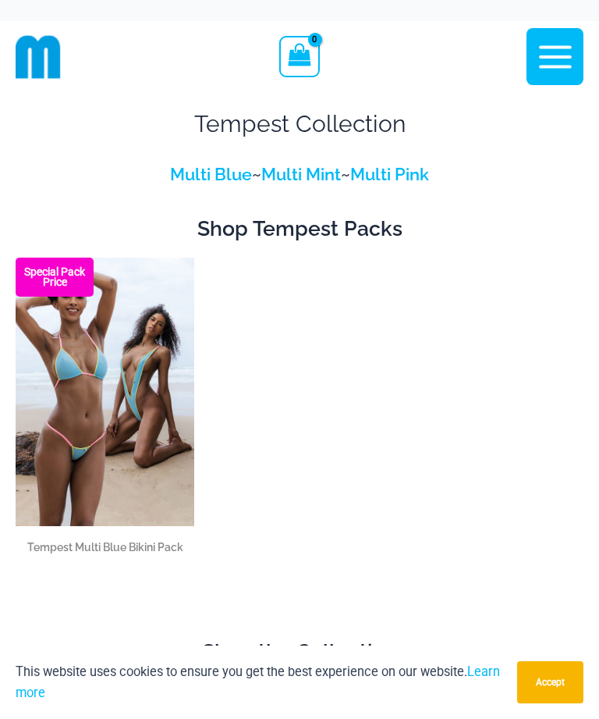
click at [16, 258] on img at bounding box center [16, 258] width 0 height 0
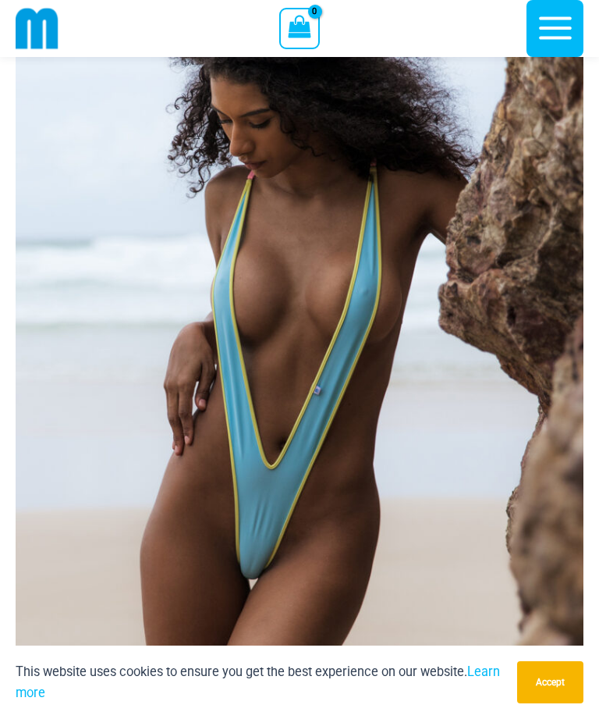
scroll to position [820, 0]
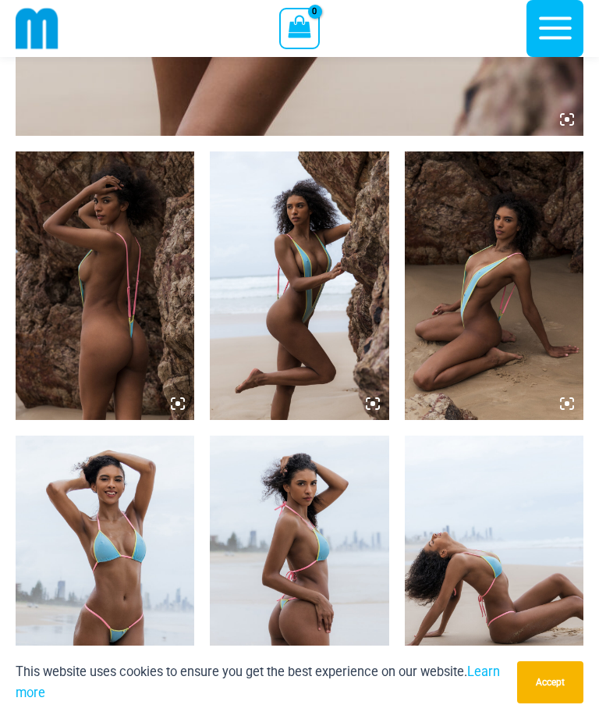
click at [441, 452] on img at bounding box center [494, 569] width 179 height 268
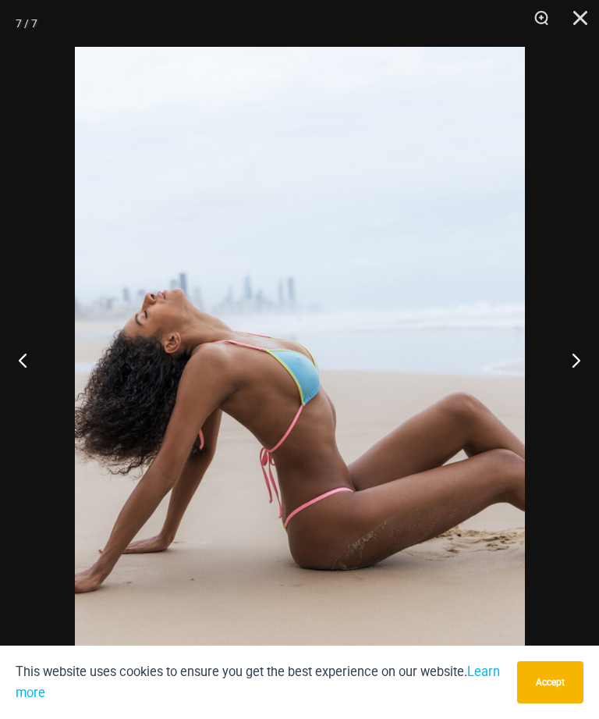
click at [576, 396] on button "Next" at bounding box center [570, 360] width 59 height 78
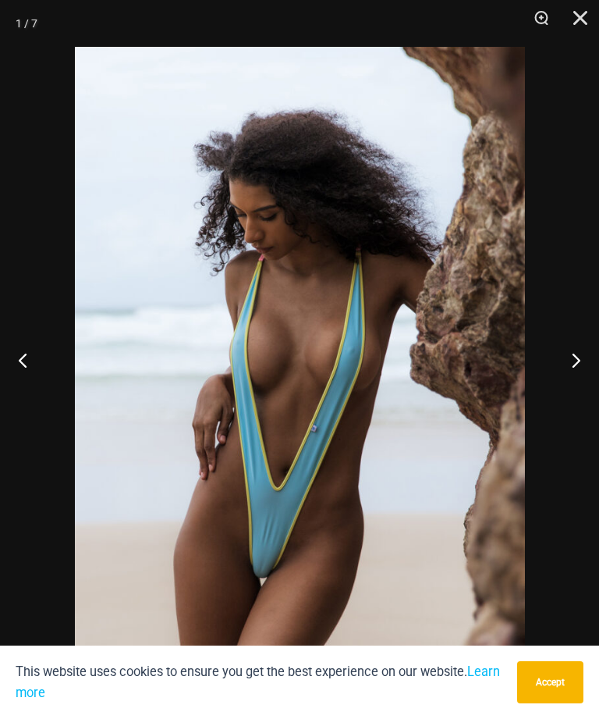
click at [573, 399] on button "Next" at bounding box center [570, 360] width 59 height 78
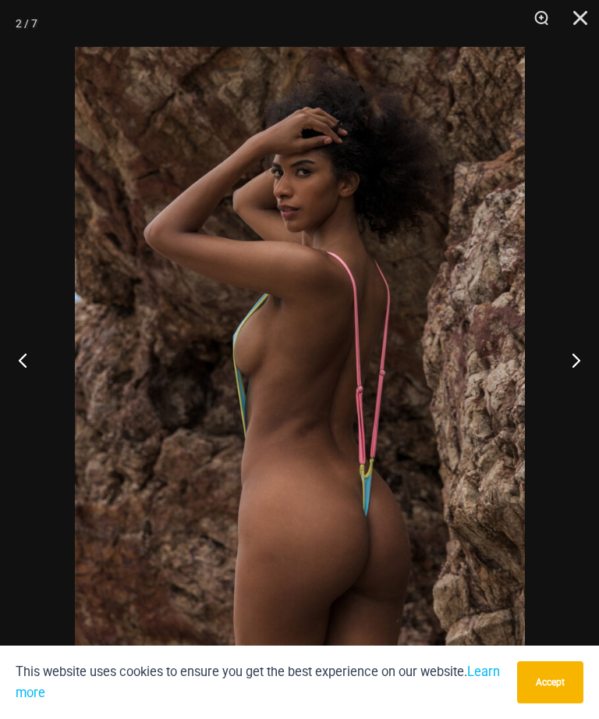
click at [568, 399] on button "Next" at bounding box center [570, 360] width 59 height 78
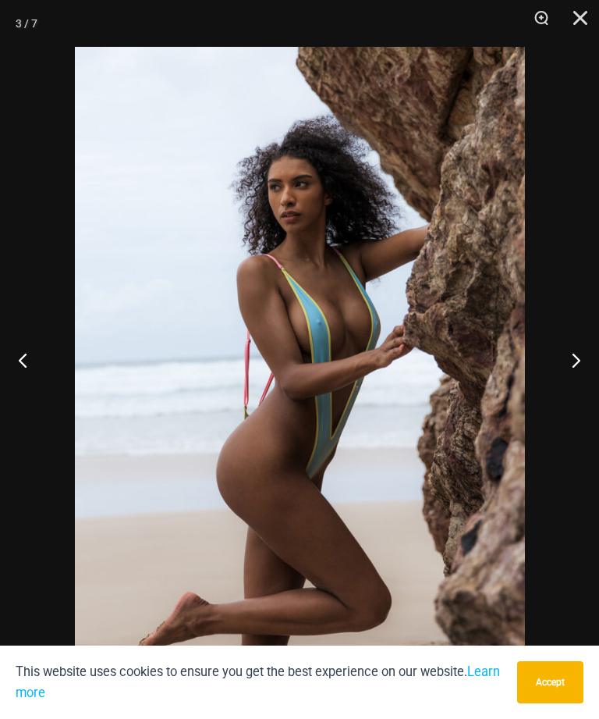
click at [570, 399] on button "Next" at bounding box center [570, 360] width 59 height 78
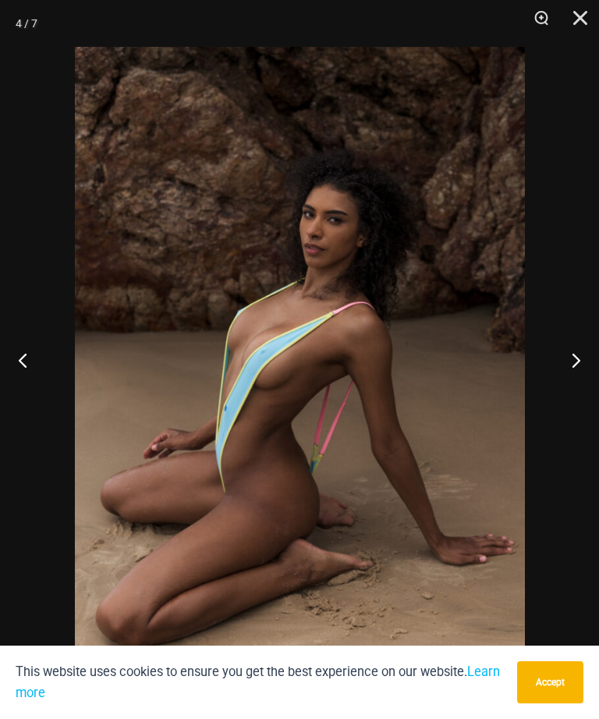
click at [567, 399] on button "Next" at bounding box center [570, 360] width 59 height 78
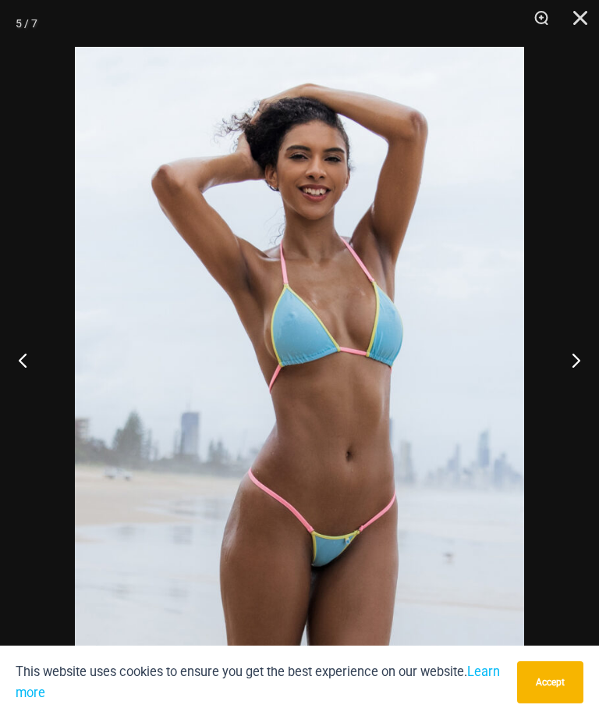
click at [563, 399] on button "Next" at bounding box center [570, 360] width 59 height 78
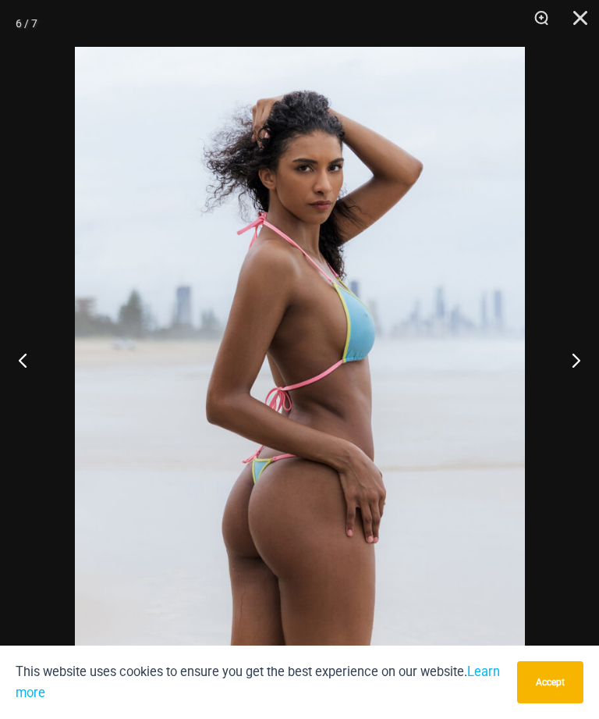
click at [568, 399] on button "Next" at bounding box center [570, 360] width 59 height 78
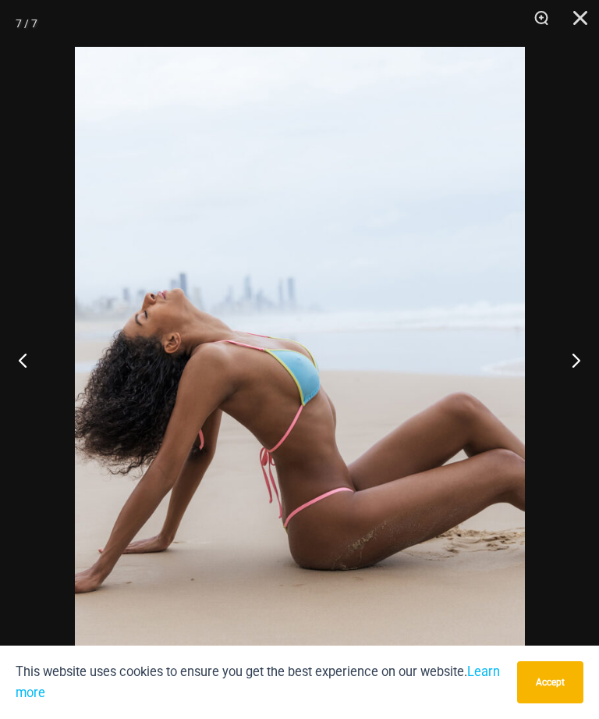
click at [567, 399] on button "Next" at bounding box center [570, 360] width 59 height 78
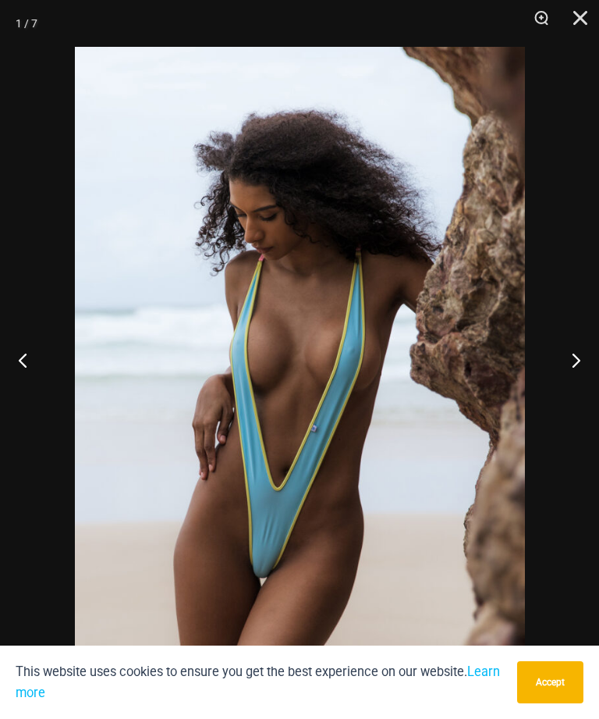
click at [574, 399] on button "Next" at bounding box center [570, 360] width 59 height 78
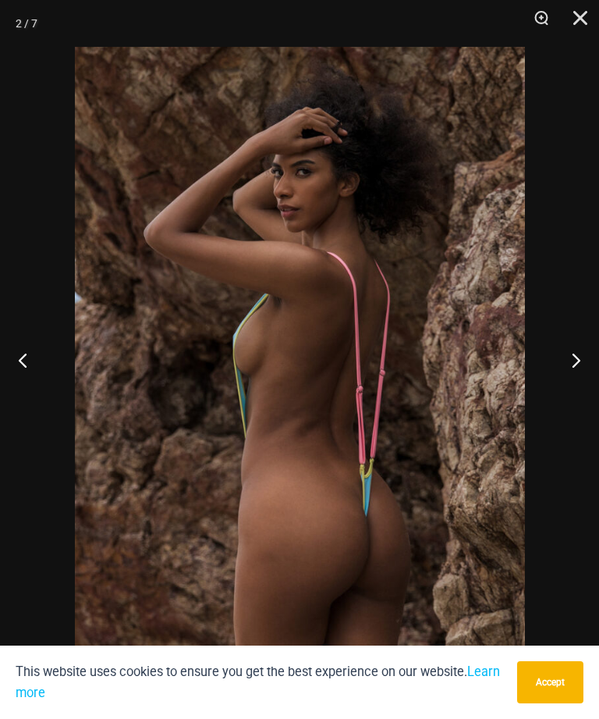
click at [564, 399] on button "Next" at bounding box center [570, 360] width 59 height 78
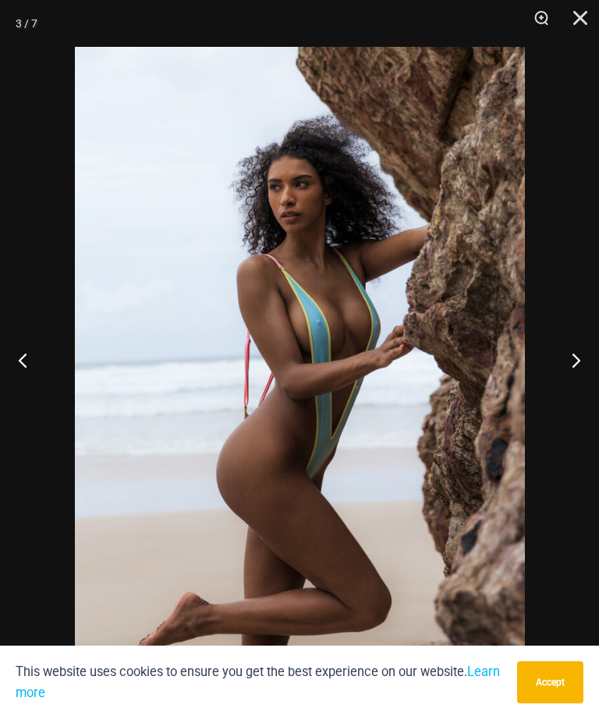
click at [578, 15] on button "Close" at bounding box center [575, 23] width 39 height 47
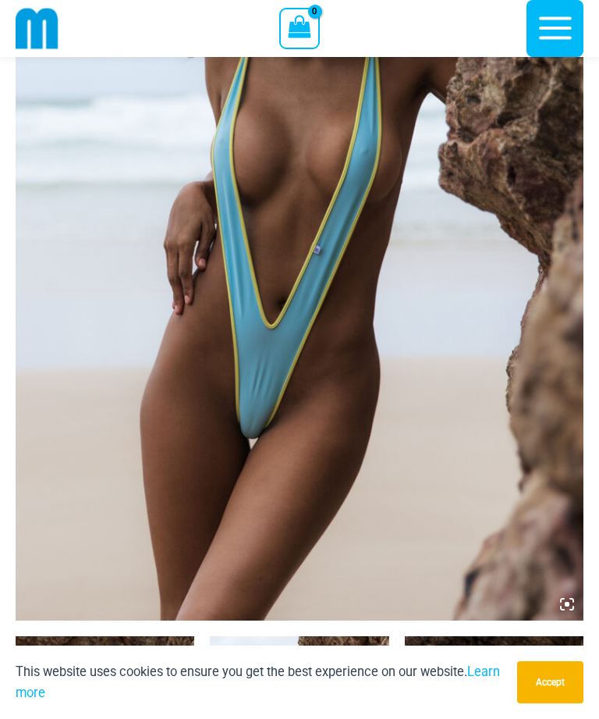
scroll to position [325, 0]
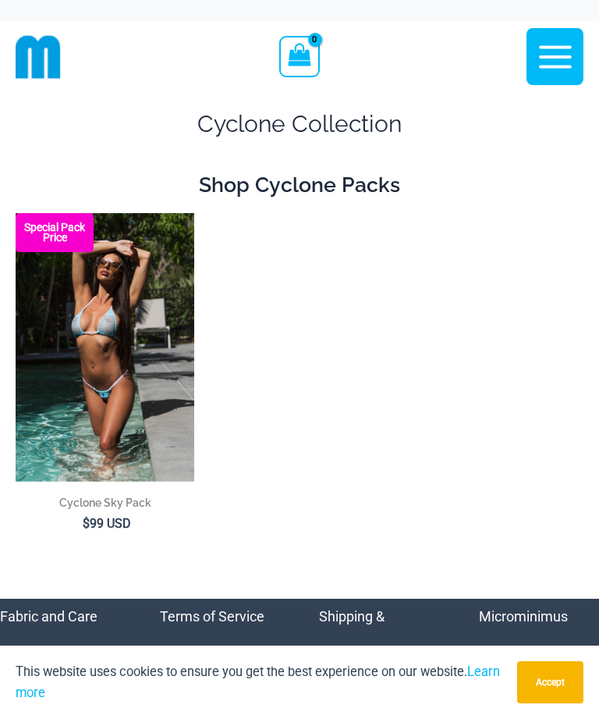
click at [16, 213] on img at bounding box center [16, 213] width 0 height 0
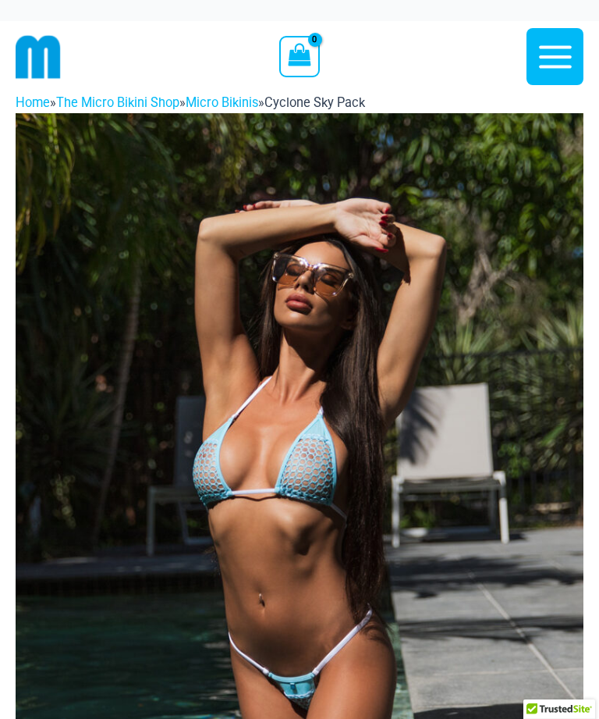
scroll to position [267, 0]
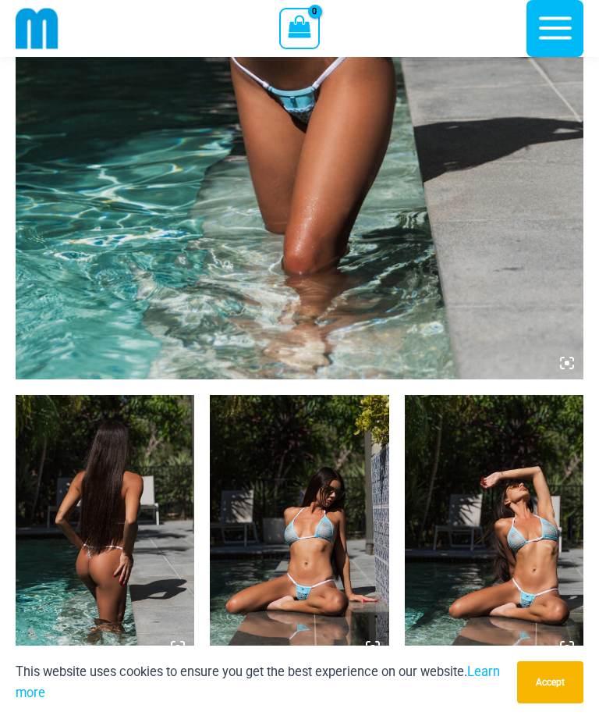
click at [319, 537] on img at bounding box center [299, 529] width 179 height 268
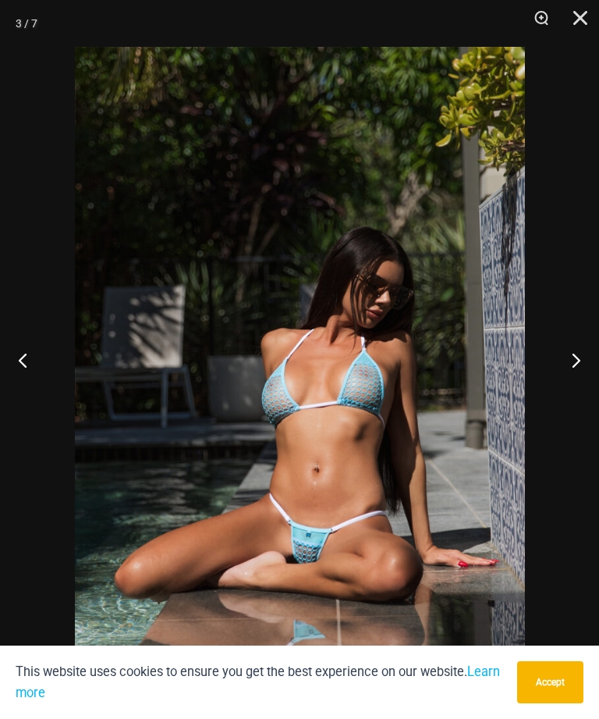
click at [574, 386] on button "Next" at bounding box center [570, 360] width 59 height 78
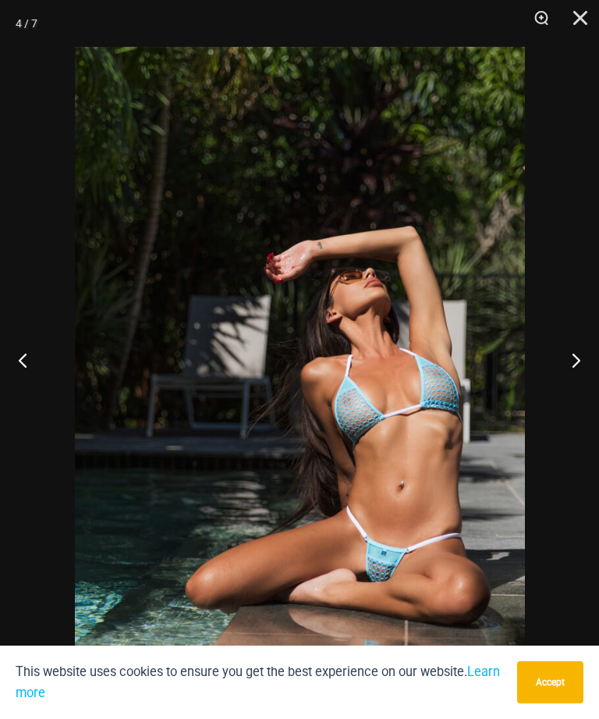
click at [576, 389] on button "Next" at bounding box center [570, 360] width 59 height 78
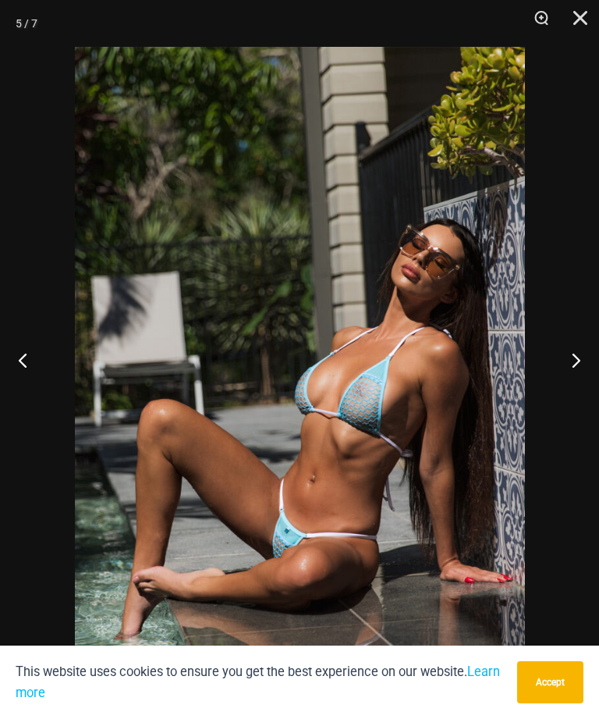
click at [571, 394] on button "Next" at bounding box center [570, 360] width 59 height 78
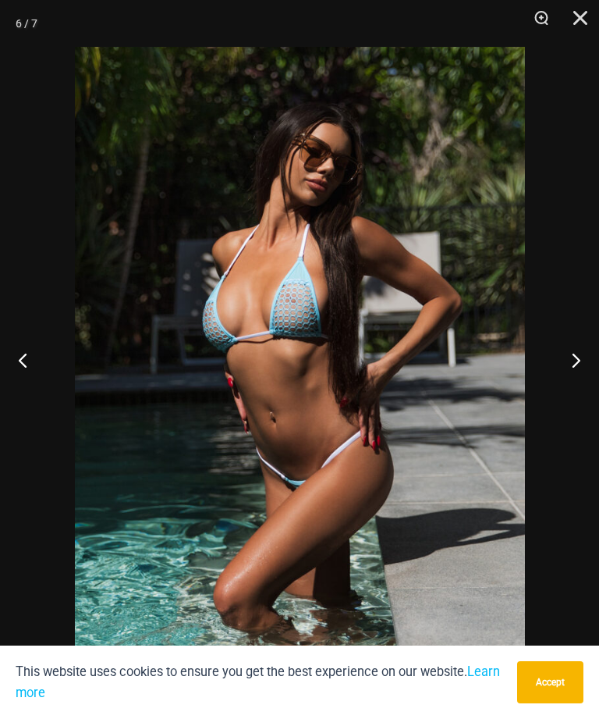
click at [570, 396] on button "Next" at bounding box center [570, 360] width 59 height 78
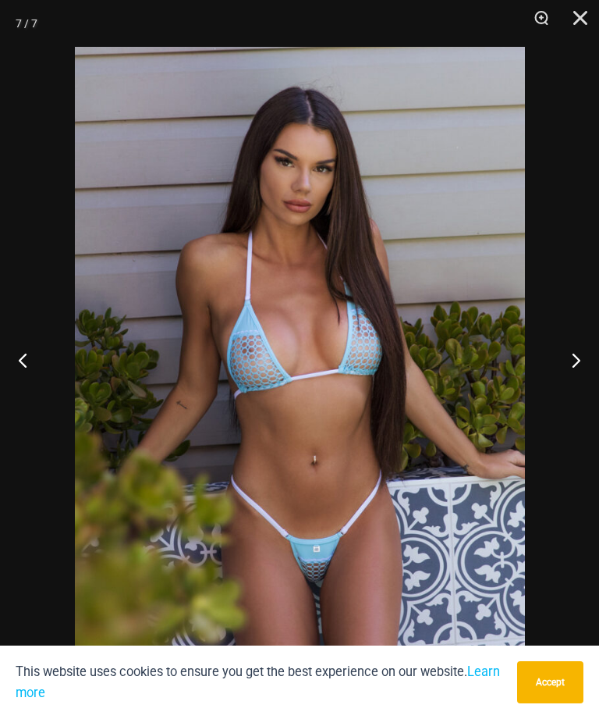
click at [567, 399] on button "Next" at bounding box center [570, 360] width 59 height 78
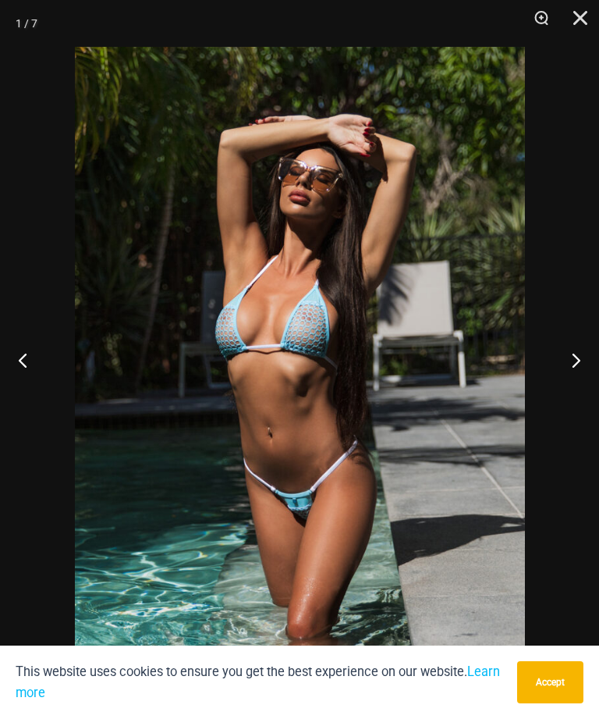
click at [570, 399] on button "Next" at bounding box center [570, 360] width 59 height 78
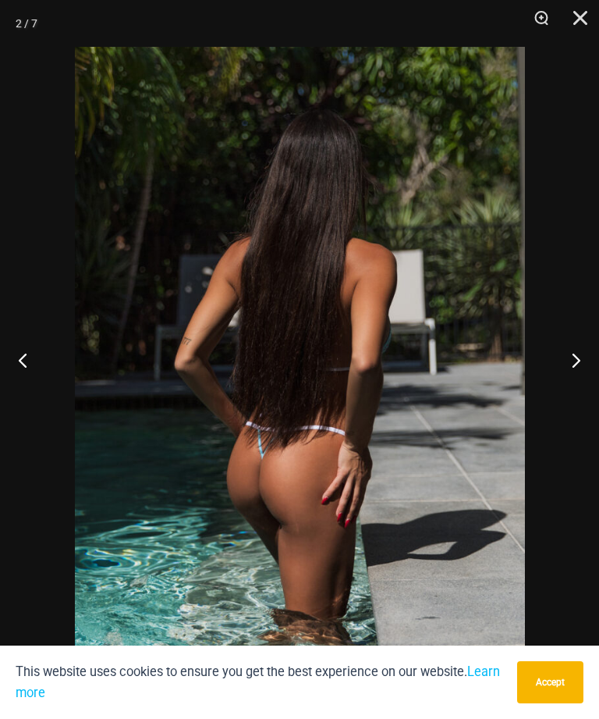
click at [581, 30] on button "Close" at bounding box center [575, 23] width 39 height 47
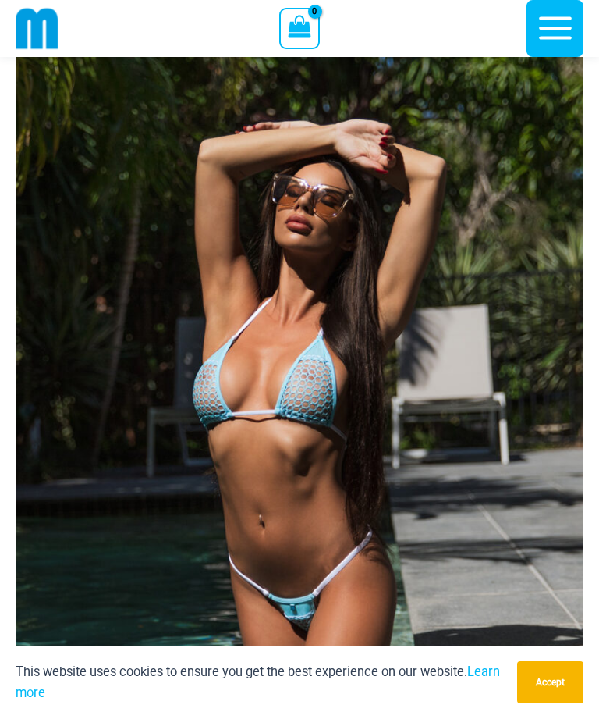
scroll to position [-6, 0]
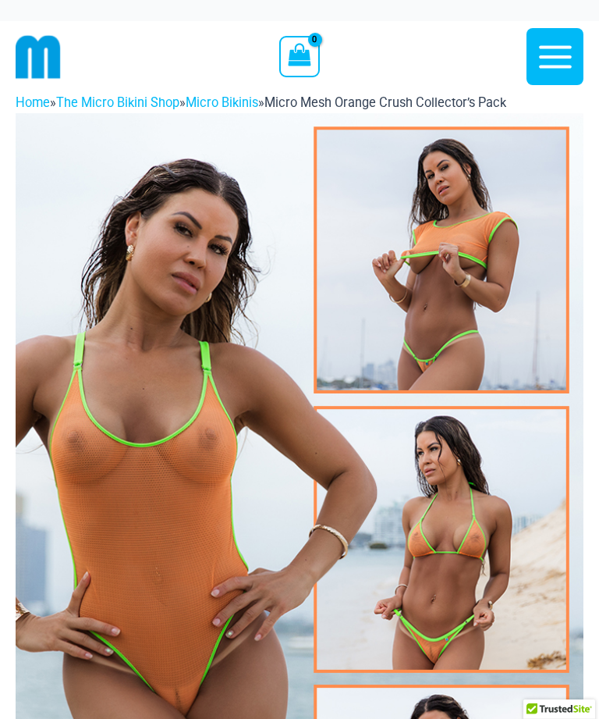
click at [475, 277] on img at bounding box center [300, 539] width 568 height 852
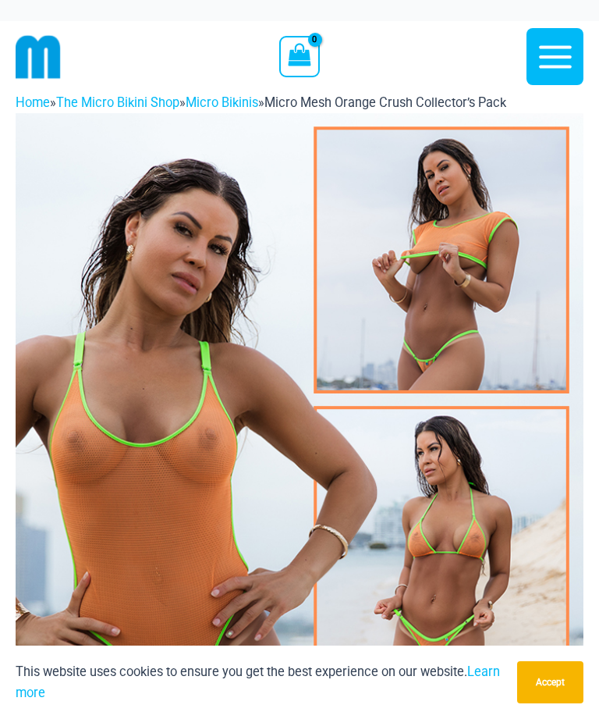
click at [475, 255] on img at bounding box center [300, 539] width 568 height 852
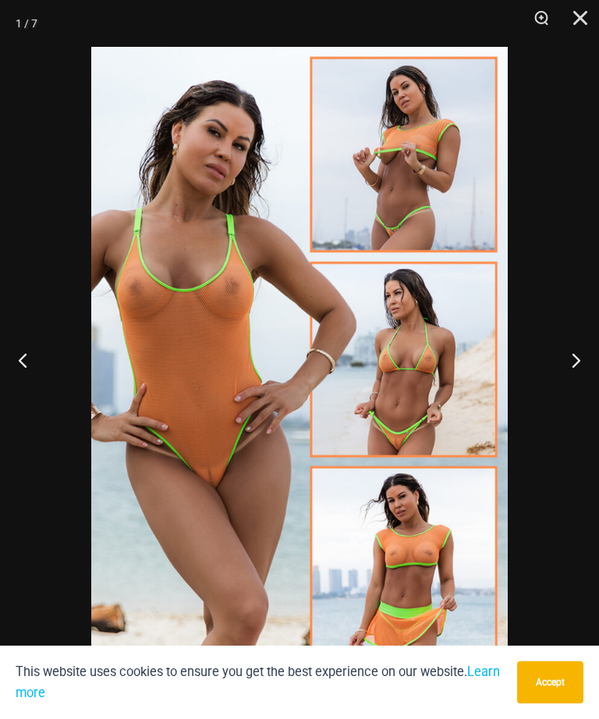
click at [595, 350] on button "Next" at bounding box center [570, 360] width 59 height 78
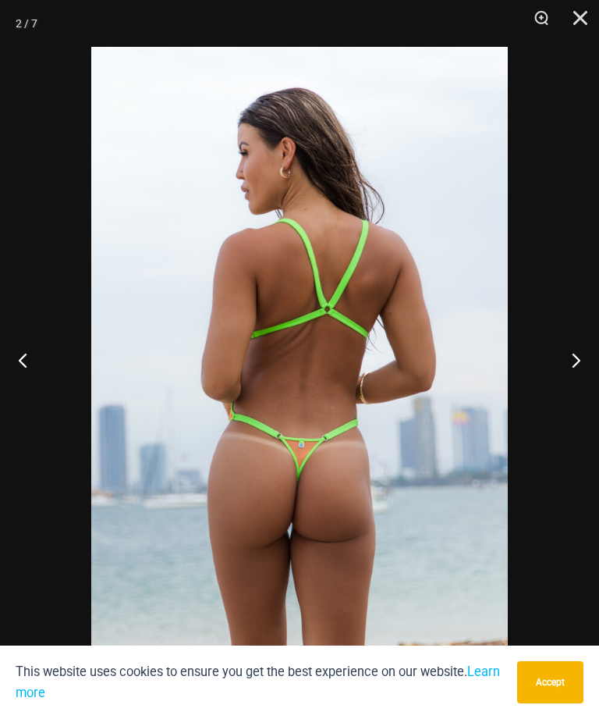
click at [575, 351] on button "Next" at bounding box center [570, 360] width 59 height 78
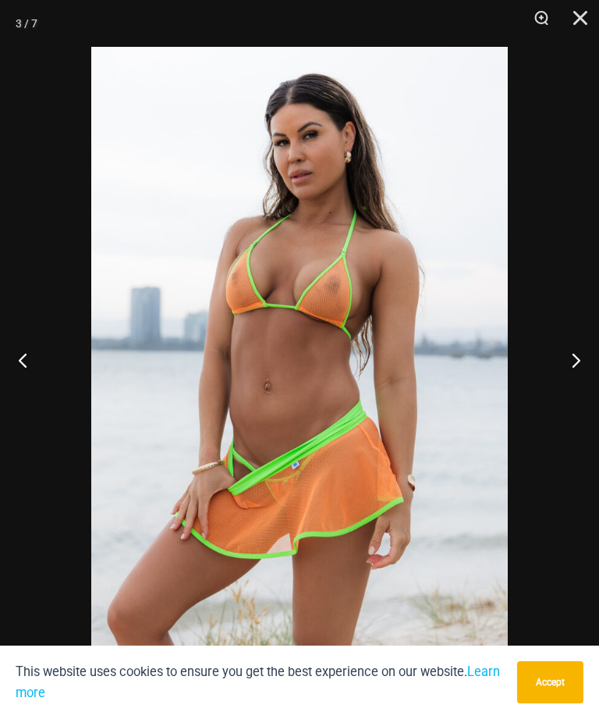
click at [568, 354] on button "Next" at bounding box center [570, 360] width 59 height 78
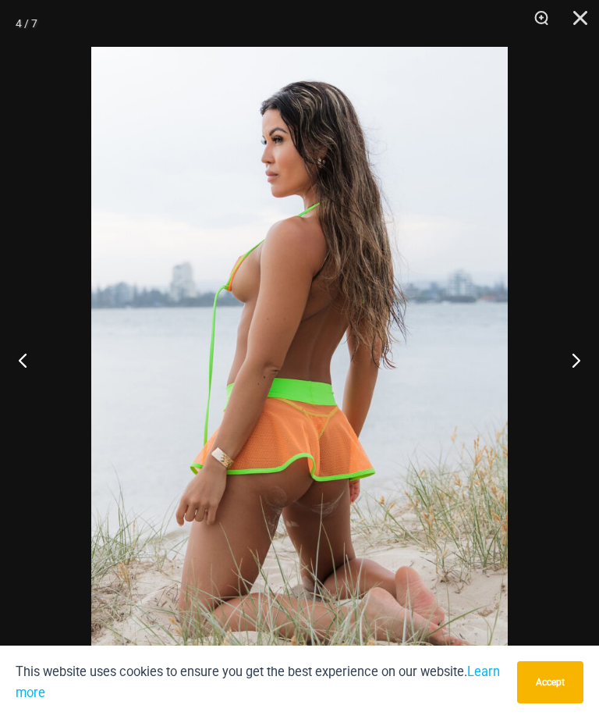
click at [572, 354] on button "Next" at bounding box center [570, 360] width 59 height 78
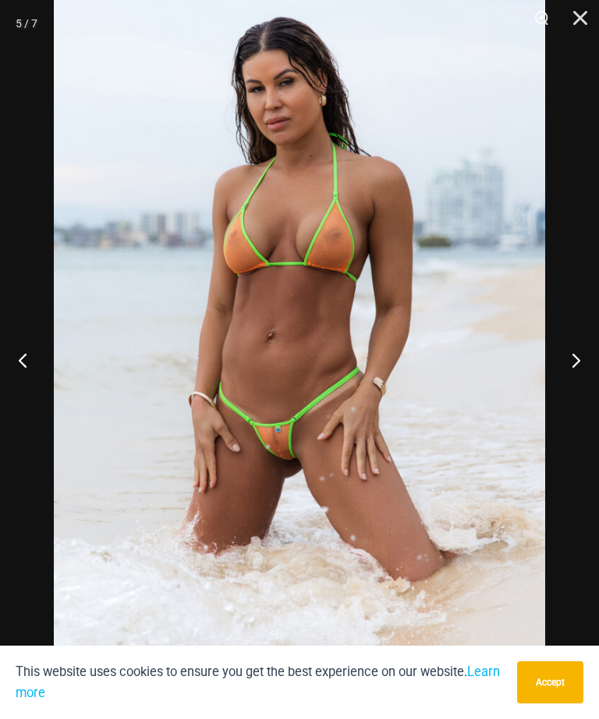
click at [576, 361] on button "Next" at bounding box center [570, 360] width 59 height 78
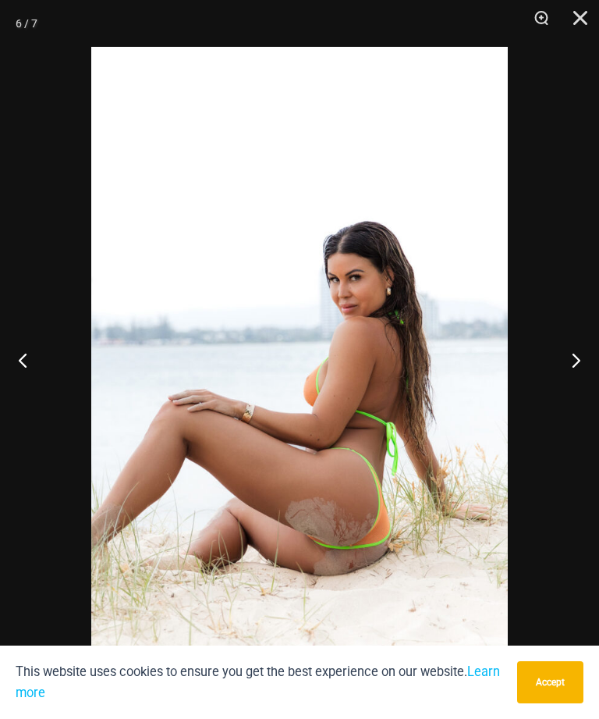
click at [589, 361] on button "Next" at bounding box center [570, 360] width 59 height 78
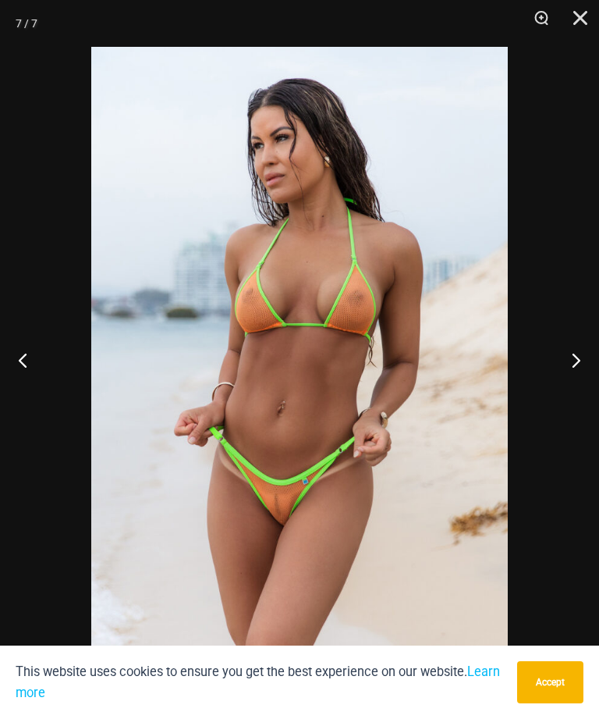
click at [572, 357] on button "Next" at bounding box center [570, 360] width 59 height 78
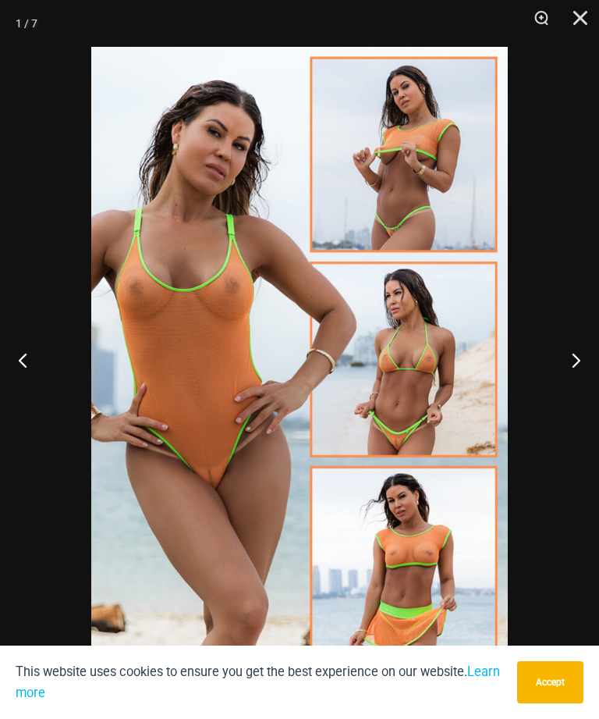
click at [573, 356] on button "Next" at bounding box center [570, 360] width 59 height 78
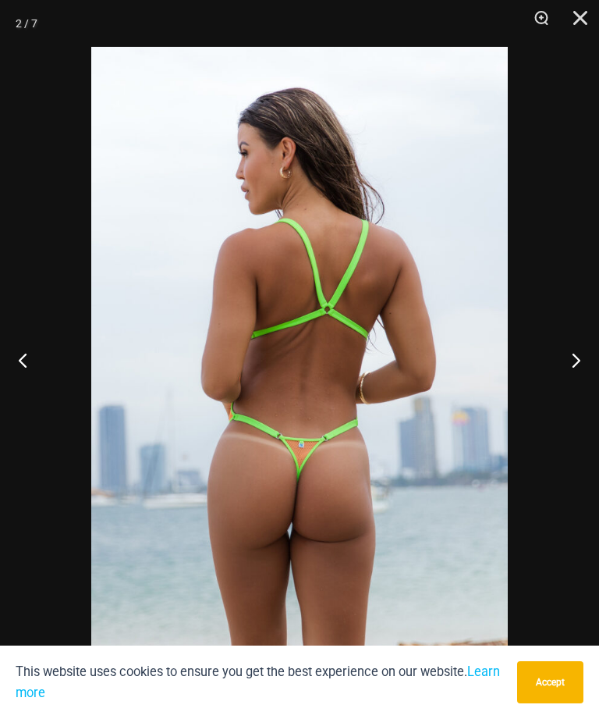
click at [581, 354] on button "Next" at bounding box center [570, 360] width 59 height 78
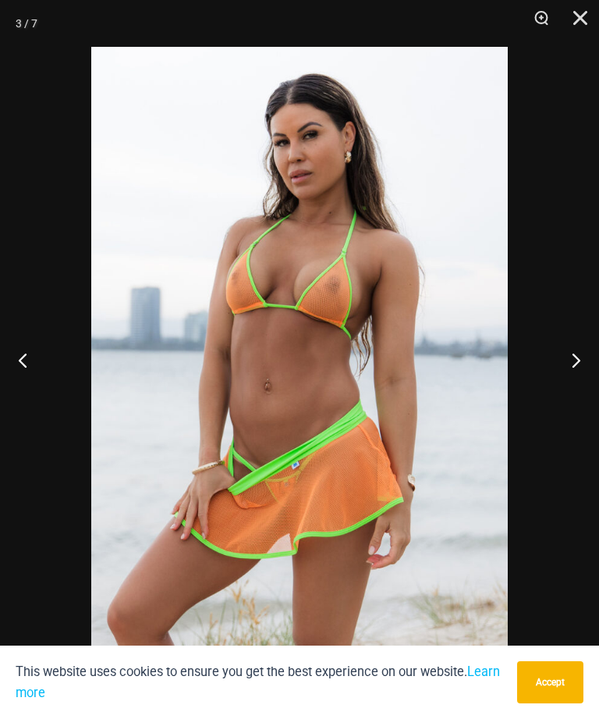
click at [578, 356] on button "Next" at bounding box center [570, 360] width 59 height 78
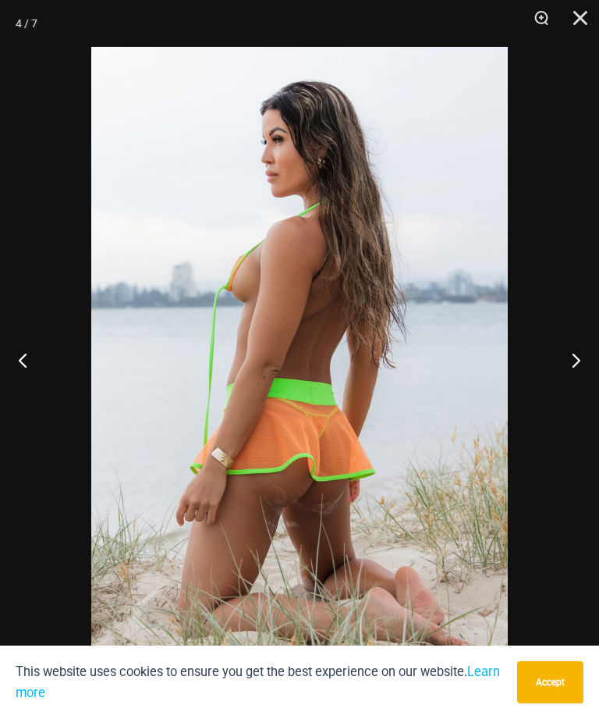
click at [578, 355] on button "Next" at bounding box center [570, 360] width 59 height 78
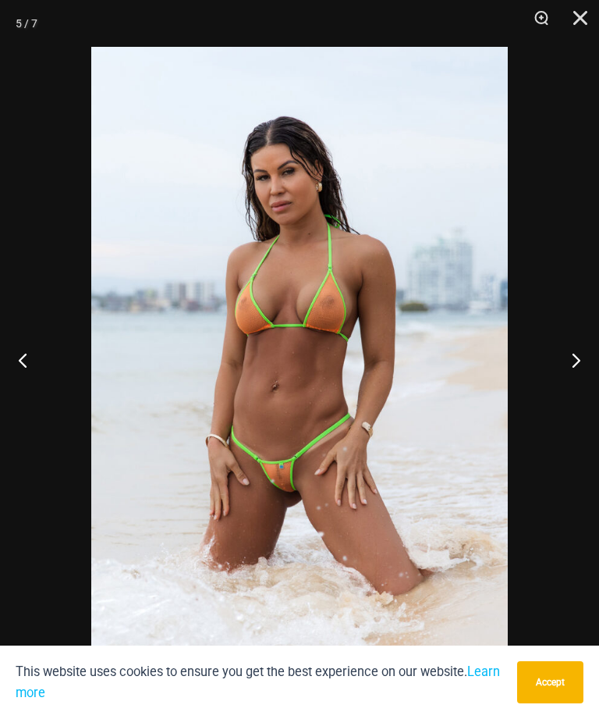
click at [578, 355] on button "Next" at bounding box center [570, 360] width 59 height 78
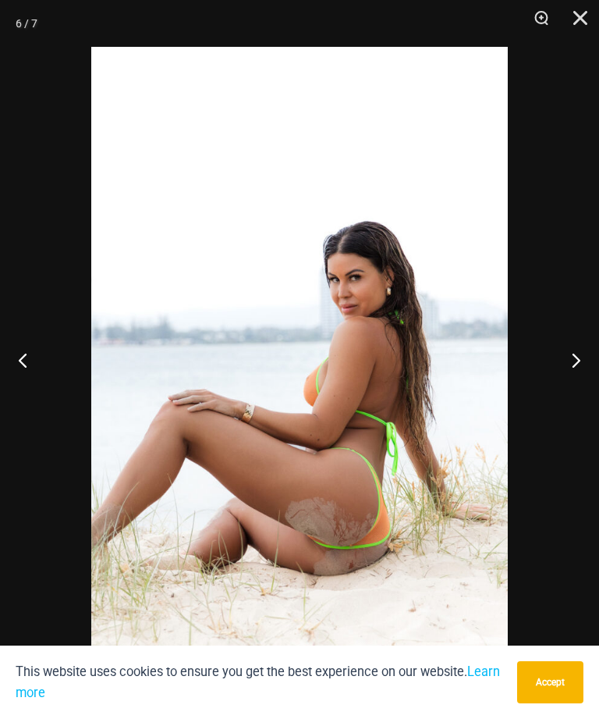
click at [578, 11] on button "Close" at bounding box center [575, 23] width 39 height 47
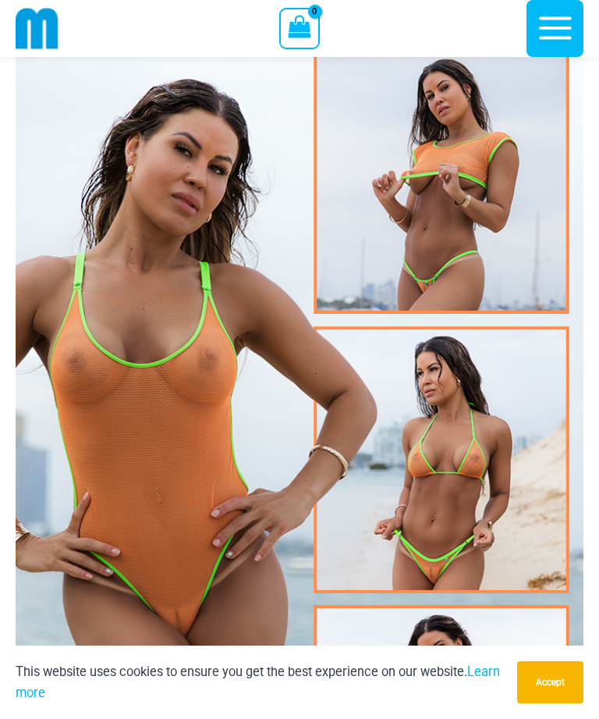
scroll to position [65, 0]
